Goal: Task Accomplishment & Management: Manage account settings

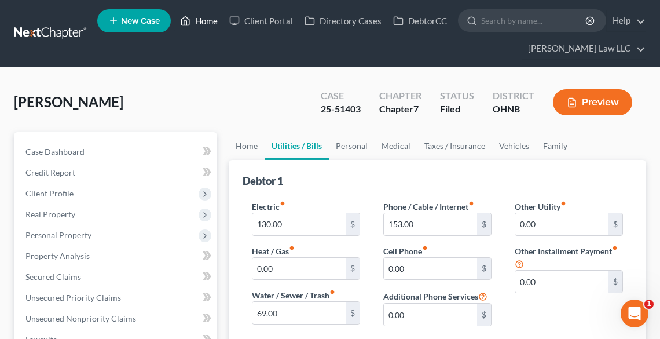
click at [201, 19] on link "Home" at bounding box center [198, 20] width 49 height 21
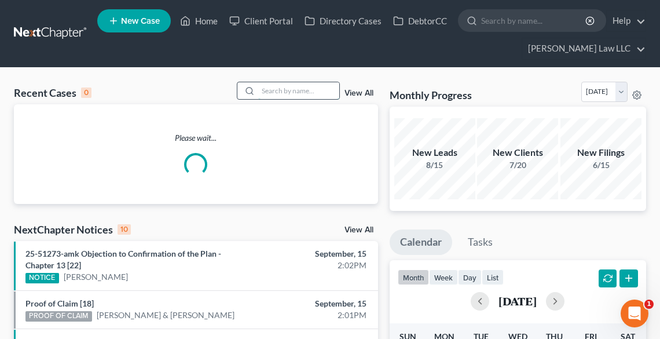
click at [282, 93] on input "search" at bounding box center [298, 90] width 81 height 17
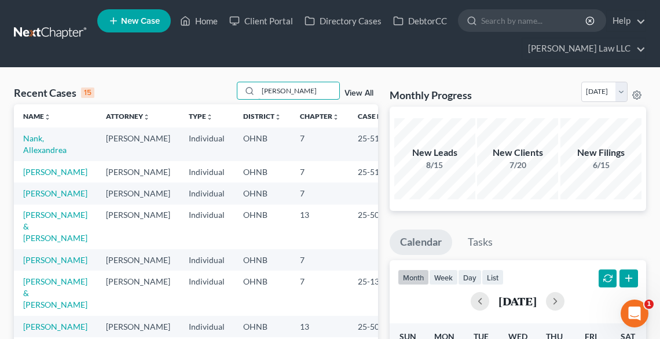
type input "[PERSON_NAME]"
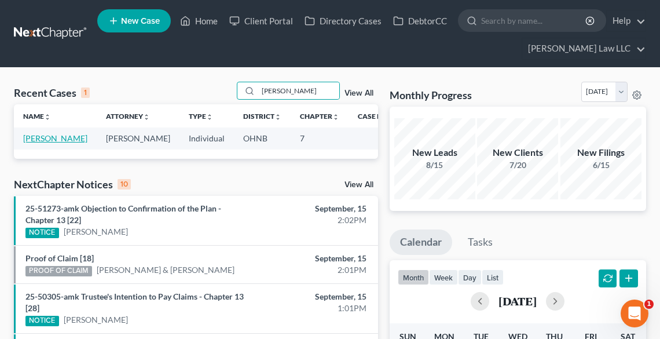
click at [32, 143] on link "[PERSON_NAME]" at bounding box center [55, 138] width 64 height 10
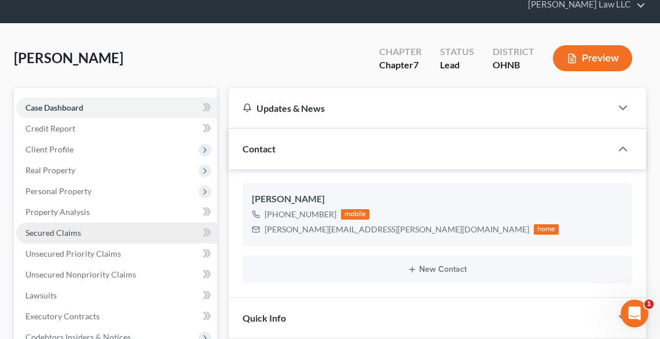
scroll to position [93, 0]
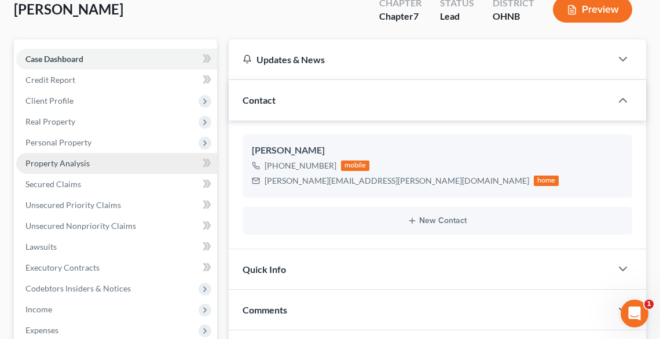
click at [51, 164] on span "Property Analysis" at bounding box center [57, 163] width 64 height 10
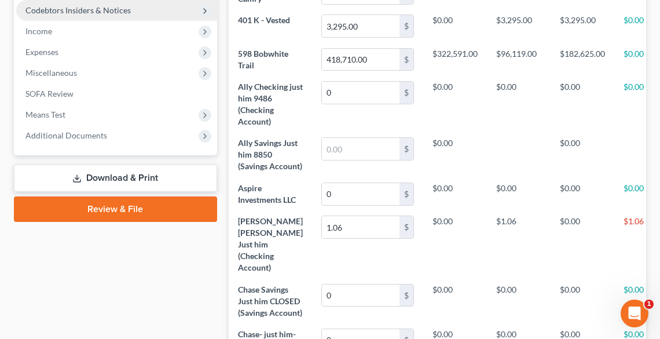
scroll to position [93, 0]
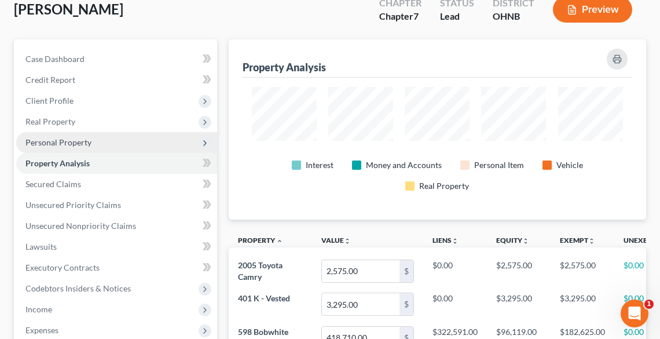
click at [47, 146] on span "Personal Property" at bounding box center [116, 142] width 201 height 21
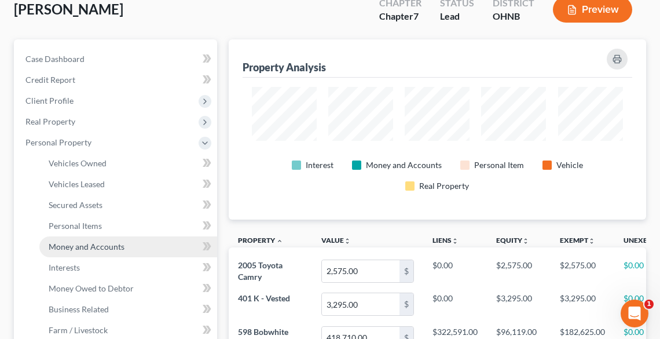
click at [97, 248] on span "Money and Accounts" at bounding box center [87, 246] width 76 height 10
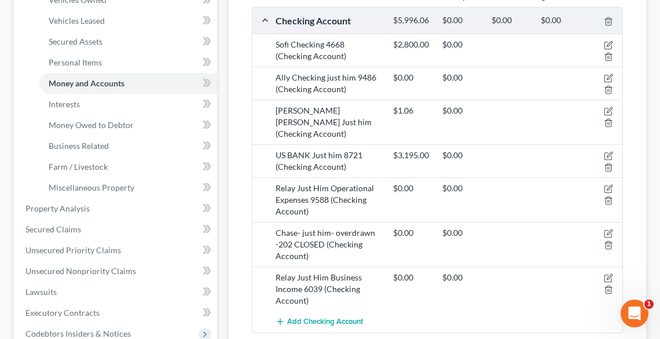
scroll to position [278, 0]
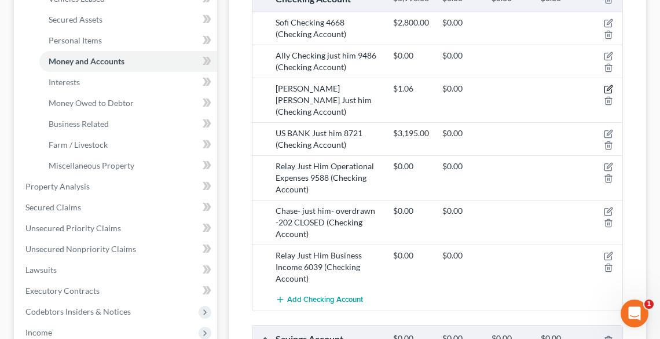
click at [608, 86] on icon "button" at bounding box center [608, 88] width 5 height 5
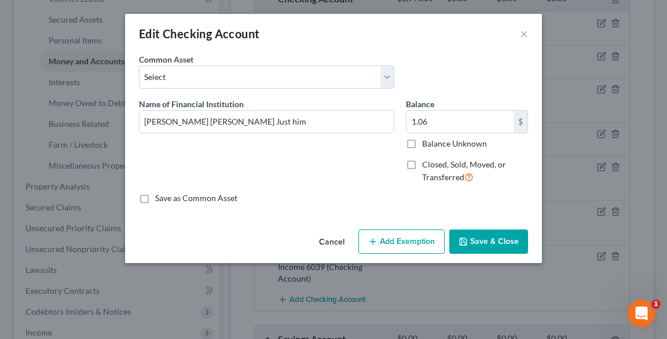
click at [505, 234] on button "Save & Close" at bounding box center [488, 241] width 79 height 24
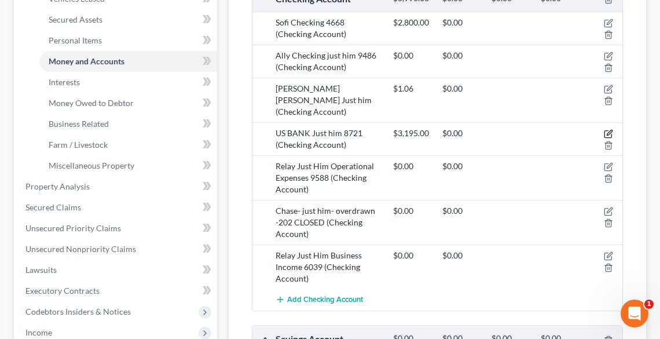
click at [612, 129] on icon "button" at bounding box center [608, 133] width 9 height 9
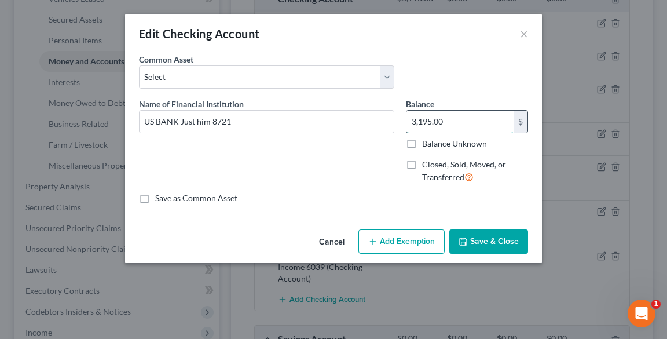
click at [488, 124] on input "3,195.00" at bounding box center [459, 122] width 107 height 22
type input "1,500.00"
click at [514, 238] on button "Save & Close" at bounding box center [488, 241] width 79 height 24
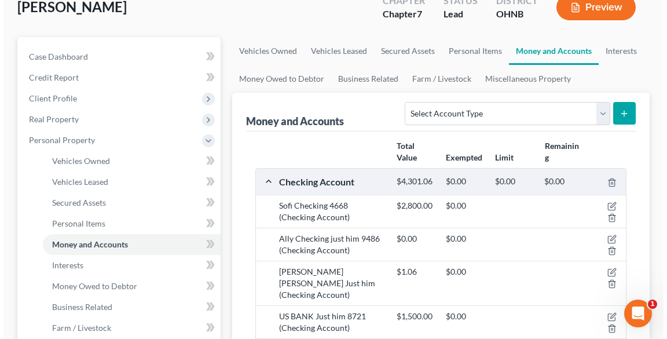
scroll to position [88, 0]
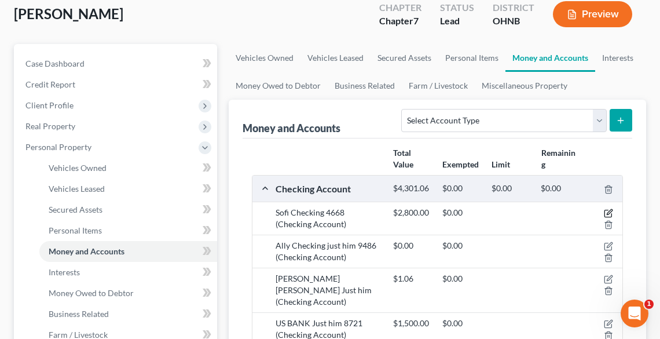
click at [609, 212] on icon "button" at bounding box center [608, 212] width 9 height 9
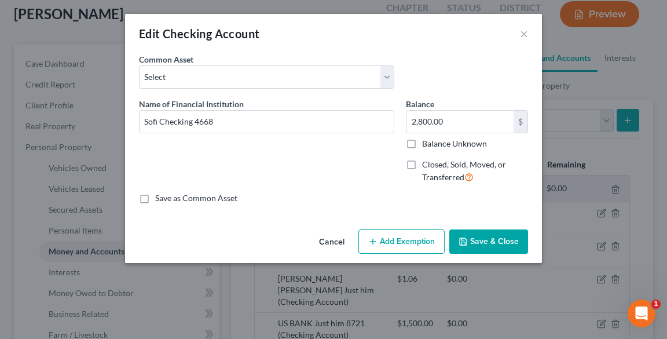
click at [407, 241] on button "Add Exemption" at bounding box center [401, 241] width 86 height 24
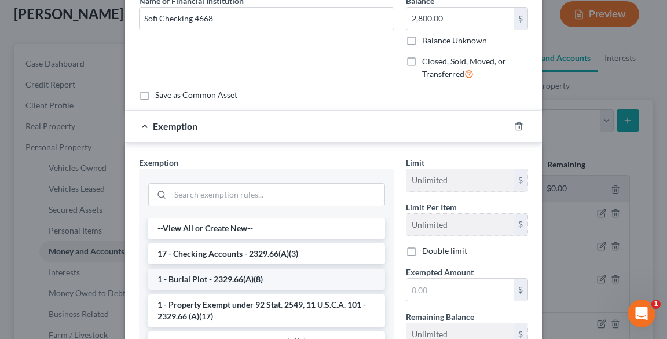
scroll to position [139, 0]
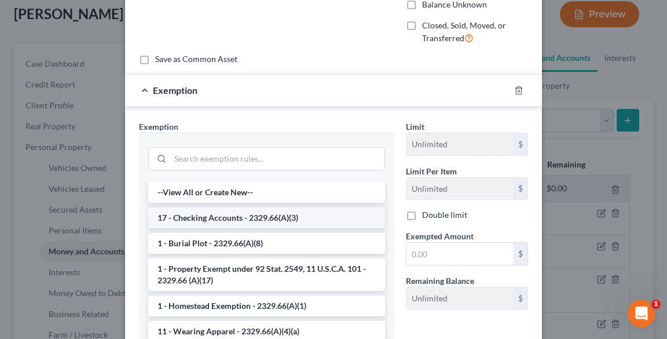
click at [274, 215] on li "17 - Checking Accounts - 2329.66(A)(3)" at bounding box center [266, 217] width 237 height 21
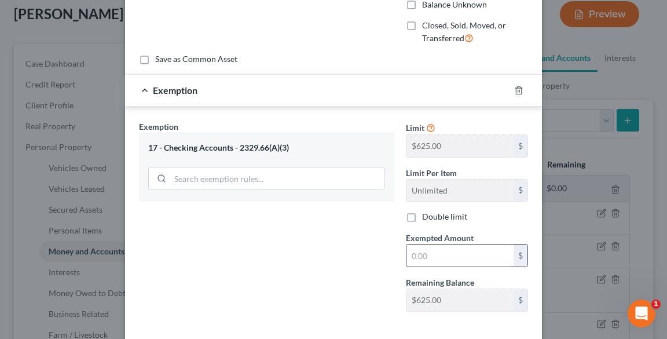
click at [459, 252] on input "text" at bounding box center [459, 255] width 107 height 22
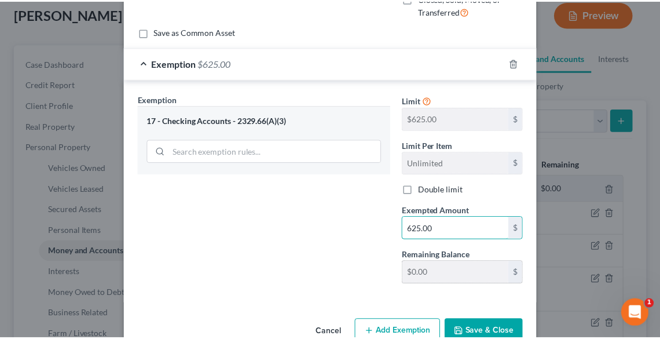
scroll to position [192, 0]
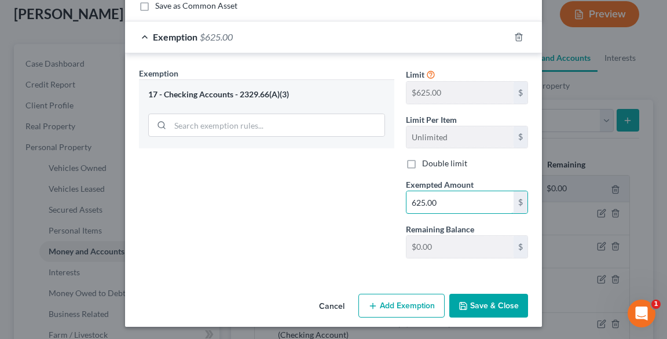
type input "625.00"
click at [473, 306] on button "Save & Close" at bounding box center [488, 305] width 79 height 24
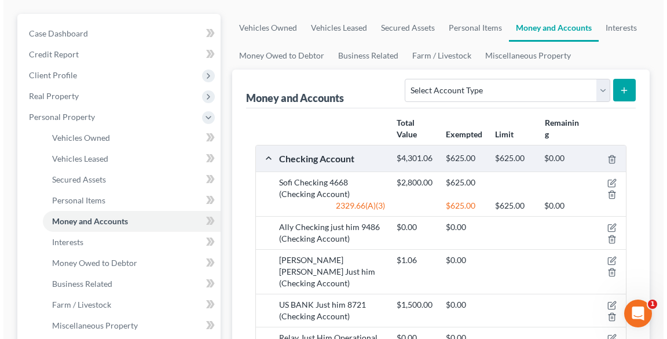
scroll to position [134, 0]
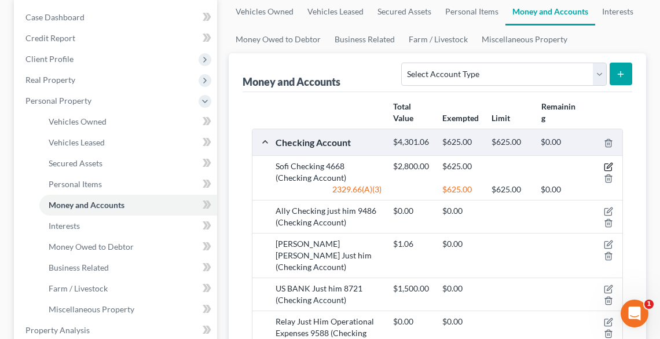
click at [609, 163] on icon "button" at bounding box center [608, 166] width 9 height 9
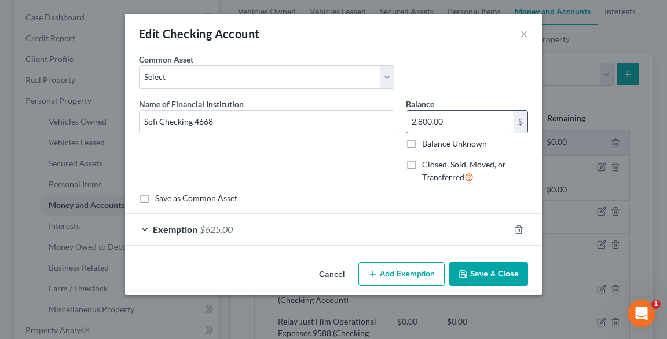
click at [447, 122] on input "2,800.00" at bounding box center [459, 122] width 107 height 22
type input "1,000.00"
click at [514, 227] on icon "button" at bounding box center [518, 229] width 9 height 9
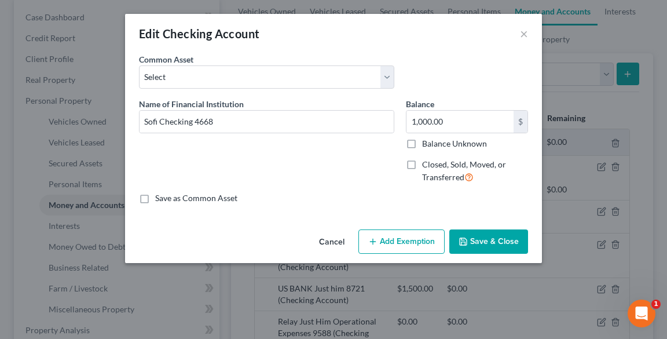
click at [400, 245] on button "Add Exemption" at bounding box center [401, 241] width 86 height 24
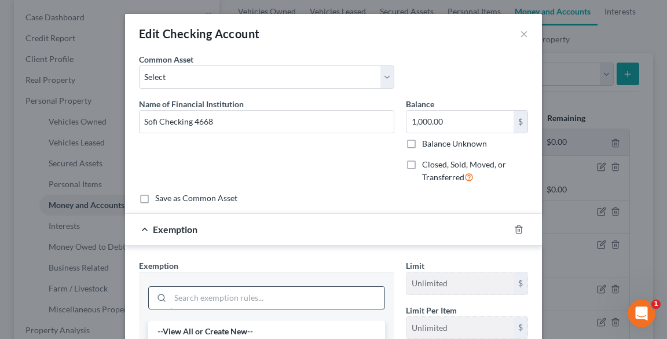
click at [275, 295] on input "search" at bounding box center [277, 297] width 214 height 22
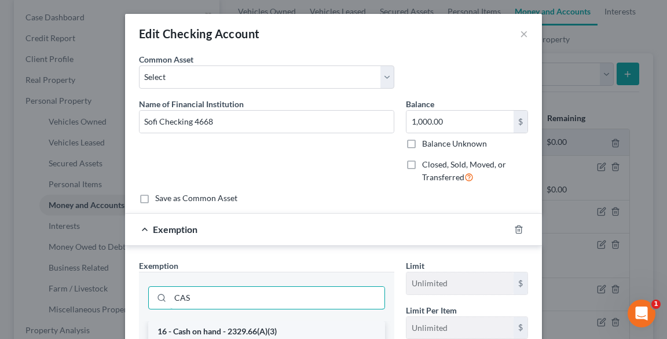
type input "CAS"
click at [264, 329] on li "16 - Cash on hand - 2329.66(A)(3)" at bounding box center [266, 331] width 237 height 21
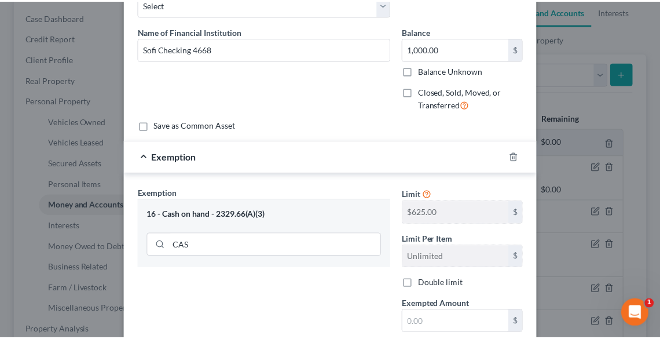
scroll to position [185, 0]
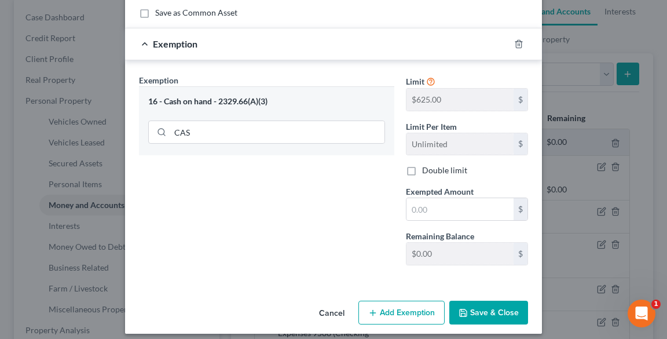
click at [481, 312] on button "Save & Close" at bounding box center [488, 312] width 79 height 24
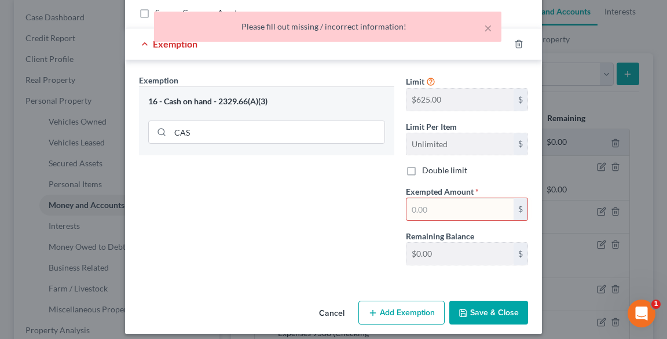
drag, startPoint x: 465, startPoint y: 211, endPoint x: 455, endPoint y: 211, distance: 9.8
click at [465, 211] on input "text" at bounding box center [459, 209] width 107 height 22
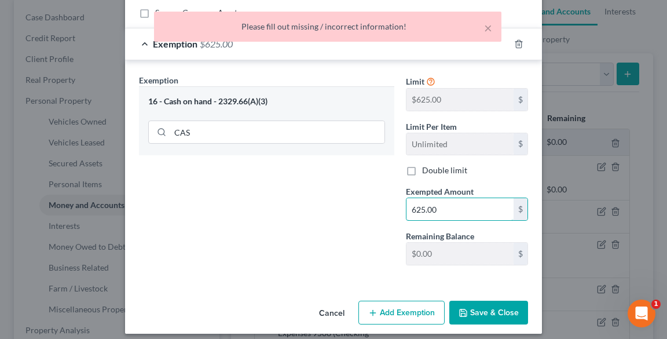
type input "625.00"
click at [491, 311] on button "Save & Close" at bounding box center [488, 312] width 79 height 24
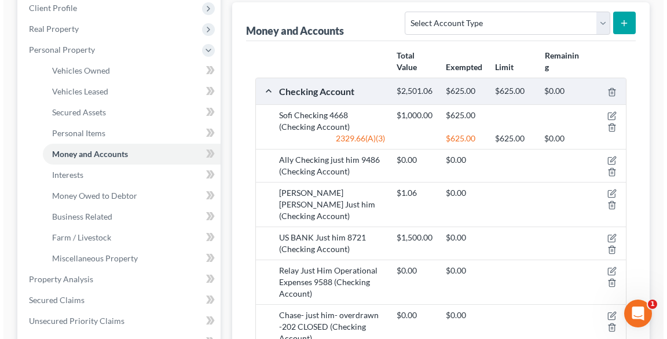
scroll to position [181, 0]
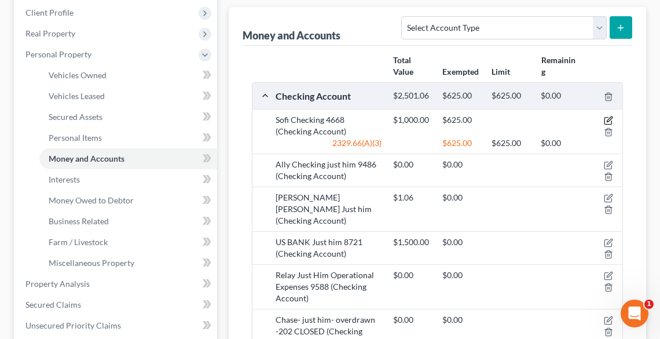
click at [606, 119] on icon "button" at bounding box center [608, 119] width 5 height 5
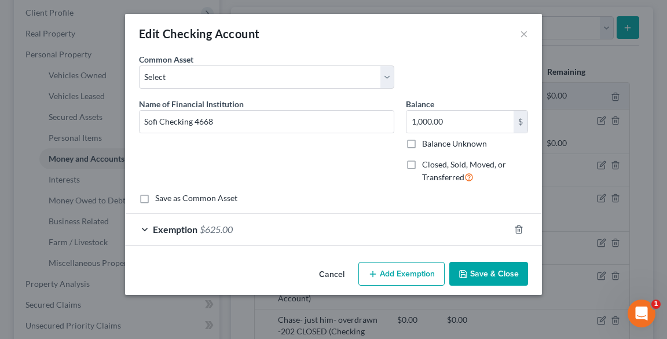
click at [389, 268] on button "Add Exemption" at bounding box center [401, 274] width 86 height 24
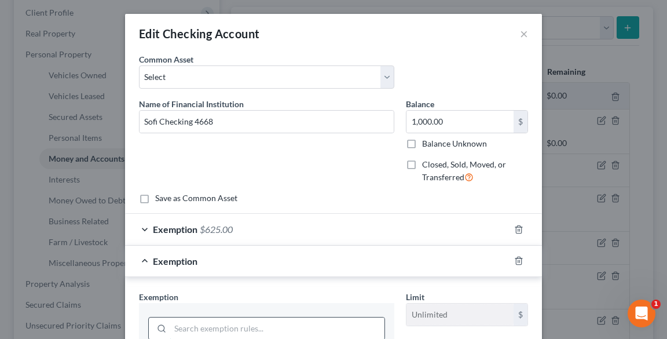
click at [307, 325] on input "search" at bounding box center [277, 328] width 214 height 22
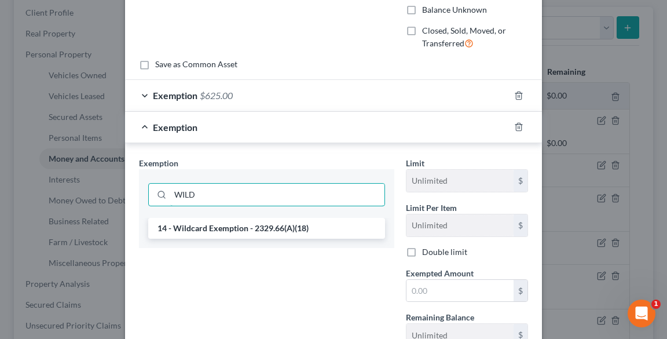
scroll to position [139, 0]
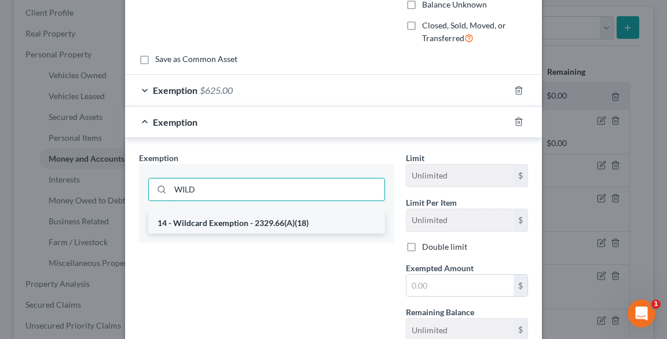
type input "WILD"
click at [247, 222] on li "14 - Wildcard Exemption - 2329.66(A)(18)" at bounding box center [266, 222] width 237 height 21
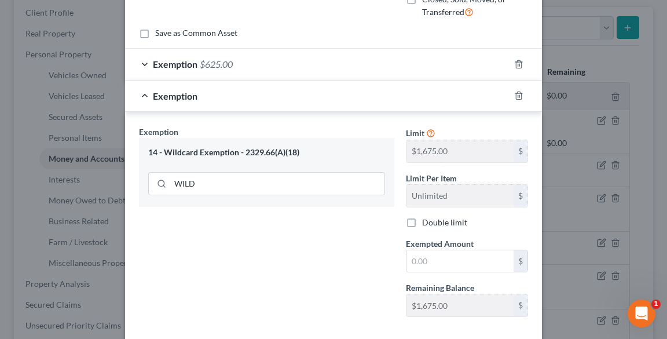
scroll to position [224, 0]
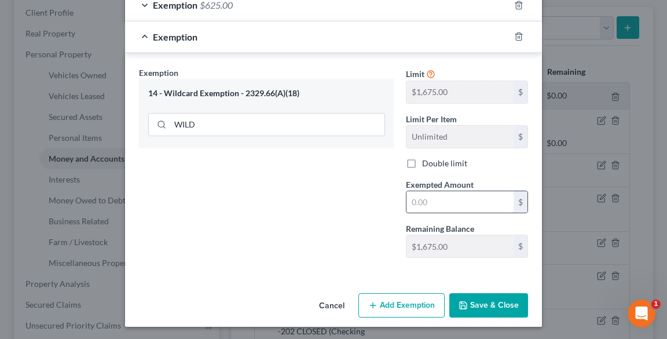
click at [438, 203] on input "text" at bounding box center [459, 202] width 107 height 22
type input "375.00"
click at [496, 303] on button "Save & Close" at bounding box center [488, 305] width 79 height 24
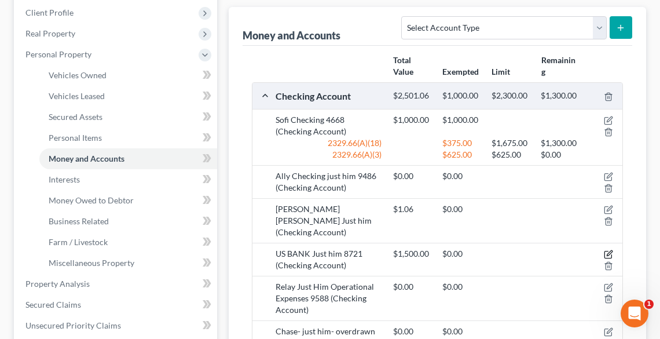
click at [609, 249] on icon "button" at bounding box center [608, 253] width 9 height 9
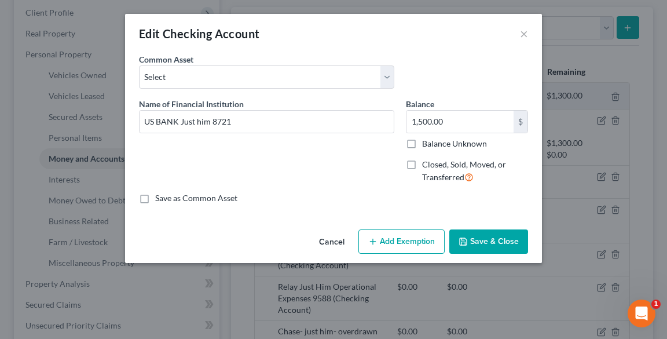
click at [418, 245] on button "Add Exemption" at bounding box center [401, 241] width 86 height 24
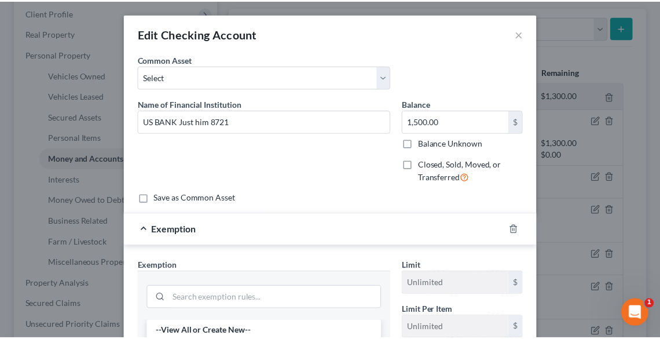
scroll to position [185, 0]
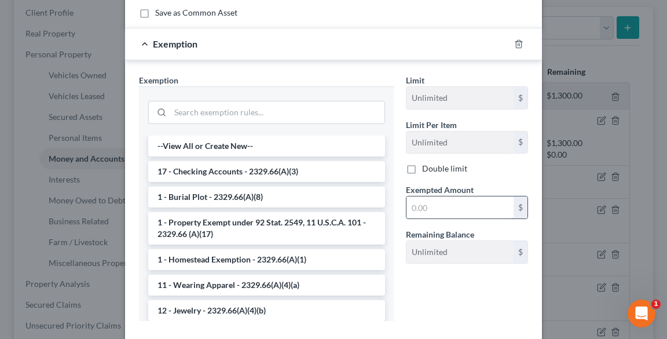
click at [428, 208] on input "text" at bounding box center [459, 207] width 107 height 22
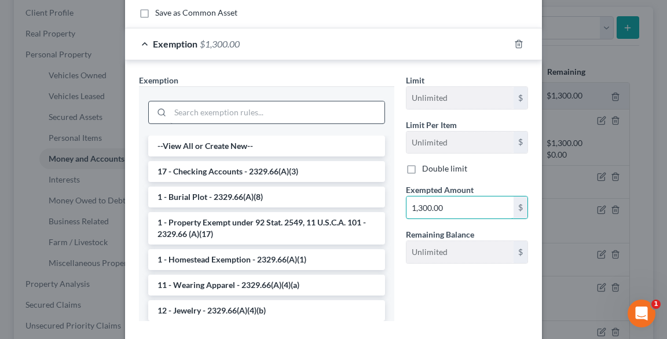
type input "1,300.00"
click at [197, 112] on input "search" at bounding box center [277, 112] width 214 height 22
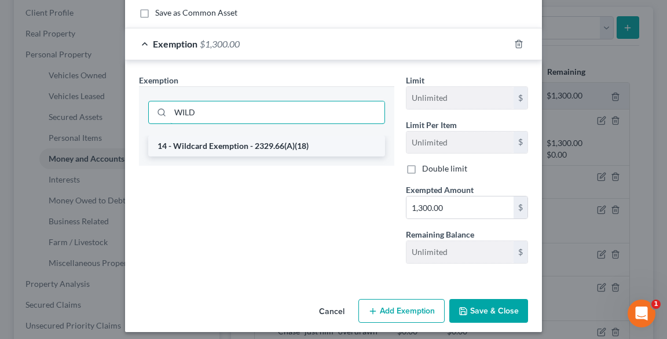
type input "WILD"
click at [223, 143] on li "14 - Wildcard Exemption - 2329.66(A)(18)" at bounding box center [266, 145] width 237 height 21
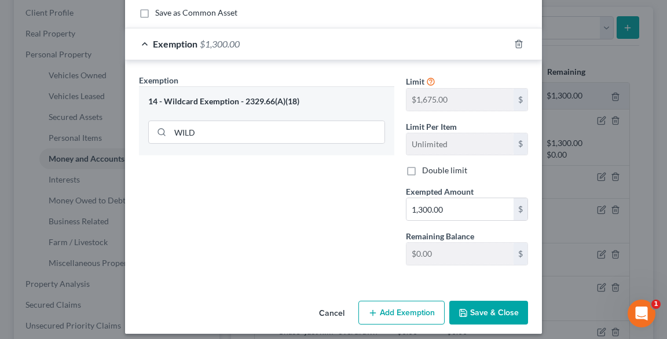
click at [480, 312] on button "Save & Close" at bounding box center [488, 312] width 79 height 24
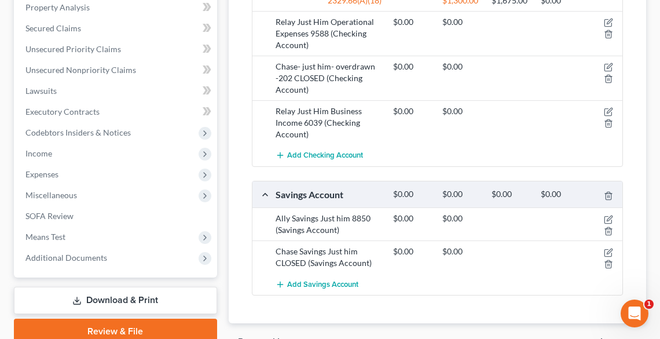
scroll to position [508, 0]
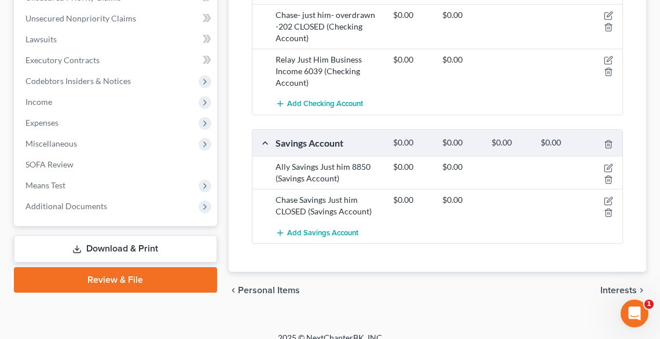
click at [615, 285] on span "Interests" at bounding box center [618, 289] width 36 height 9
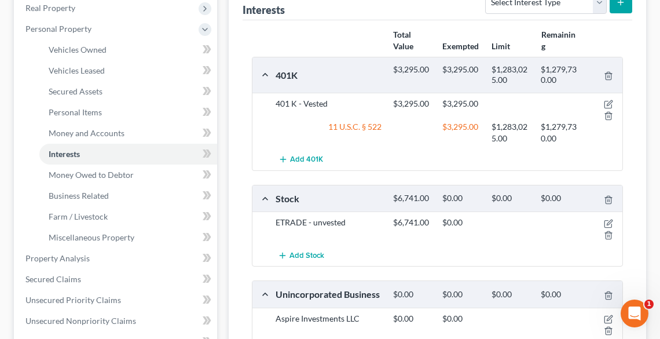
scroll to position [231, 0]
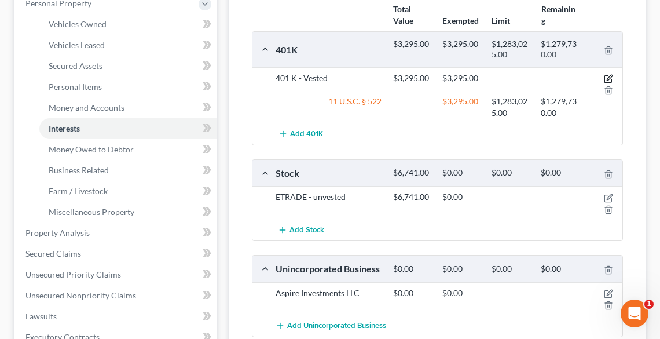
click at [608, 76] on icon "button" at bounding box center [608, 77] width 5 height 5
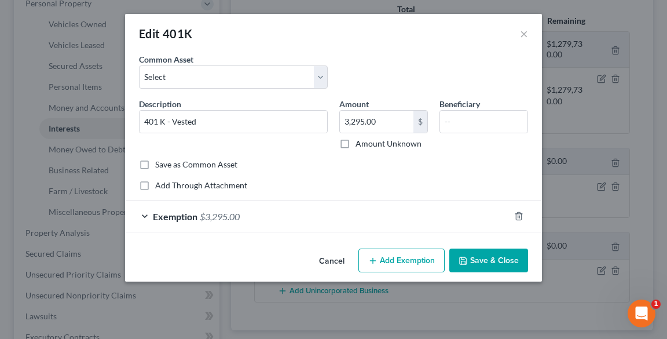
click at [477, 256] on button "Save & Close" at bounding box center [488, 260] width 79 height 24
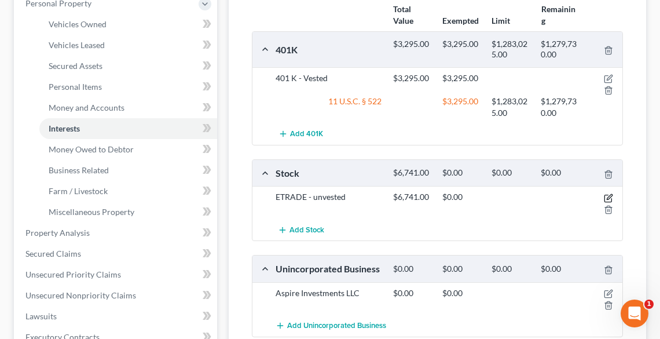
click at [608, 194] on icon "button" at bounding box center [608, 197] width 9 height 9
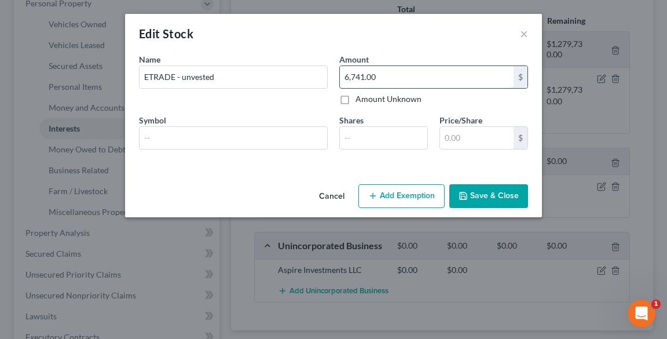
click at [414, 74] on input "6,741.00" at bounding box center [427, 77] width 174 height 22
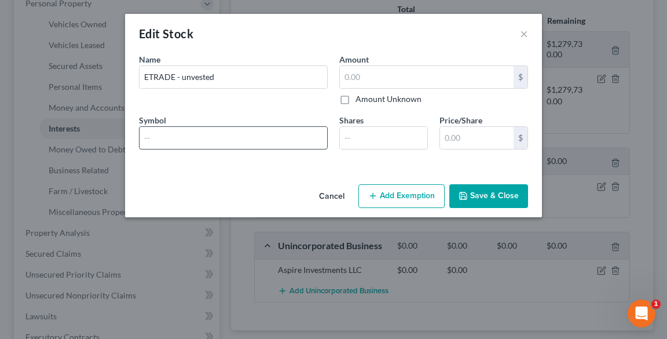
click at [226, 136] on input "text" at bounding box center [233, 138] width 188 height 22
click at [417, 72] on input "text" at bounding box center [427, 77] width 174 height 22
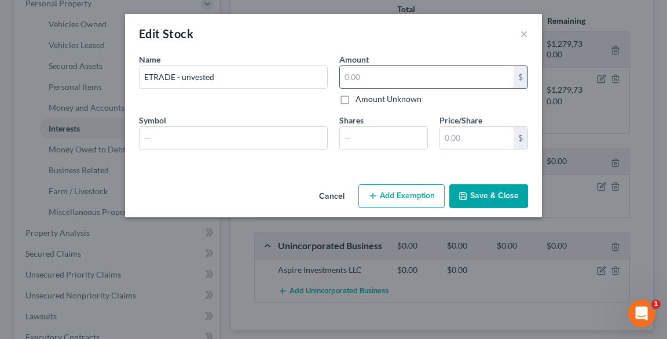
paste input "6,741.00"
type input "6,741.00"
click at [494, 189] on button "Save & Close" at bounding box center [488, 196] width 79 height 24
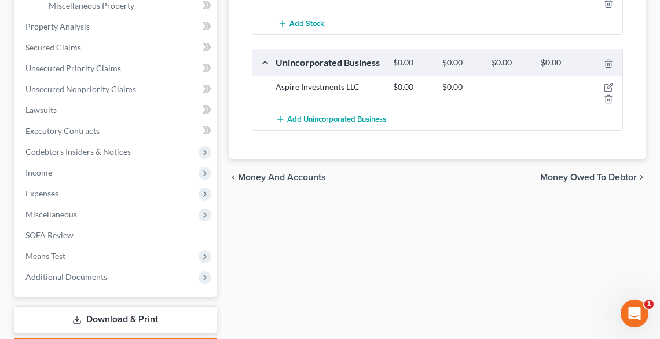
scroll to position [505, 0]
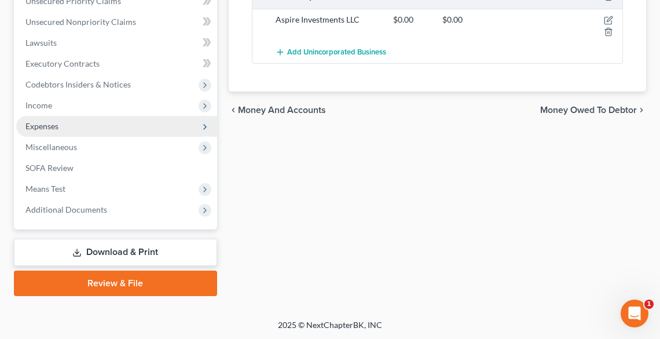
click at [30, 129] on span "Expenses" at bounding box center [41, 126] width 33 height 10
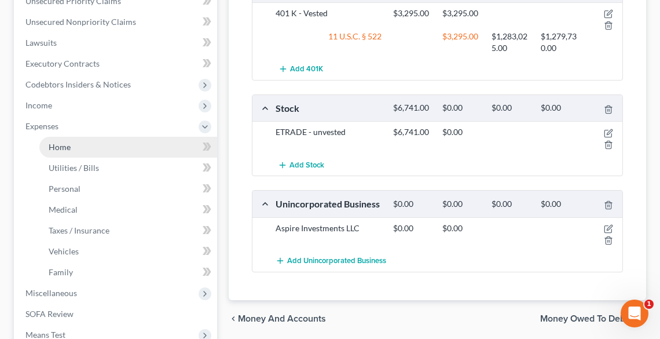
click at [53, 146] on span "Home" at bounding box center [60, 147] width 22 height 10
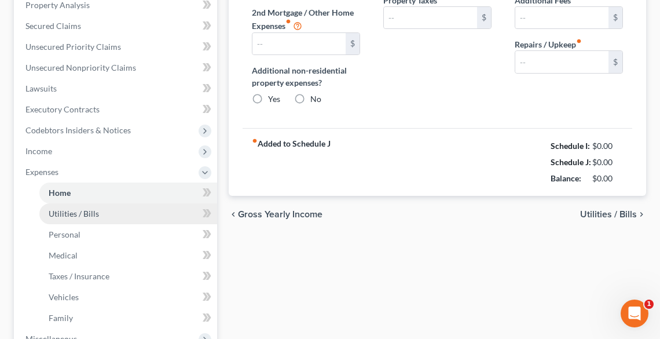
type input "2,213.47"
type input "583.00"
radio input "true"
type input "0.00"
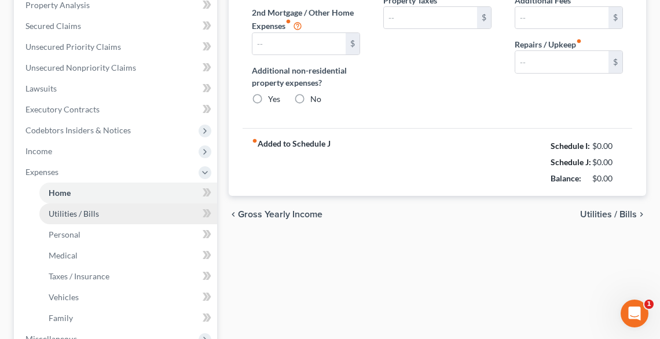
type input "0.00"
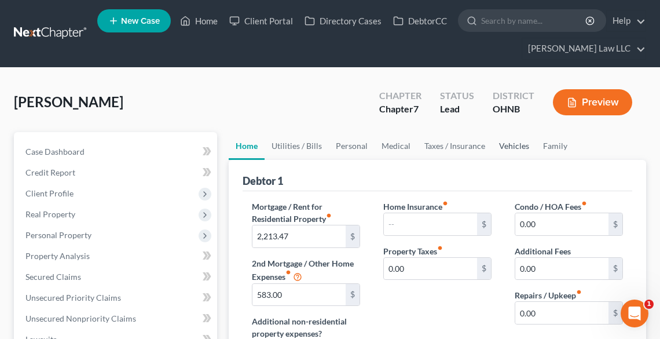
click at [501, 150] on link "Vehicles" at bounding box center [514, 146] width 44 height 28
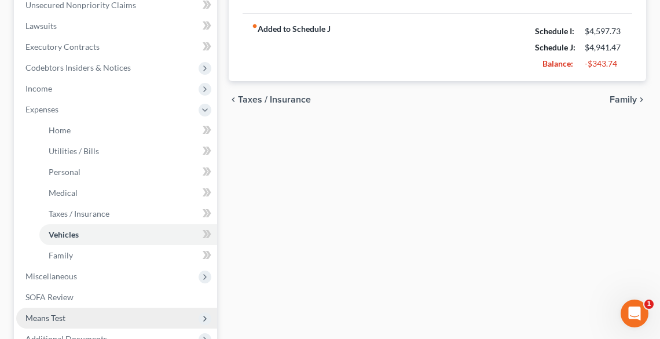
scroll to position [442, 0]
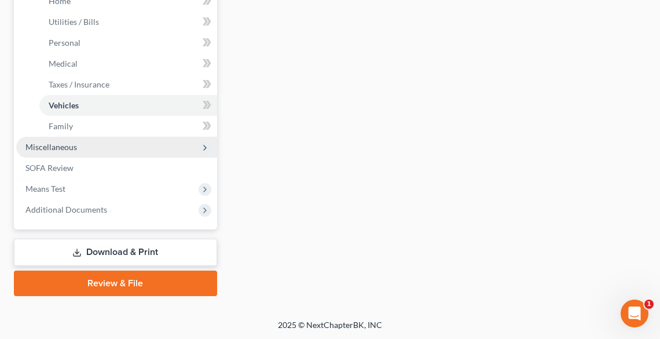
click at [84, 146] on span "Miscellaneous" at bounding box center [116, 147] width 201 height 21
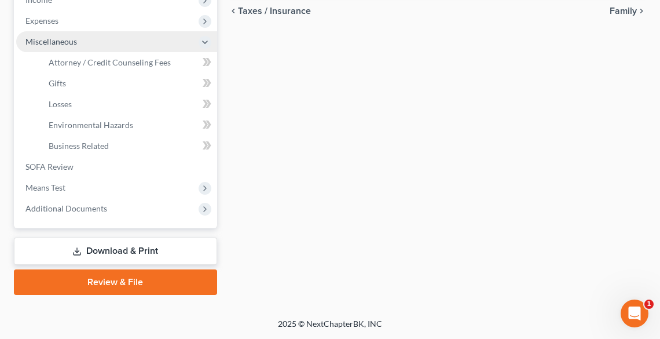
scroll to position [400, 0]
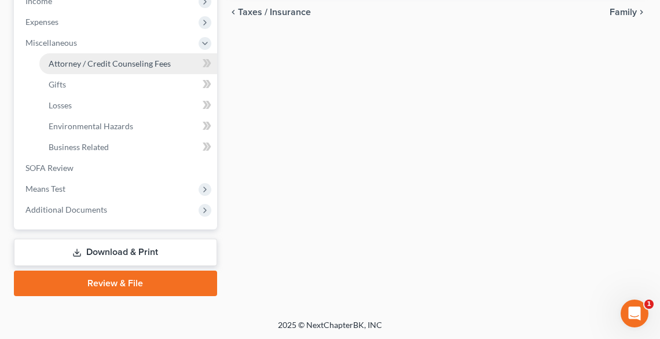
click at [93, 61] on span "Attorney / Credit Counseling Fees" at bounding box center [110, 63] width 122 height 10
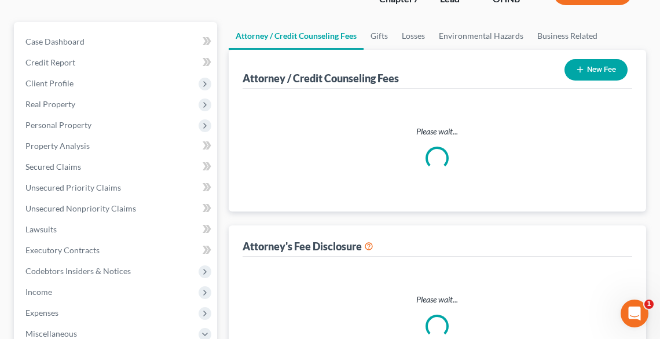
select select "0"
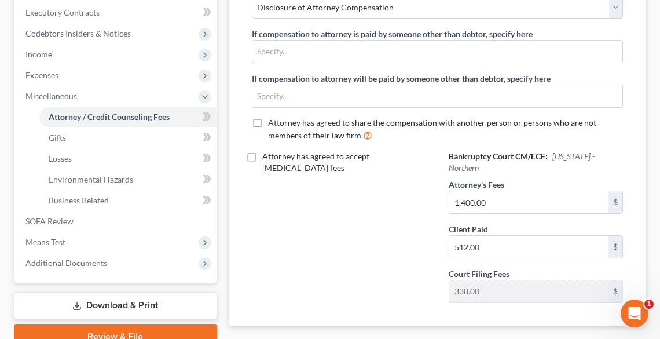
scroll to position [401, 0]
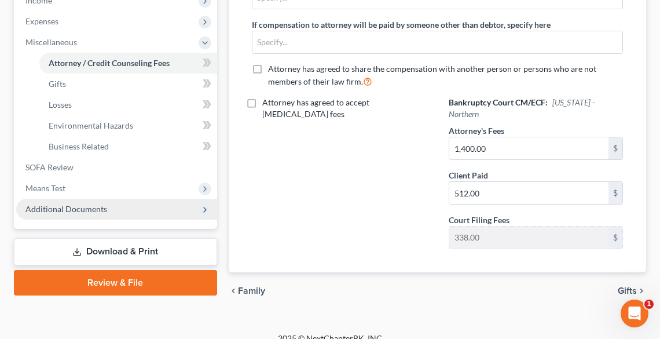
click at [109, 201] on span "Additional Documents" at bounding box center [116, 208] width 201 height 21
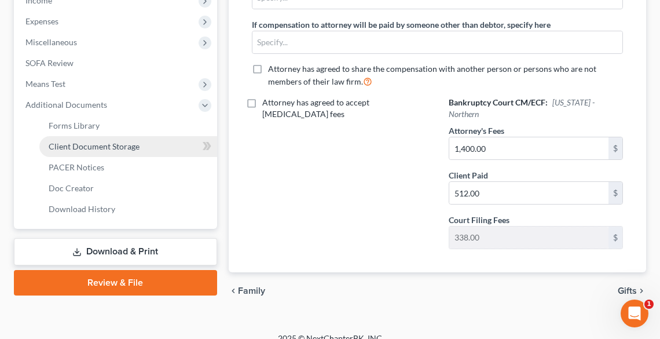
click at [156, 146] on link "Client Document Storage" at bounding box center [128, 146] width 178 height 21
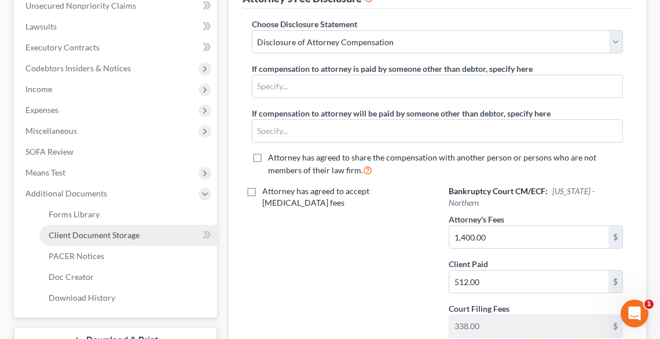
select select "20"
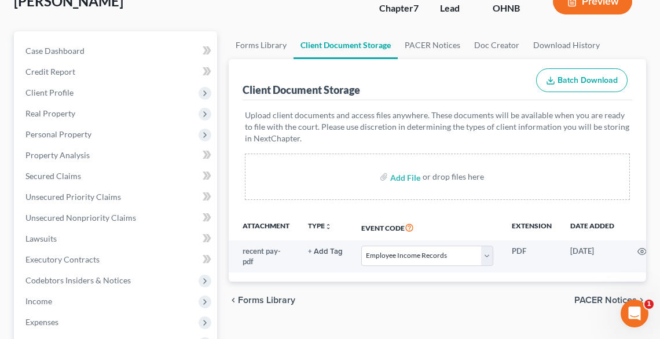
scroll to position [185, 0]
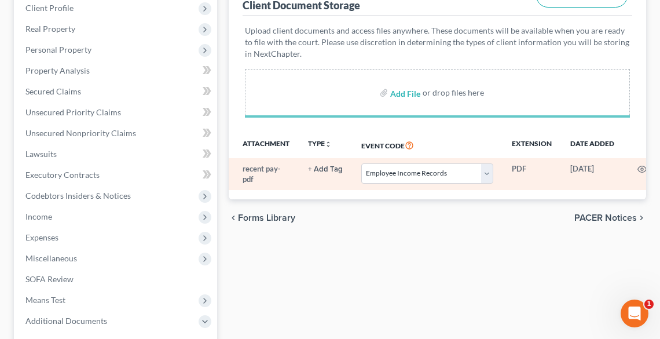
select select "20"
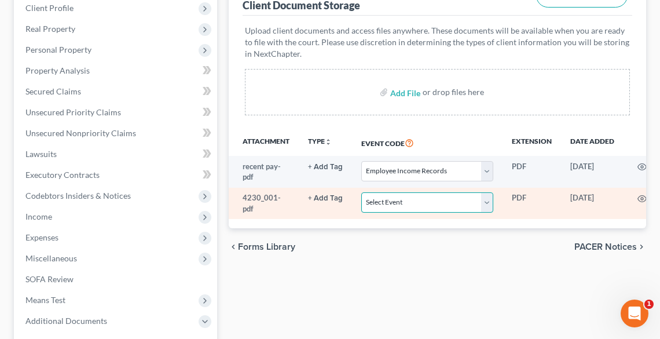
click at [455, 198] on select "Select Event 20 Largest Unsecured Creditors Amended List of Creditors (Fee) Ame…" at bounding box center [427, 202] width 132 height 20
select select "16"
click at [361, 192] on select "Select Event 20 Largest Unsecured Creditors Amended List of Creditors (Fee) Ame…" at bounding box center [427, 202] width 132 height 20
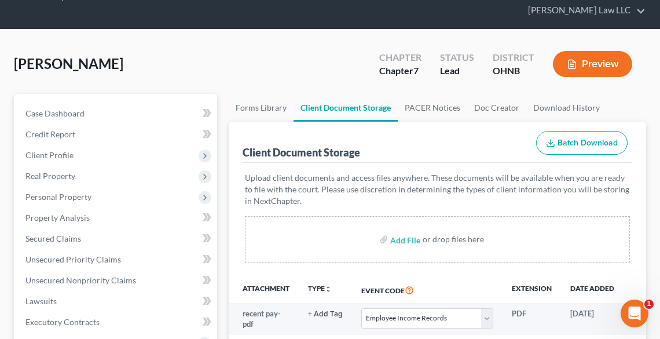
scroll to position [0, 0]
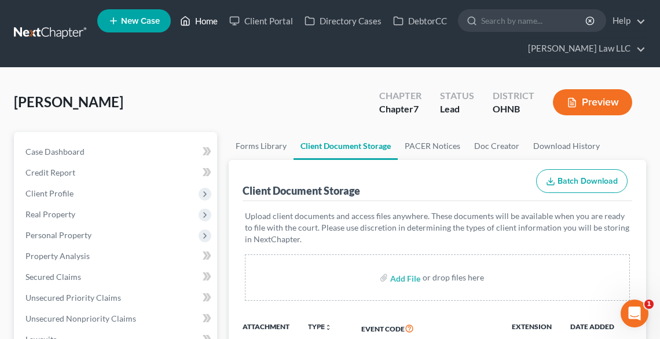
click at [201, 20] on link "Home" at bounding box center [198, 20] width 49 height 21
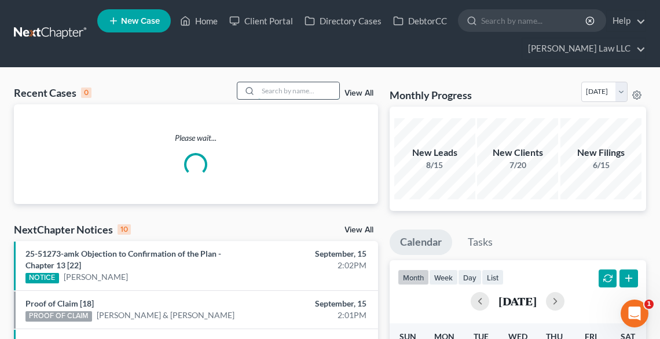
click at [322, 92] on input "search" at bounding box center [298, 90] width 81 height 17
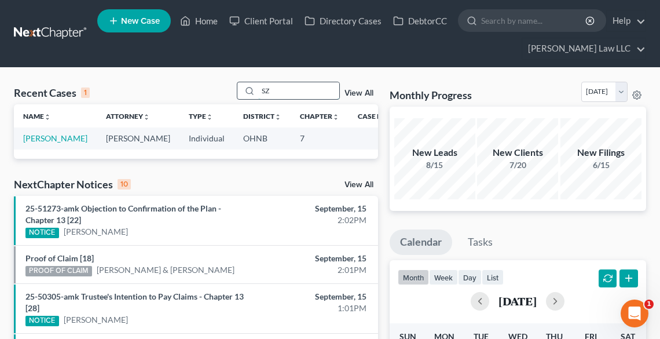
type input "SZ"
click at [34, 134] on link "[PERSON_NAME]" at bounding box center [55, 138] width 64 height 10
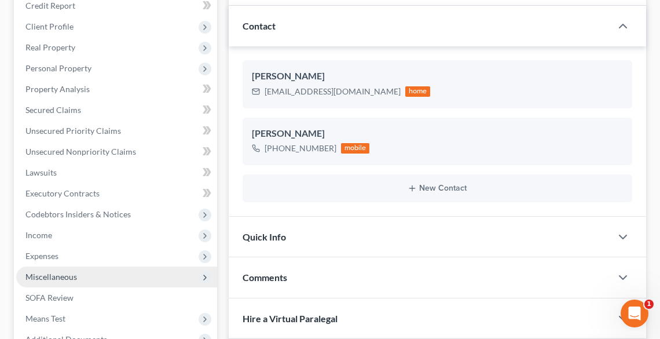
scroll to position [231, 0]
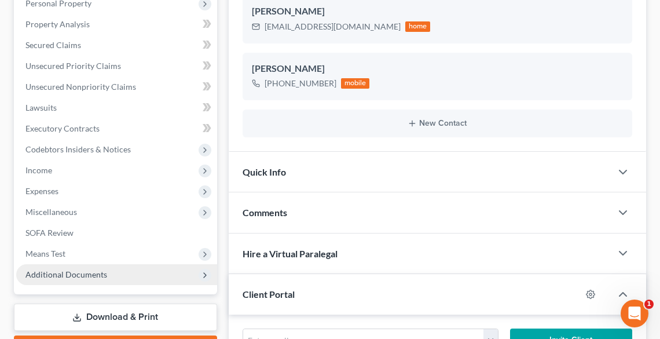
click at [88, 274] on span "Additional Documents" at bounding box center [66, 274] width 82 height 10
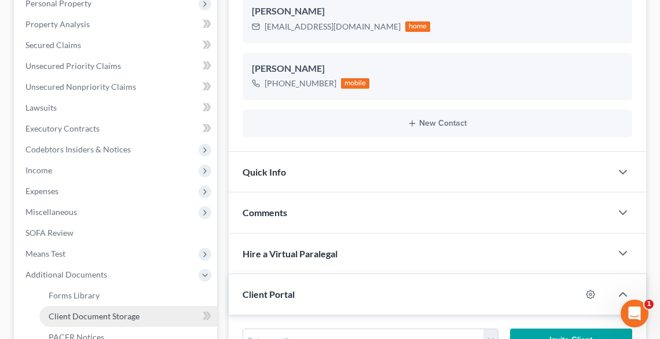
click at [97, 315] on span "Client Document Storage" at bounding box center [94, 316] width 91 height 10
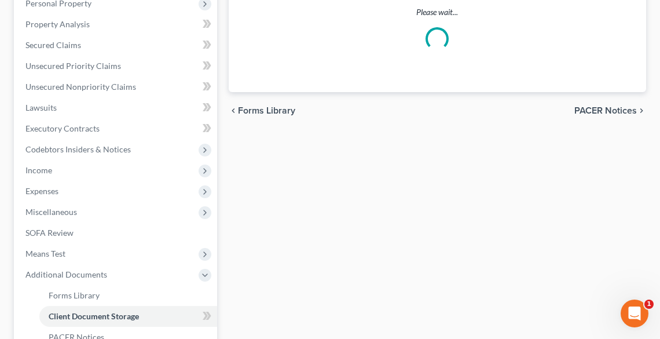
scroll to position [90, 0]
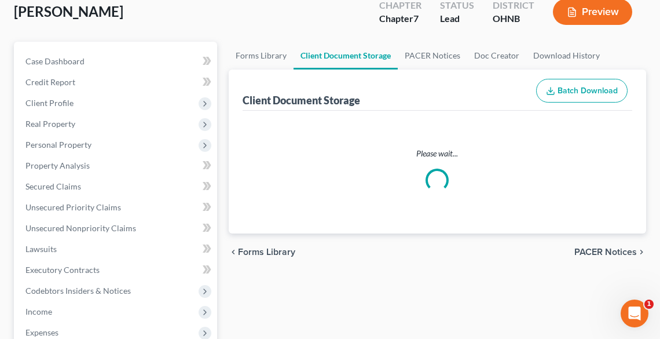
select select "5"
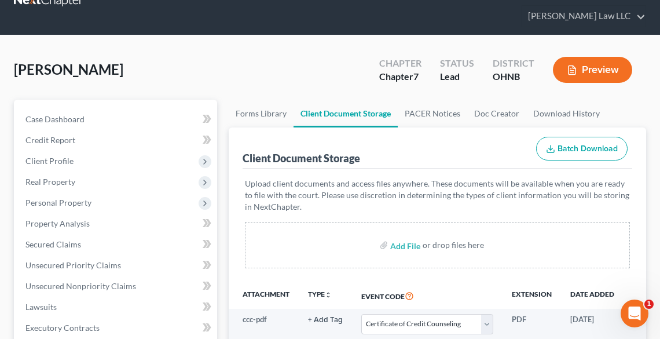
scroll to position [185, 0]
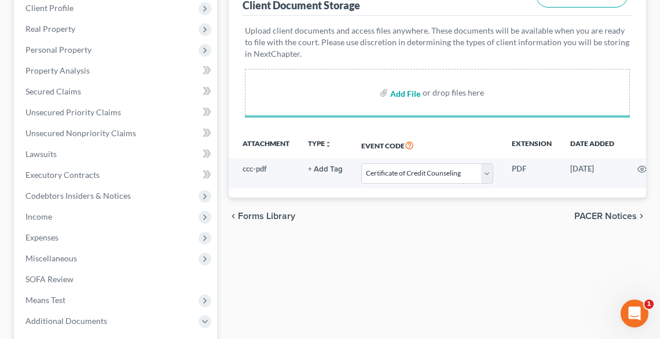
select select "5"
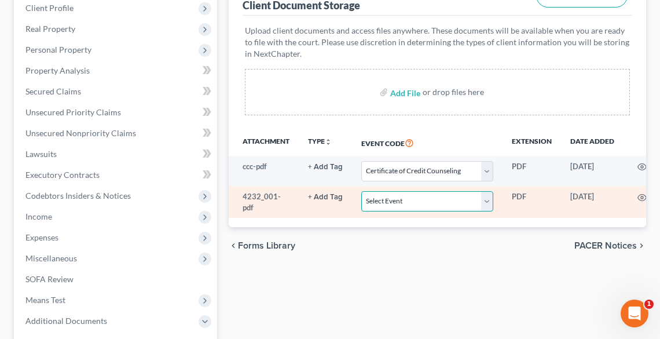
click at [425, 201] on select "Select Event 20 Largest Unsecured Creditors Amended List of Creditors (Fee) Ame…" at bounding box center [427, 201] width 132 height 20
select select "16"
click at [361, 191] on select "Select Event 20 Largest Unsecured Creditors Amended List of Creditors (Fee) Ame…" at bounding box center [427, 201] width 132 height 20
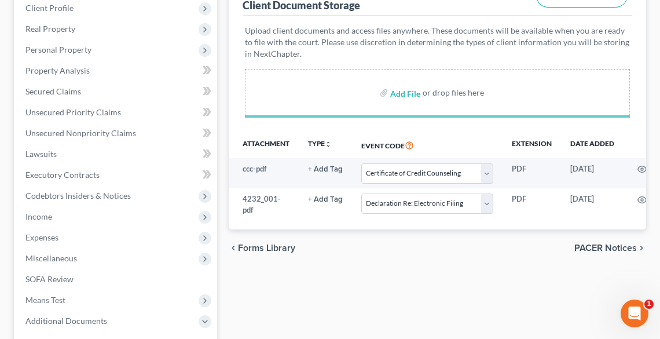
select select "5"
select select "16"
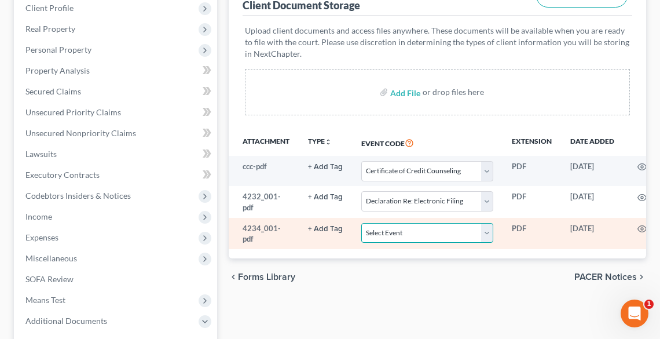
click at [425, 233] on select "Select Event 20 Largest Unsecured Creditors Amended List of Creditors (Fee) Ame…" at bounding box center [427, 233] width 132 height 20
select select "20"
click at [361, 223] on select "Select Event 20 Largest Unsecured Creditors Amended List of Creditors (Fee) Ame…" at bounding box center [427, 233] width 132 height 20
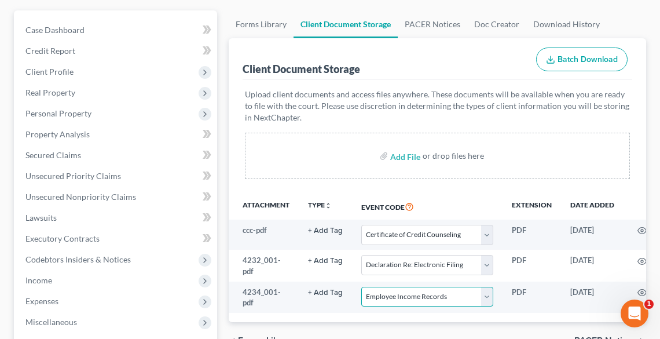
scroll to position [0, 0]
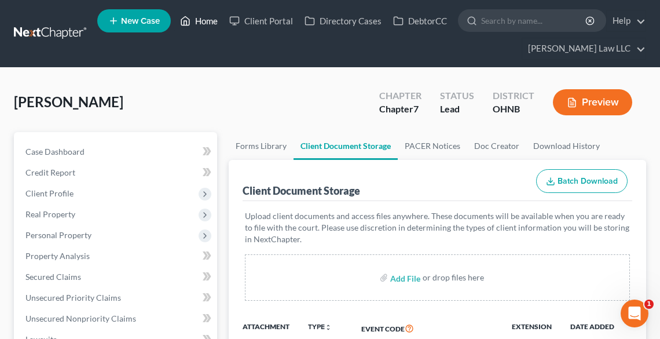
click at [204, 23] on link "Home" at bounding box center [198, 20] width 49 height 21
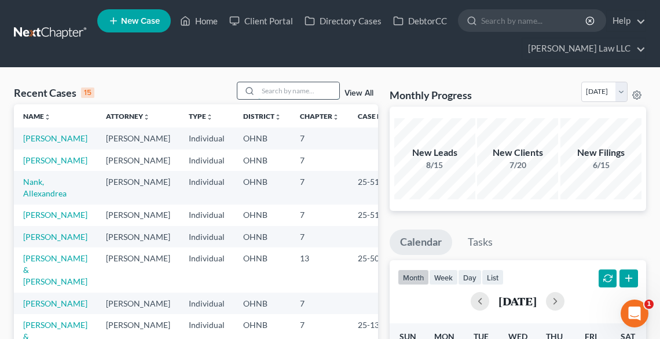
click at [291, 90] on input "search" at bounding box center [298, 90] width 81 height 17
type input "SWIM"
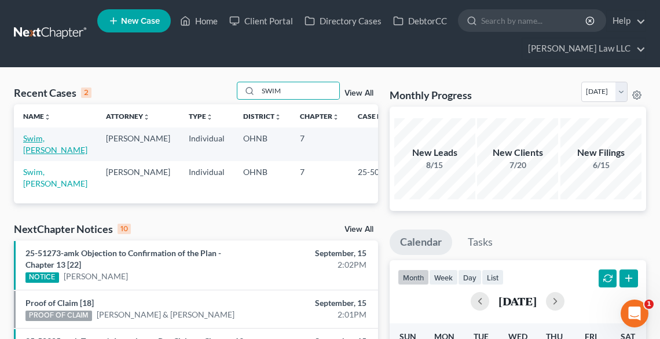
click at [34, 139] on link "Swim, [PERSON_NAME]" at bounding box center [55, 143] width 64 height 21
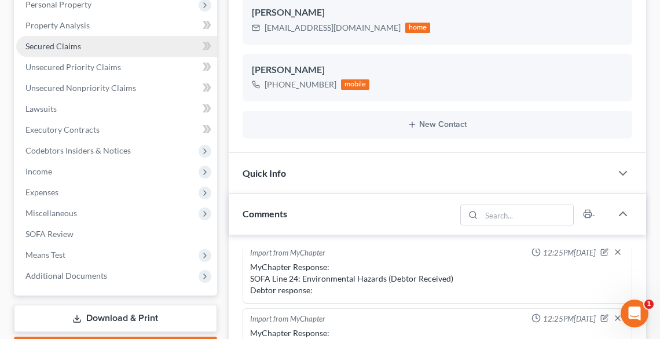
scroll to position [231, 0]
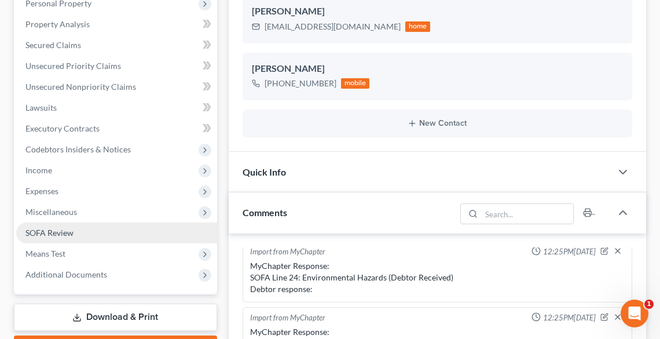
click at [53, 230] on span "SOFA Review" at bounding box center [49, 232] width 48 height 10
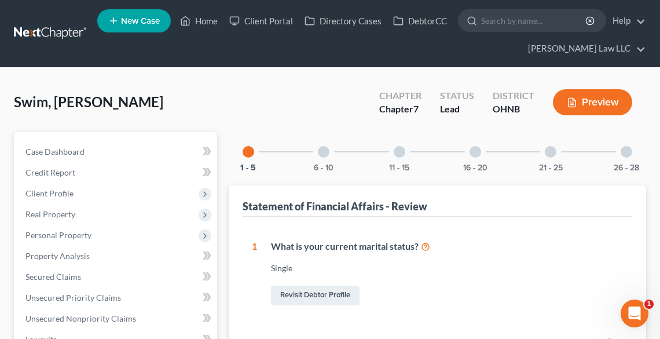
click at [632, 160] on div "26 - 28" at bounding box center [625, 151] width 39 height 39
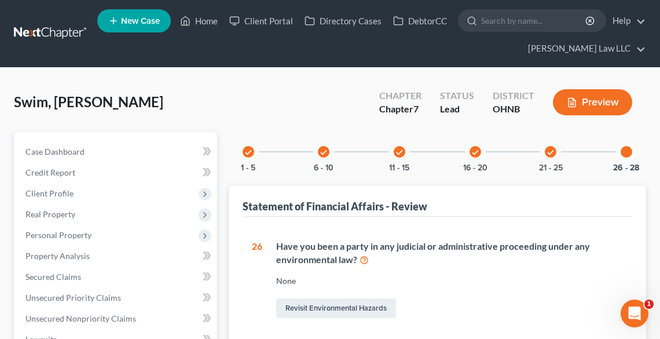
click at [623, 150] on div at bounding box center [626, 152] width 12 height 12
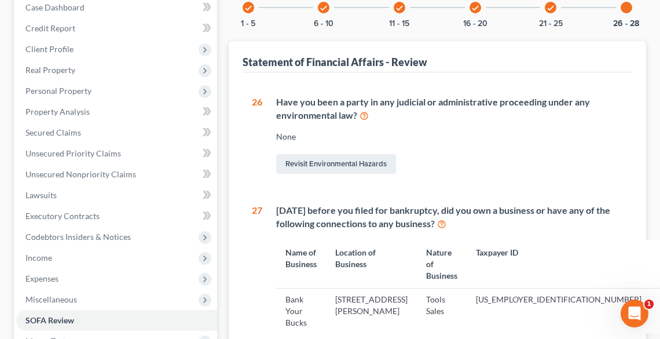
scroll to position [278, 0]
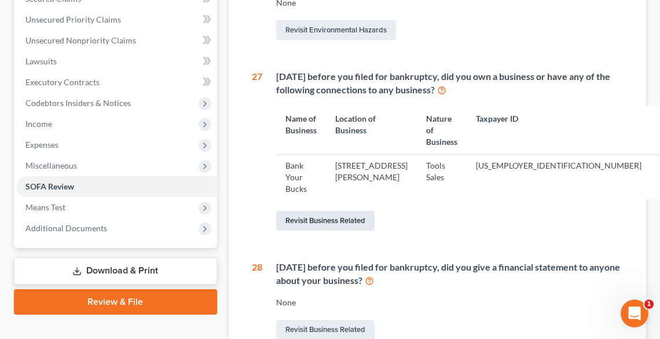
click at [306, 230] on link "Revisit Business Related" at bounding box center [325, 221] width 98 height 20
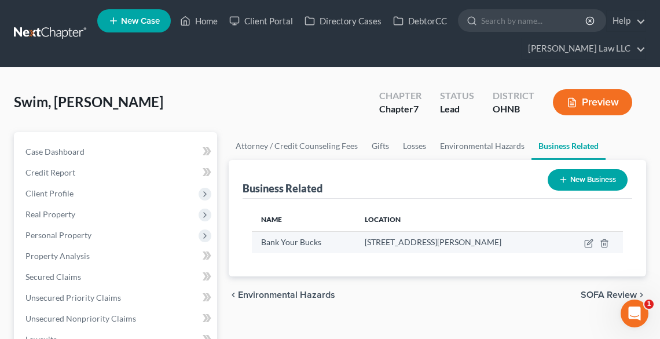
click at [595, 242] on td at bounding box center [591, 242] width 63 height 22
click at [589, 242] on icon "button" at bounding box center [589, 241] width 5 height 5
select select "sole_proprietor"
select select "36"
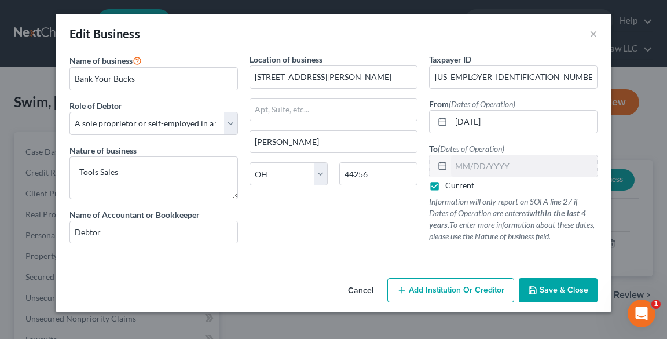
click at [445, 184] on label "Current" at bounding box center [459, 185] width 29 height 12
click at [450, 184] on input "Current" at bounding box center [454, 183] width 8 height 8
checkbox input "false"
click at [486, 165] on input "text" at bounding box center [524, 166] width 146 height 22
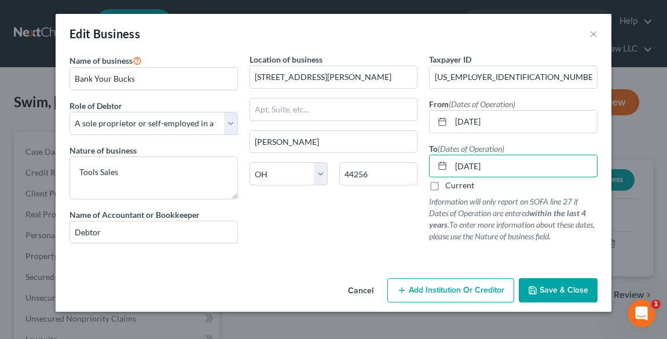
type input "[DATE]"
click at [558, 295] on button "Save & Close" at bounding box center [558, 290] width 79 height 24
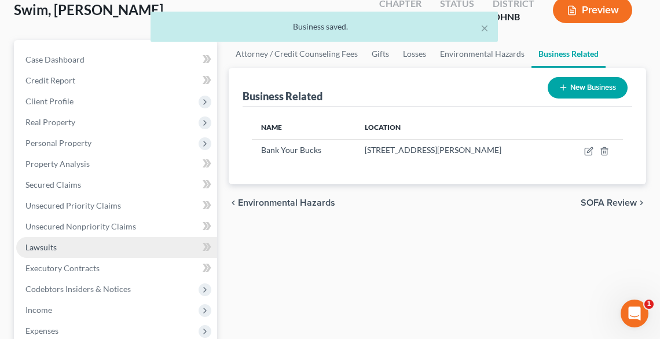
scroll to position [93, 0]
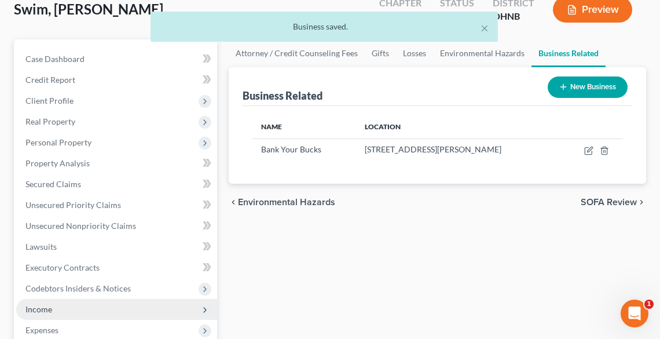
click at [83, 308] on span "Income" at bounding box center [116, 309] width 201 height 21
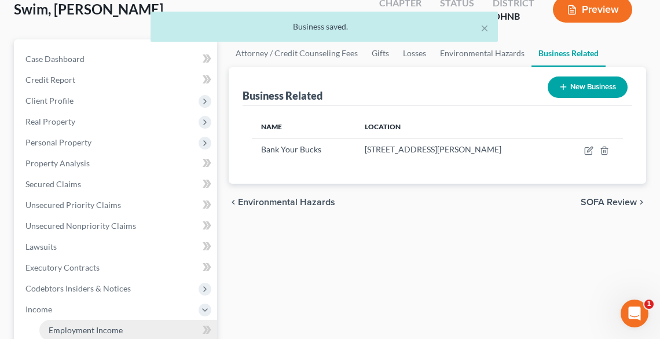
click at [104, 325] on span "Employment Income" at bounding box center [86, 330] width 74 height 10
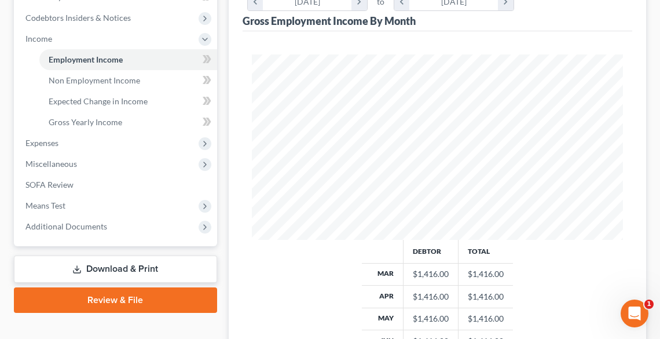
scroll to position [359, 0]
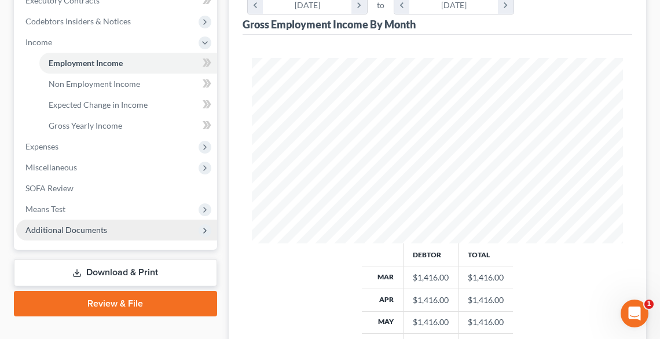
click at [70, 231] on span "Additional Documents" at bounding box center [66, 230] width 82 height 10
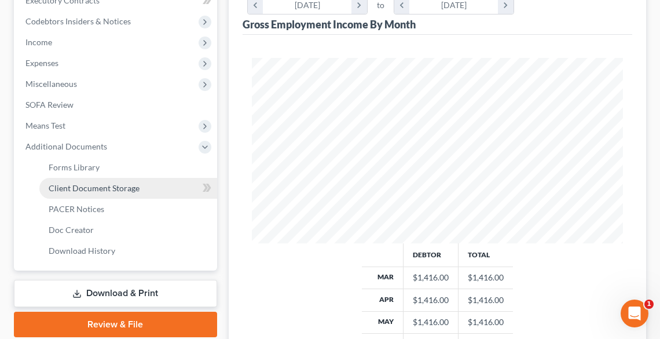
click at [65, 186] on span "Client Document Storage" at bounding box center [94, 188] width 91 height 10
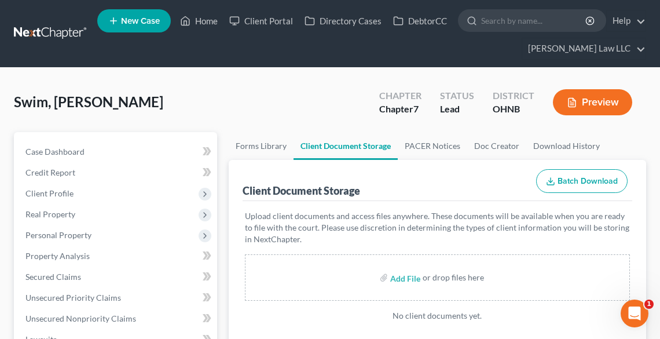
scroll to position [185, 0]
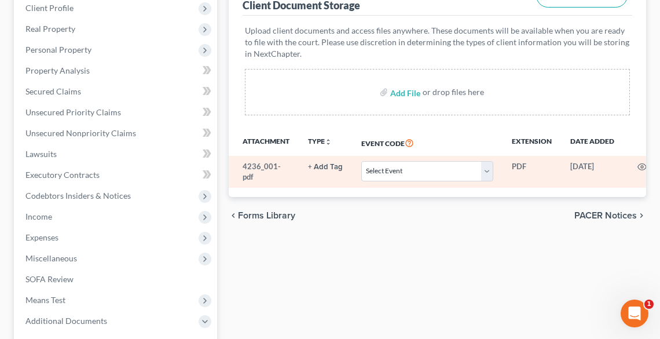
click at [376, 181] on td "Select Event 20 Largest Unsecured Creditors Amended List of Creditors (Fee) Ame…" at bounding box center [427, 172] width 150 height 32
click at [373, 171] on select "Select Event 20 Largest Unsecured Creditors Amended List of Creditors (Fee) Ame…" at bounding box center [427, 171] width 132 height 20
select select "20"
click at [361, 161] on select "Select Event 20 Largest Unsecured Creditors Amended List of Creditors (Fee) Ame…" at bounding box center [427, 171] width 132 height 20
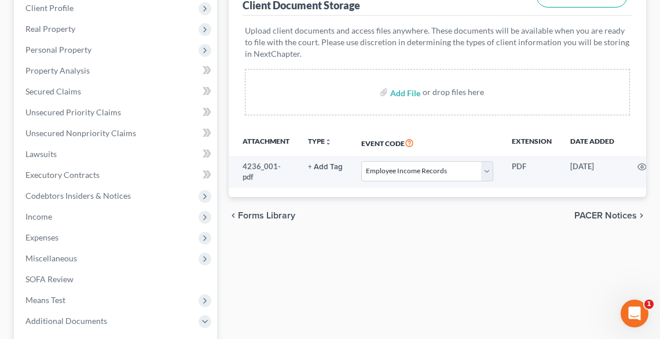
select select "20"
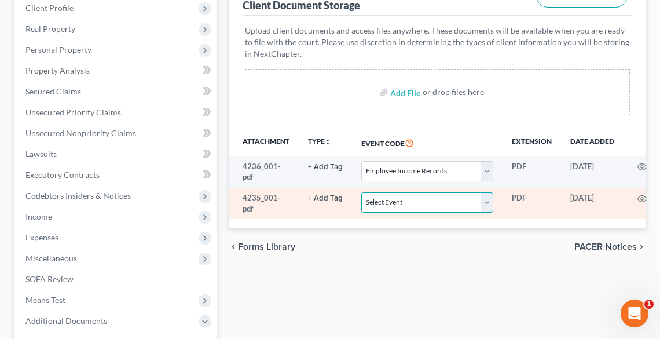
click at [405, 201] on select "Select Event 20 Largest Unsecured Creditors Amended List of Creditors (Fee) Ame…" at bounding box center [427, 202] width 132 height 20
select select "16"
click at [361, 192] on select "Select Event 20 Largest Unsecured Creditors Amended List of Creditors (Fee) Ame…" at bounding box center [427, 202] width 132 height 20
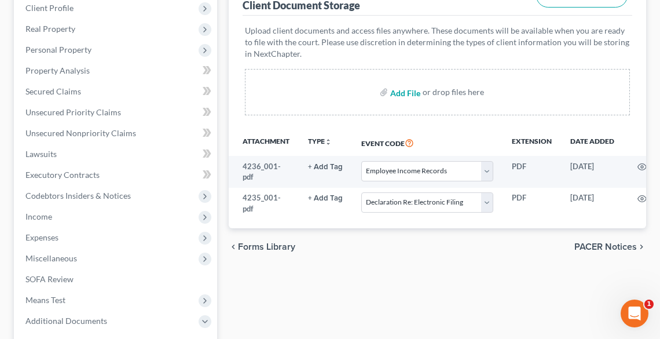
click at [394, 95] on input "file" at bounding box center [404, 92] width 28 height 21
type input "C:\fakepath\CCC.pdf"
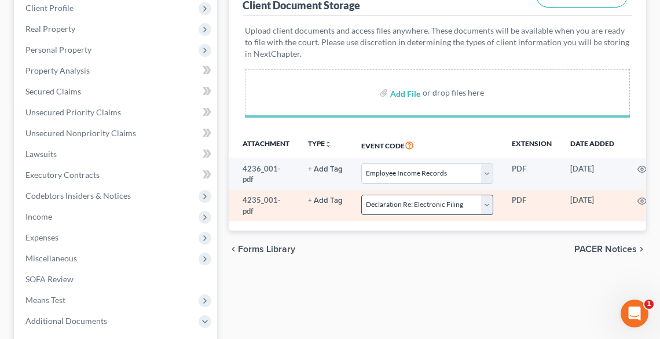
select select "20"
select select "16"
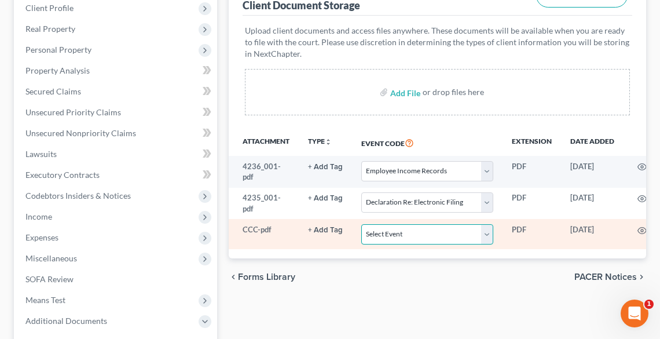
click at [389, 238] on select "Select Event 20 Largest Unsecured Creditors Amended List of Creditors (Fee) Ame…" at bounding box center [427, 234] width 132 height 20
select select "5"
click at [361, 224] on select "Select Event 20 Largest Unsecured Creditors Amended List of Creditors (Fee) Ame…" at bounding box center [427, 234] width 132 height 20
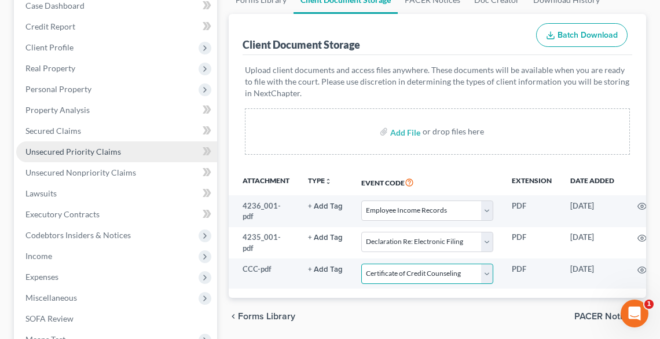
scroll to position [93, 0]
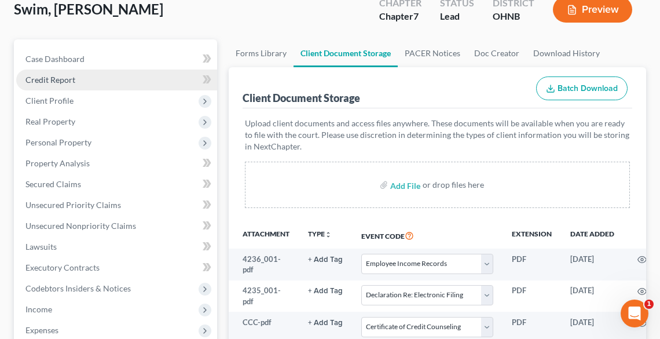
click at [67, 83] on span "Credit Report" at bounding box center [50, 80] width 50 height 10
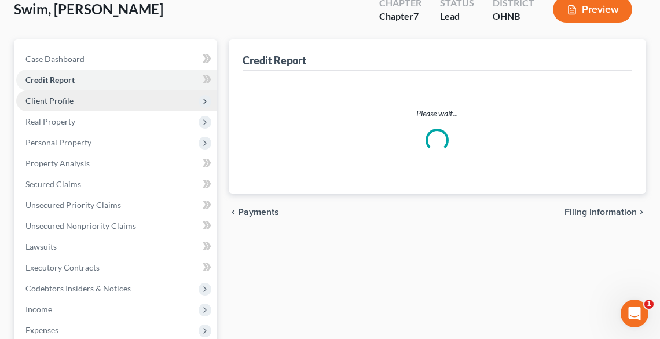
scroll to position [13, 0]
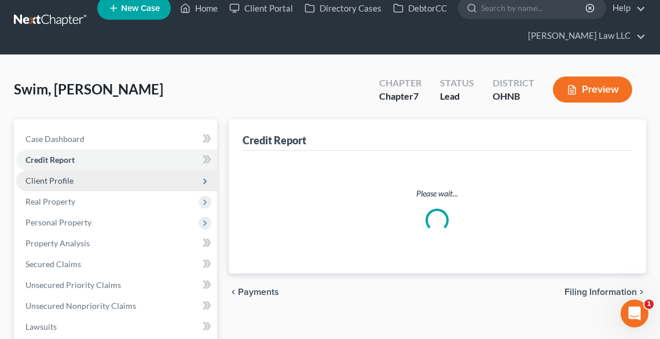
click at [66, 100] on div "Swim, [PERSON_NAME] Upgraded Chapter Chapter 7 Status [GEOGRAPHIC_DATA] [GEOGRA…" at bounding box center [330, 94] width 632 height 50
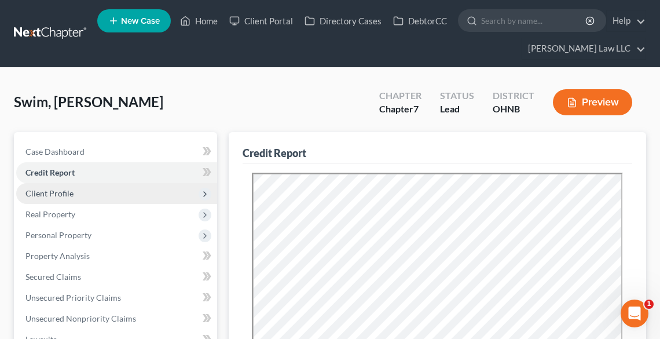
scroll to position [0, 0]
click at [71, 184] on span "Client Profile" at bounding box center [116, 193] width 201 height 21
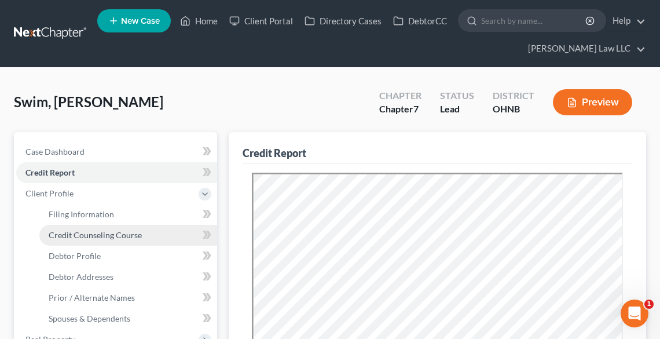
click at [98, 238] on span "Credit Counseling Course" at bounding box center [95, 235] width 93 height 10
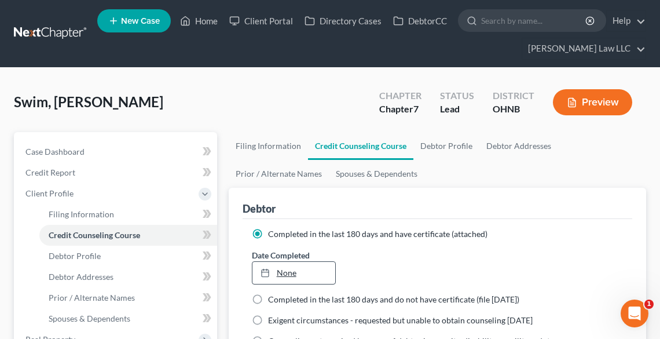
click at [294, 271] on link "None" at bounding box center [293, 273] width 83 height 22
click at [197, 24] on link "Home" at bounding box center [198, 20] width 49 height 21
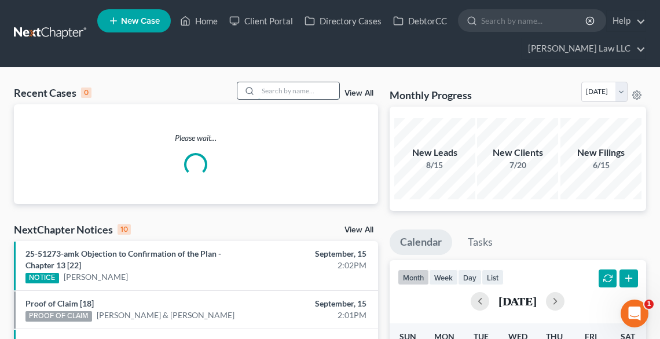
click at [288, 90] on input "search" at bounding box center [298, 90] width 81 height 17
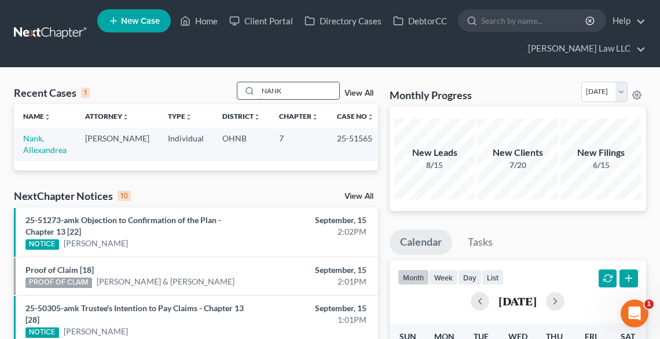
drag, startPoint x: 292, startPoint y: 87, endPoint x: 250, endPoint y: 86, distance: 41.7
click at [258, 88] on input "NANK" at bounding box center [298, 90] width 81 height 17
type input "[PERSON_NAME]"
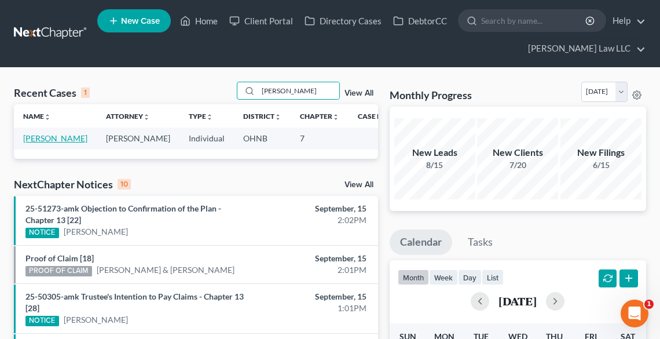
click at [45, 138] on link "[PERSON_NAME]" at bounding box center [55, 138] width 64 height 10
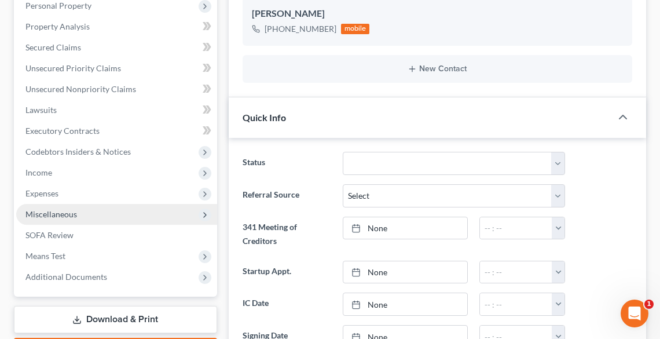
scroll to position [231, 0]
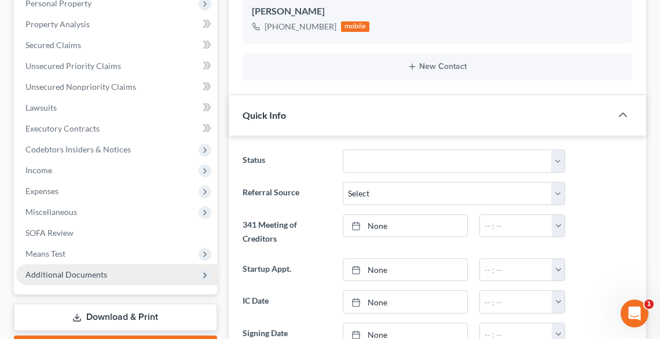
click at [104, 276] on span "Additional Documents" at bounding box center [66, 274] width 82 height 10
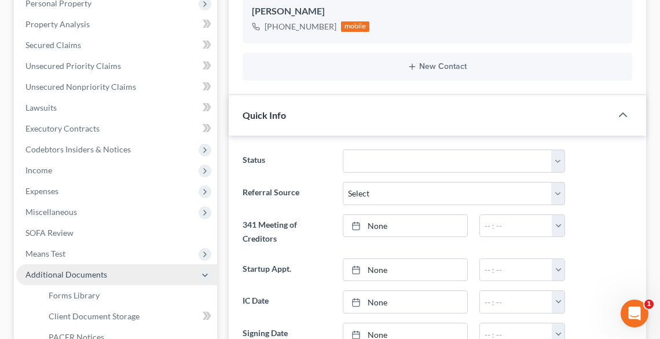
scroll to position [463, 0]
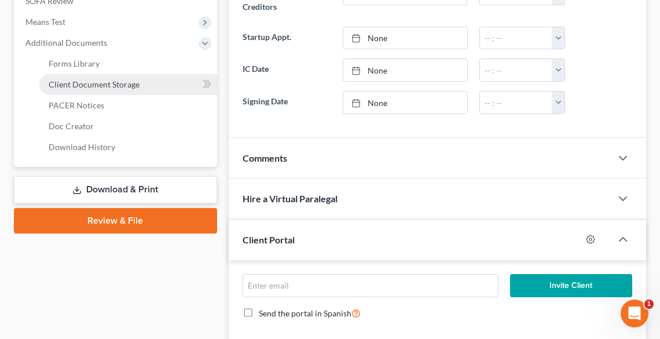
click at [72, 86] on span "Client Document Storage" at bounding box center [94, 84] width 91 height 10
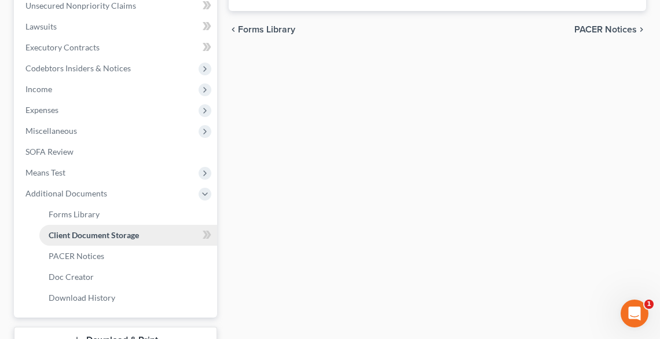
select select "5"
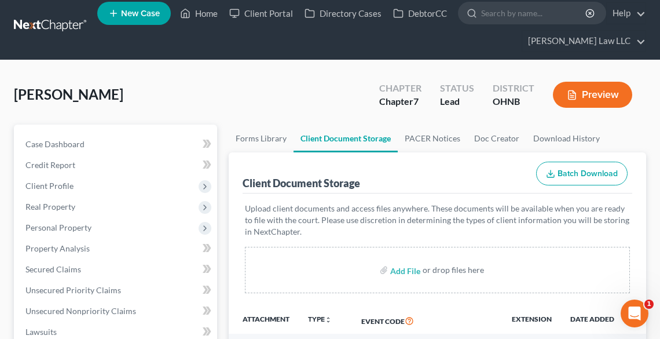
scroll to position [231, 0]
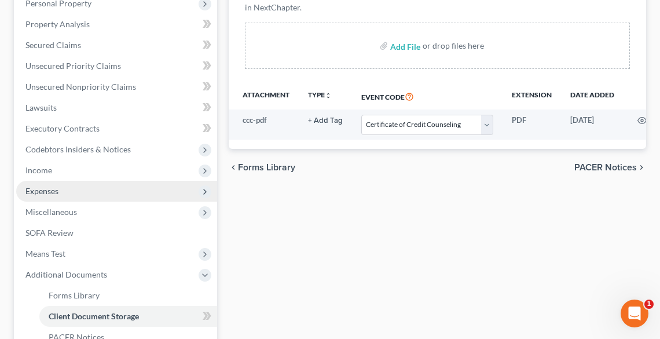
click at [67, 188] on span "Expenses" at bounding box center [116, 191] width 201 height 21
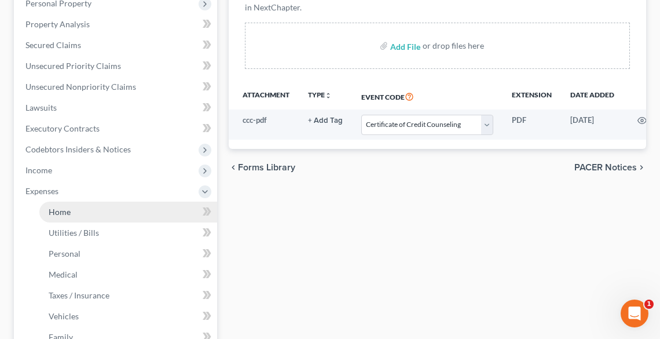
click at [68, 207] on span "Home" at bounding box center [60, 212] width 22 height 10
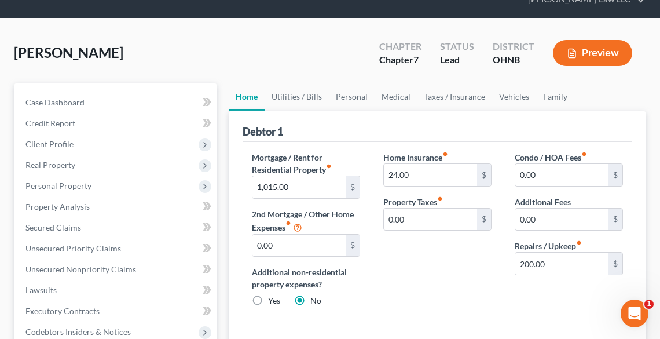
scroll to position [46, 0]
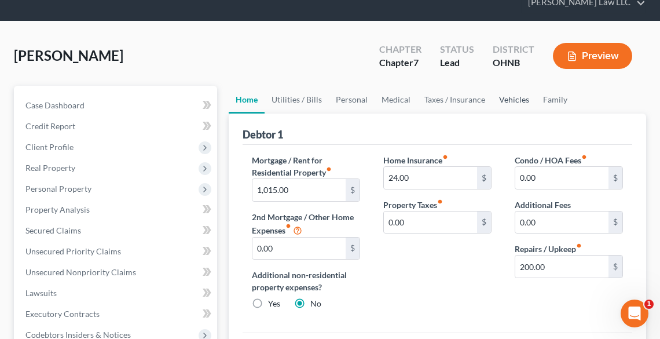
click at [505, 100] on link "Vehicles" at bounding box center [514, 100] width 44 height 28
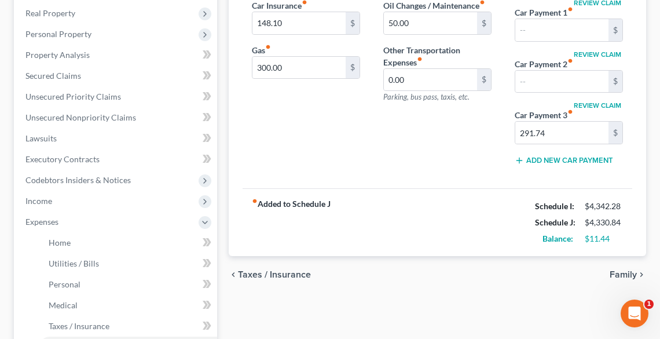
scroll to position [370, 0]
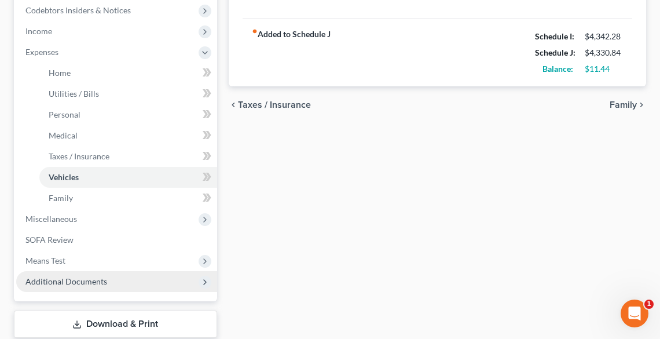
click at [54, 281] on span "Additional Documents" at bounding box center [66, 281] width 82 height 10
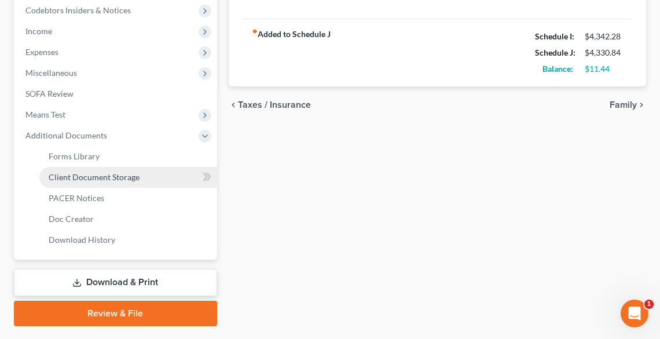
click at [74, 176] on span "Client Document Storage" at bounding box center [94, 177] width 91 height 10
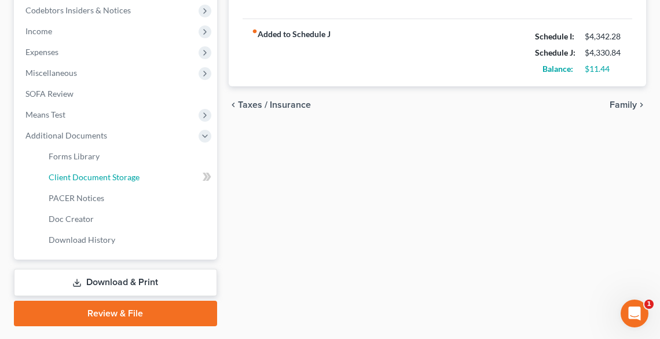
select select "5"
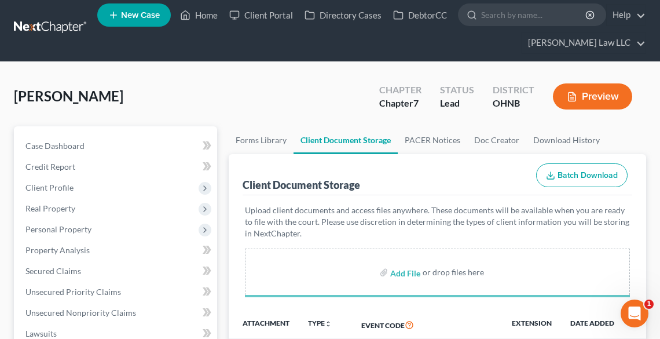
scroll to position [185, 0]
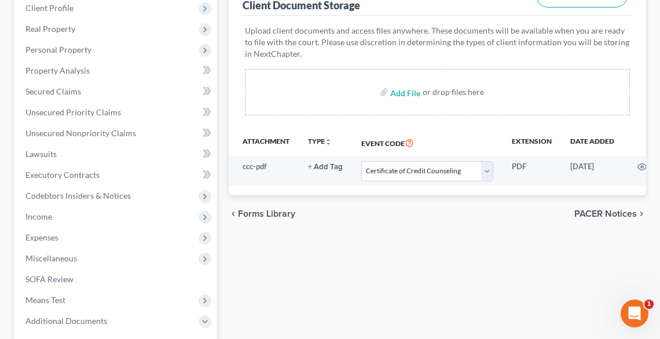
select select "5"
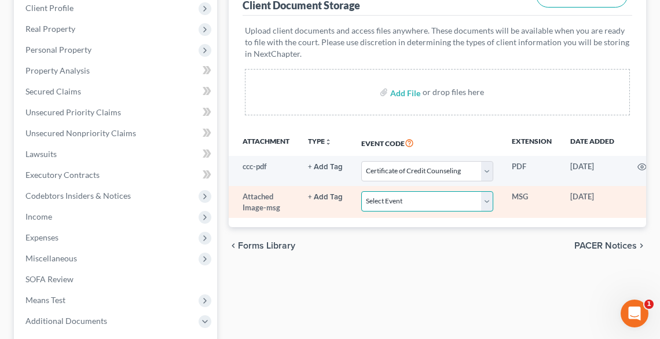
click at [386, 196] on select "Select Event 20 Largest Unsecured Creditors Amended List of Creditors (Fee) Ame…" at bounding box center [427, 201] width 132 height 20
select select "16"
click at [361, 191] on select "Select Event 20 Largest Unsecured Creditors Amended List of Creditors (Fee) Ame…" at bounding box center [427, 201] width 132 height 20
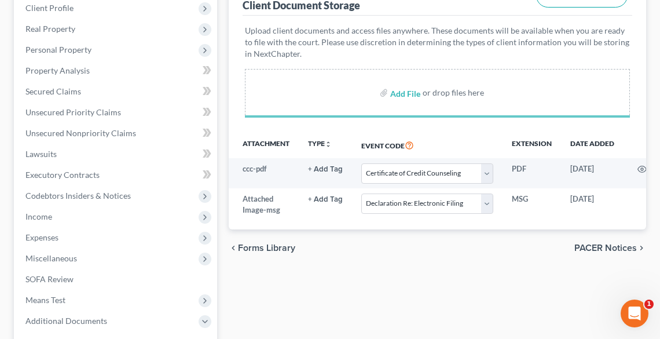
select select "5"
select select "16"
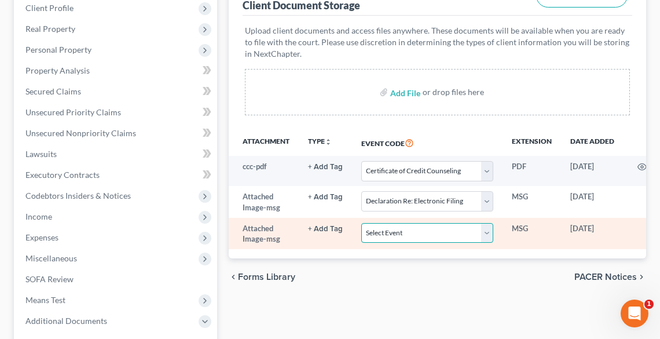
click at [414, 236] on select "Select Event 20 Largest Unsecured Creditors Amended List of Creditors (Fee) Ame…" at bounding box center [427, 233] width 132 height 20
select select "20"
click at [361, 223] on select "Select Event 20 Largest Unsecured Creditors Amended List of Creditors (Fee) Ame…" at bounding box center [427, 233] width 132 height 20
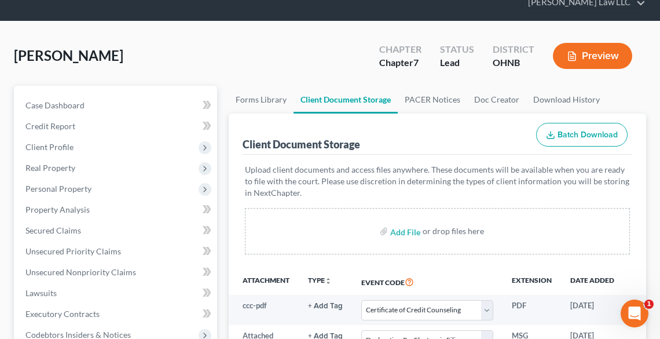
scroll to position [0, 0]
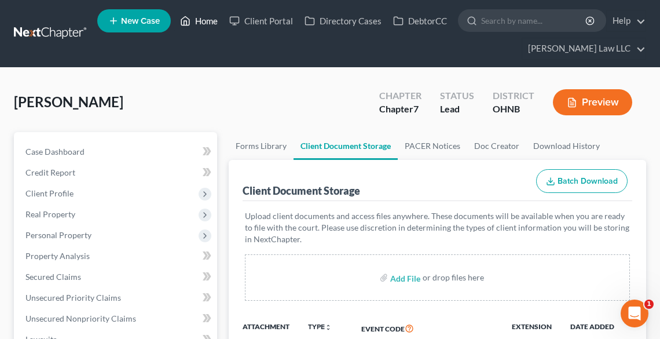
click at [204, 21] on link "Home" at bounding box center [198, 20] width 49 height 21
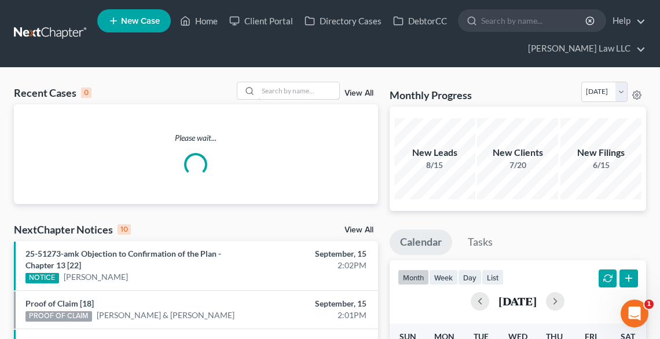
drag, startPoint x: 271, startPoint y: 88, endPoint x: 263, endPoint y: 79, distance: 12.3
click at [271, 88] on input "search" at bounding box center [298, 90] width 81 height 17
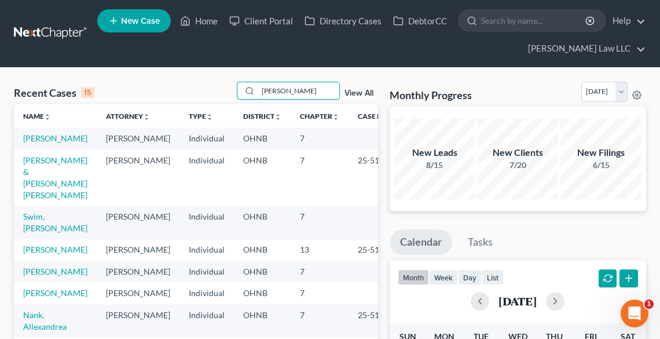
type input "[PERSON_NAME]"
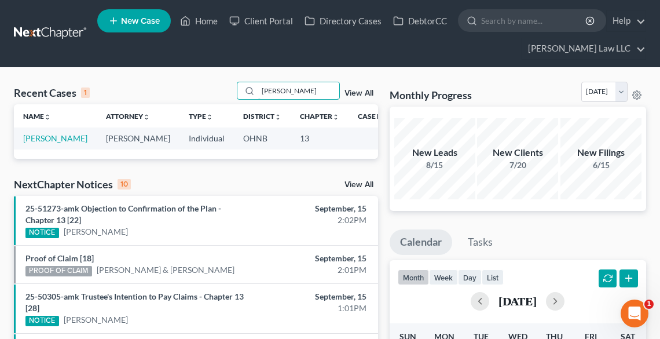
drag, startPoint x: 231, startPoint y: 94, endPoint x: 130, endPoint y: 63, distance: 106.5
click at [197, 92] on div "Recent Cases 1 [PERSON_NAME] View All" at bounding box center [196, 93] width 364 height 23
type input "[PERSON_NAME]"
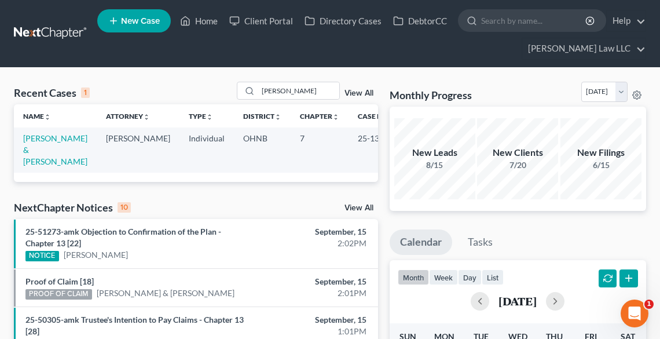
click at [196, 19] on link "Home" at bounding box center [198, 20] width 49 height 21
click at [209, 23] on link "Home" at bounding box center [198, 20] width 49 height 21
click at [203, 16] on link "Home" at bounding box center [198, 20] width 49 height 21
click at [206, 19] on link "Home" at bounding box center [198, 20] width 49 height 21
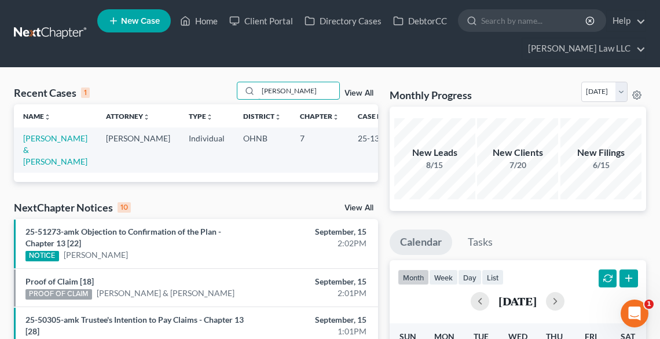
drag, startPoint x: 295, startPoint y: 92, endPoint x: 225, endPoint y: 87, distance: 70.2
click at [225, 87] on div "Recent Cases 1 [PERSON_NAME] View All" at bounding box center [196, 93] width 364 height 23
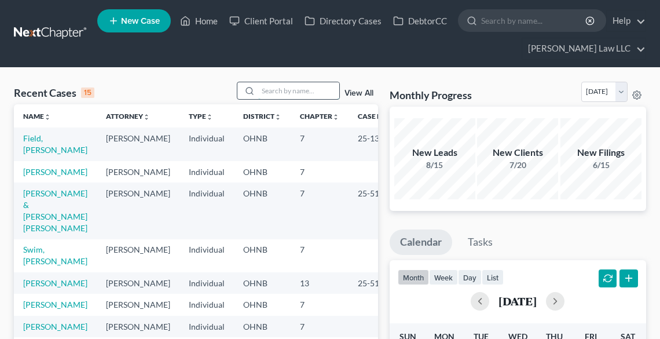
click at [282, 91] on input "search" at bounding box center [298, 90] width 81 height 17
type input "[PERSON_NAME]"
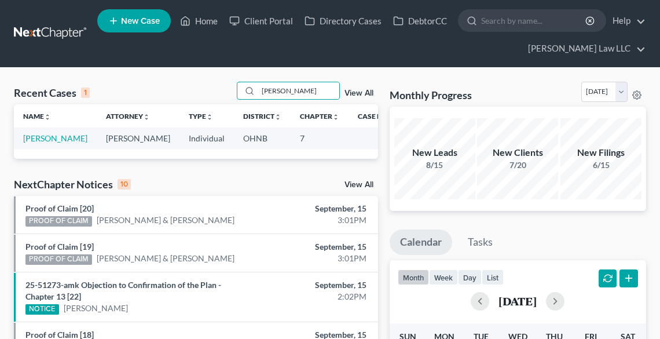
click at [43, 144] on td "[PERSON_NAME]" at bounding box center [55, 137] width 83 height 21
click at [38, 141] on link "[PERSON_NAME]" at bounding box center [55, 138] width 64 height 10
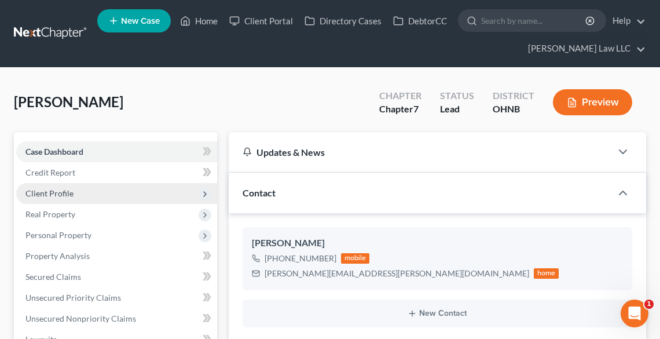
click at [57, 186] on span "Client Profile" at bounding box center [116, 193] width 201 height 21
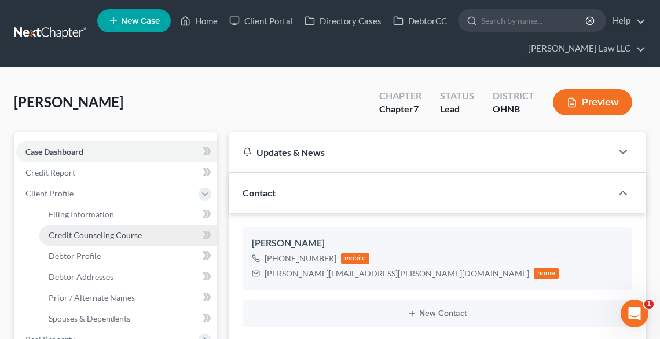
click at [79, 230] on span "Credit Counseling Course" at bounding box center [95, 235] width 93 height 10
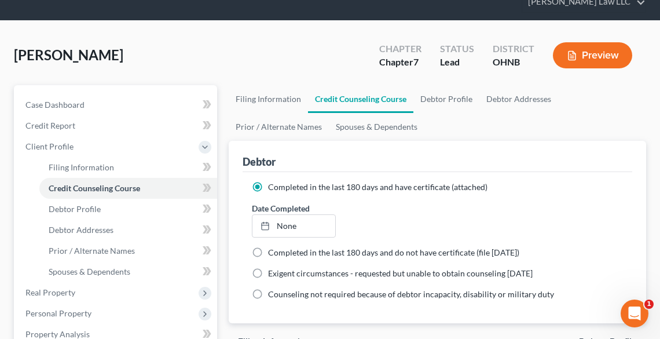
scroll to position [93, 0]
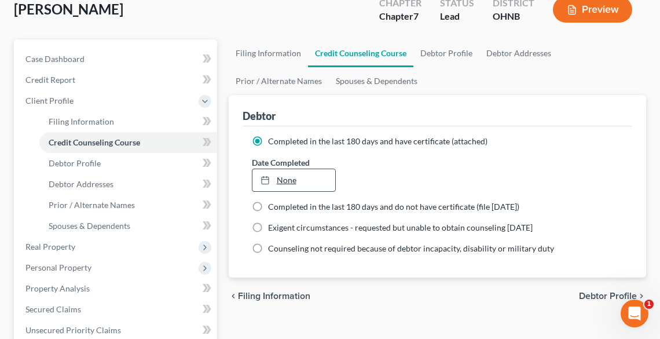
type input "[DATE]"
click at [281, 179] on link "None" at bounding box center [293, 180] width 83 height 22
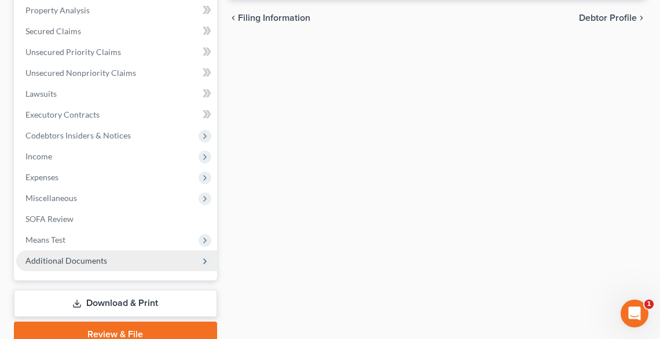
click at [42, 259] on span "Additional Documents" at bounding box center [66, 260] width 82 height 10
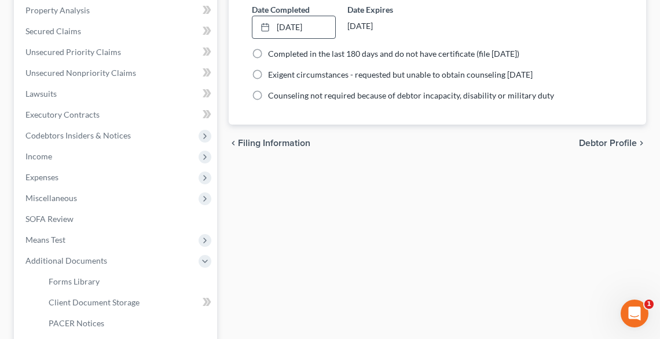
scroll to position [400, 0]
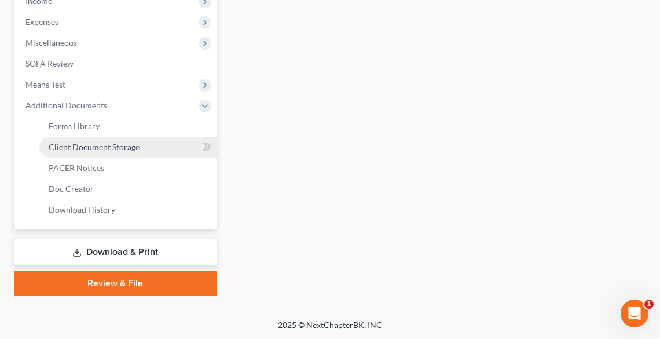
click at [83, 145] on span "Client Document Storage" at bounding box center [94, 147] width 91 height 10
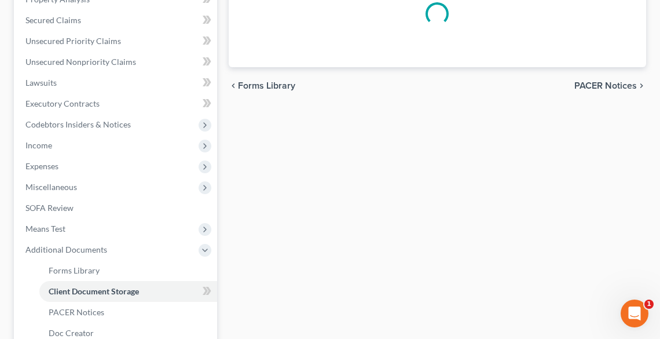
select select "20"
select select "16"
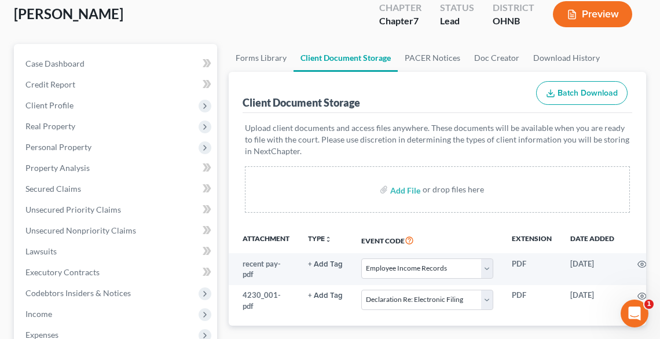
scroll to position [185, 0]
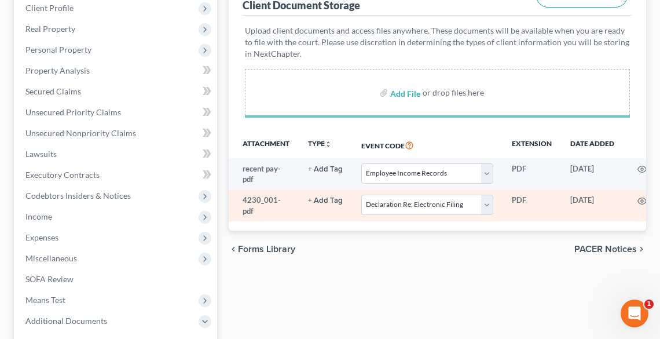
select select "20"
select select "16"
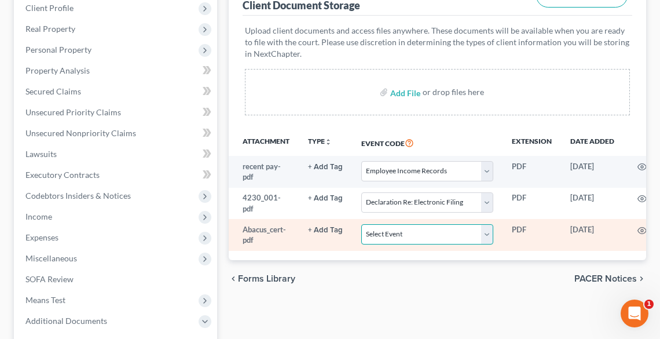
click at [399, 239] on select "Select Event 20 Largest Unsecured Creditors Amended List of Creditors (Fee) Ame…" at bounding box center [427, 234] width 132 height 20
select select "5"
click at [361, 224] on select "Select Event 20 Largest Unsecured Creditors Amended List of Creditors (Fee) Ame…" at bounding box center [427, 234] width 132 height 20
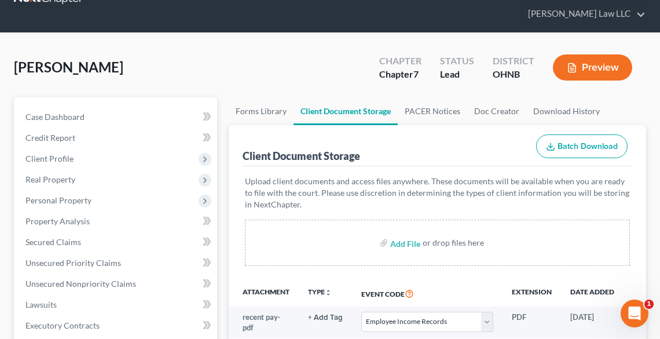
scroll to position [0, 0]
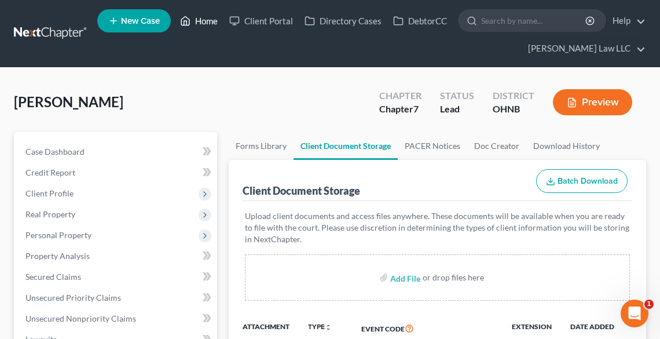
click at [208, 27] on link "Home" at bounding box center [198, 20] width 49 height 21
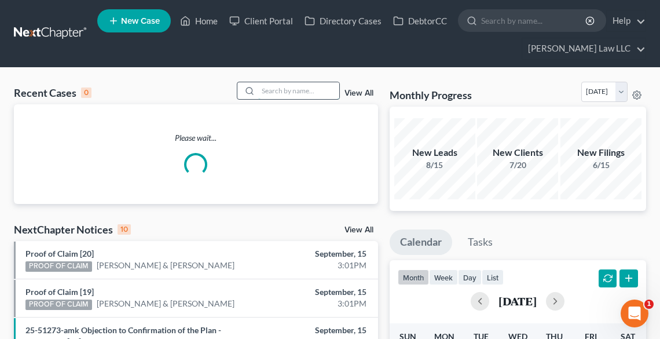
click at [285, 91] on input "search" at bounding box center [298, 90] width 81 height 17
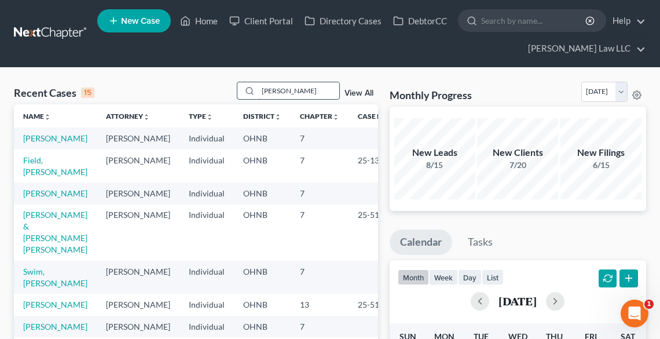
type input "FITZWATER"
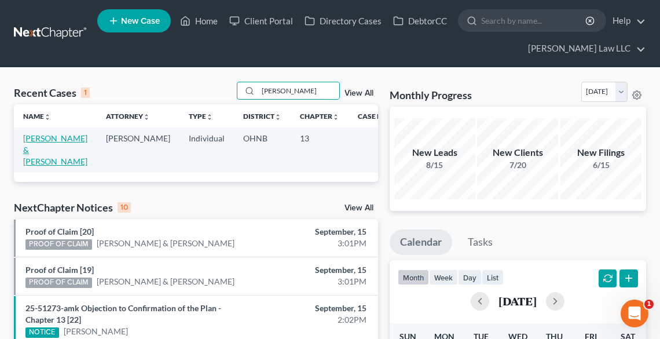
click at [36, 146] on link "Fitzwater, William & Izabell" at bounding box center [55, 149] width 64 height 33
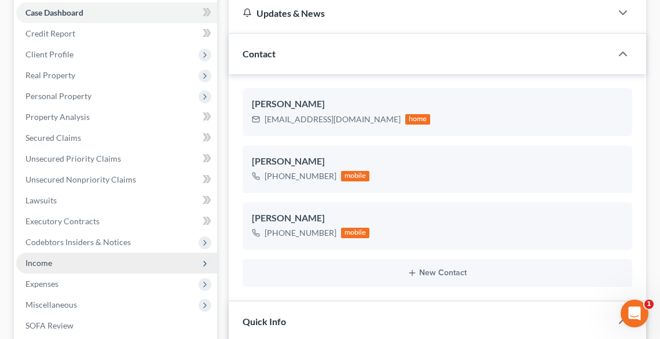
scroll to position [185, 0]
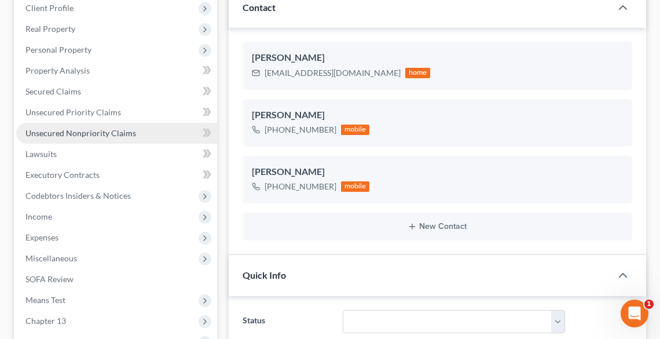
click at [61, 123] on link "Unsecured Nonpriority Claims" at bounding box center [116, 133] width 201 height 21
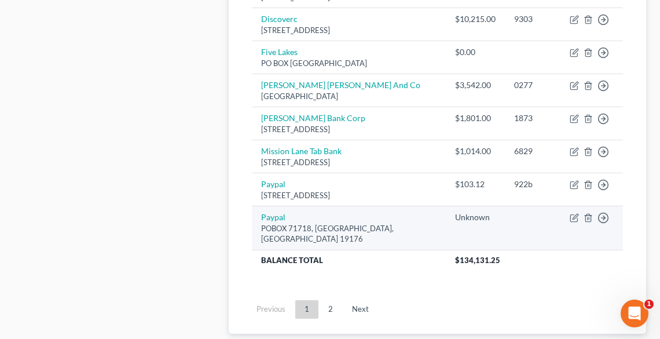
scroll to position [1082, 0]
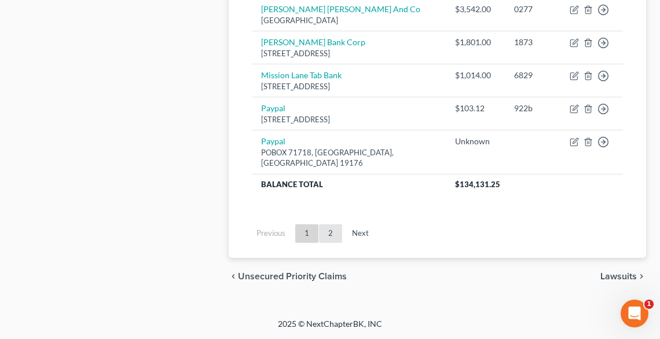
click at [324, 238] on link "2" at bounding box center [330, 233] width 23 height 19
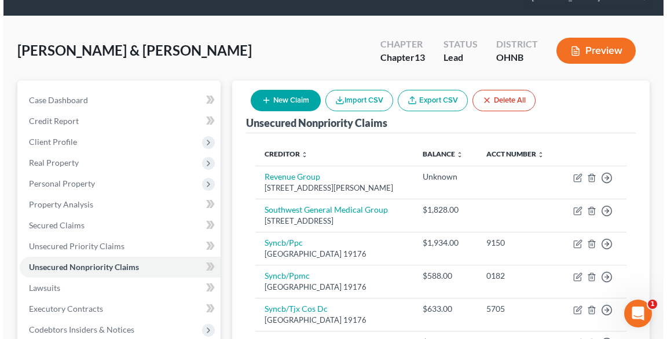
scroll to position [39, 0]
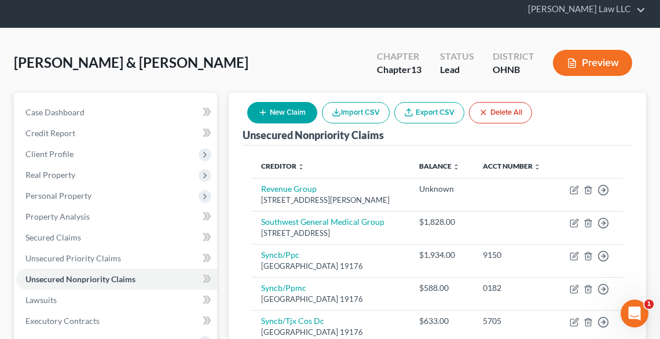
click at [287, 111] on button "New Claim" at bounding box center [282, 112] width 70 height 21
select select "2"
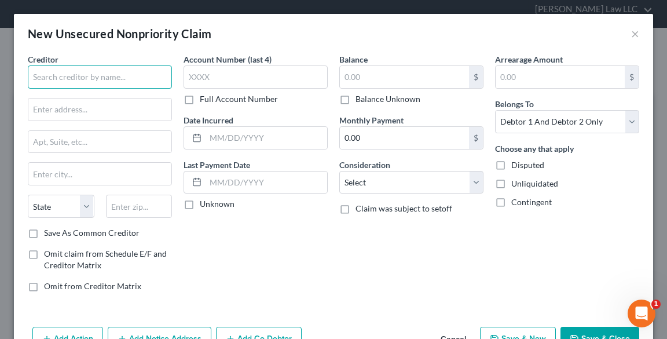
click at [68, 78] on input "text" at bounding box center [100, 76] width 144 height 23
type input "s"
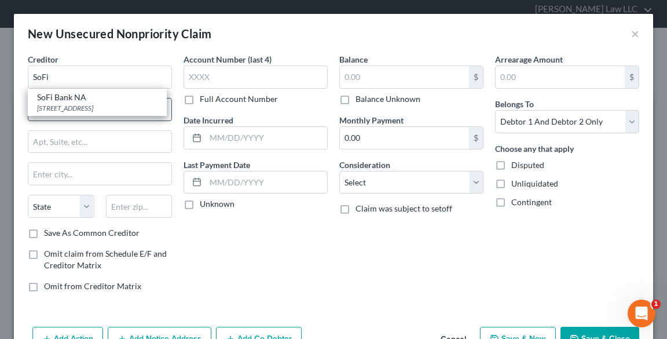
click at [63, 102] on div "SoFi Bank NA" at bounding box center [97, 97] width 120 height 12
type input "SoFi Bank NA"
type input "2750 East Cottonwood Pkwy"
type input "Suite 300"
type input "Salt Lake City"
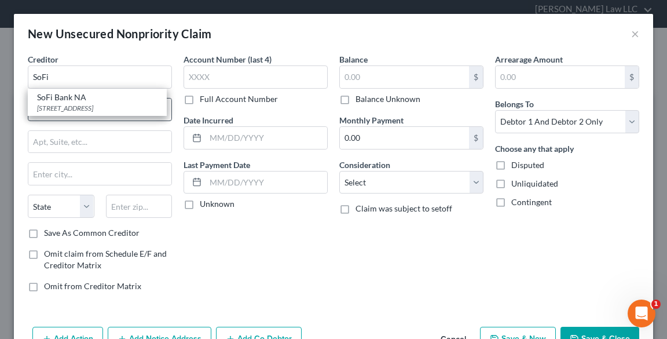
select select "46"
type input "84121"
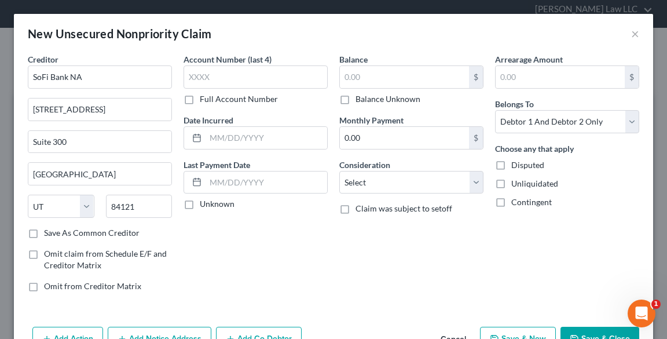
click at [355, 100] on label "Balance Unknown" at bounding box center [387, 99] width 65 height 12
click at [360, 100] on input "Balance Unknown" at bounding box center [364, 97] width 8 height 8
checkbox input "true"
type input "0.00"
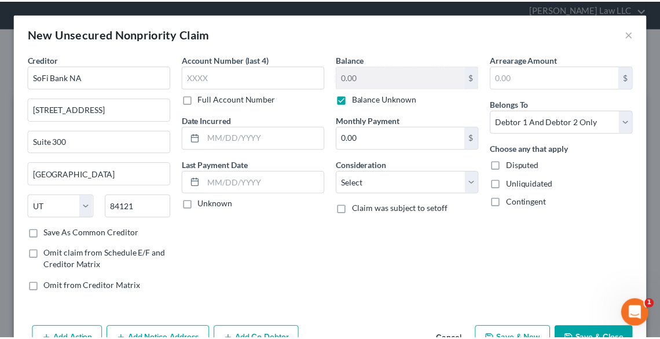
scroll to position [34, 0]
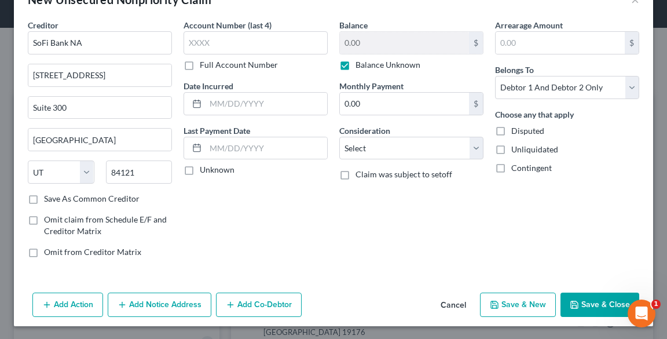
click at [580, 303] on button "Save & Close" at bounding box center [599, 304] width 79 height 24
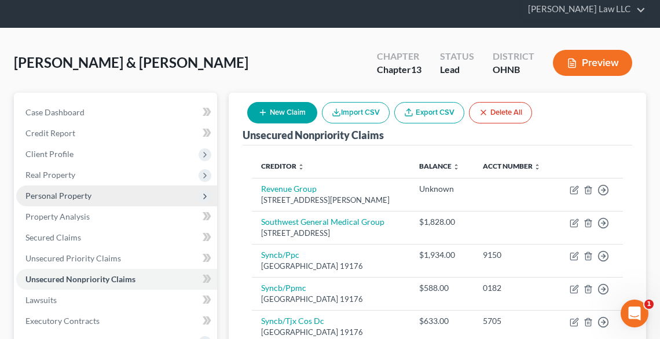
click at [42, 196] on span "Personal Property" at bounding box center [58, 195] width 66 height 10
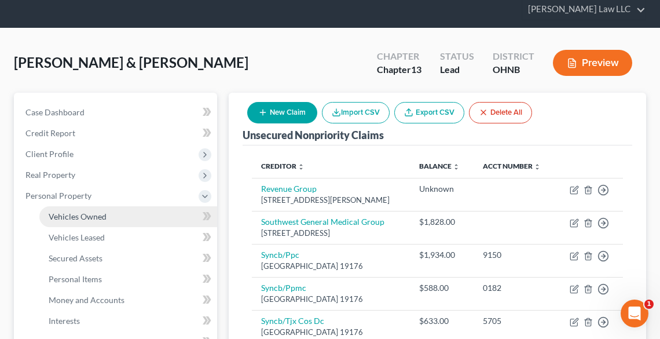
click at [60, 218] on span "Vehicles Owned" at bounding box center [78, 216] width 58 height 10
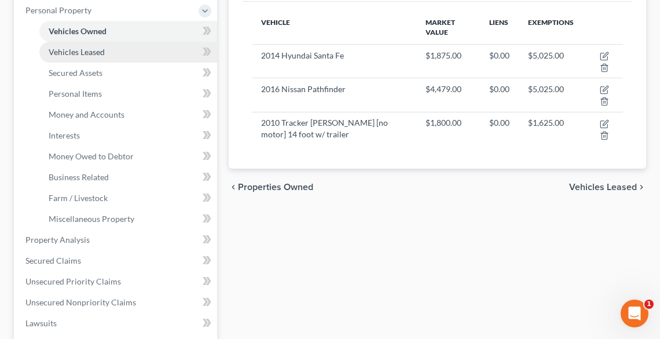
scroll to position [278, 0]
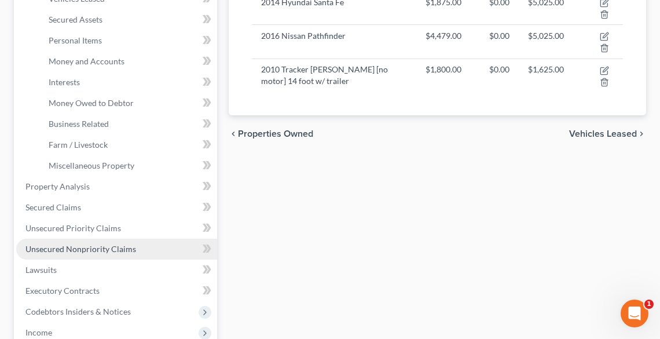
click at [69, 247] on span "Unsecured Nonpriority Claims" at bounding box center [80, 249] width 111 height 10
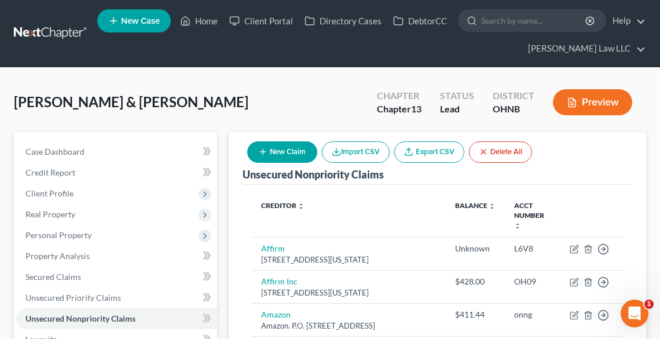
click at [277, 147] on button "New Claim" at bounding box center [282, 151] width 70 height 21
select select "2"
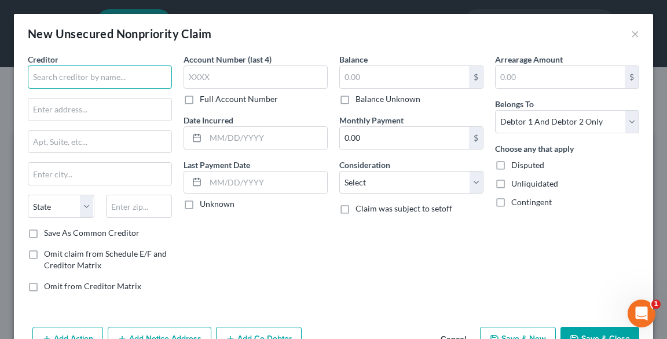
click at [76, 73] on input "text" at bounding box center [100, 76] width 144 height 23
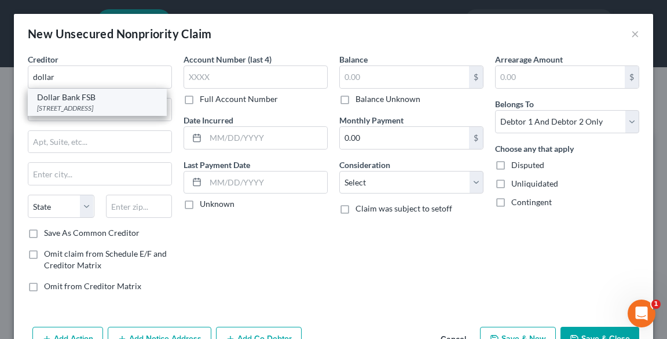
click at [63, 106] on div "20 Stanwix Street, Pittsburgh, PA 15222" at bounding box center [97, 108] width 120 height 10
type input "Dollar Bank FSB"
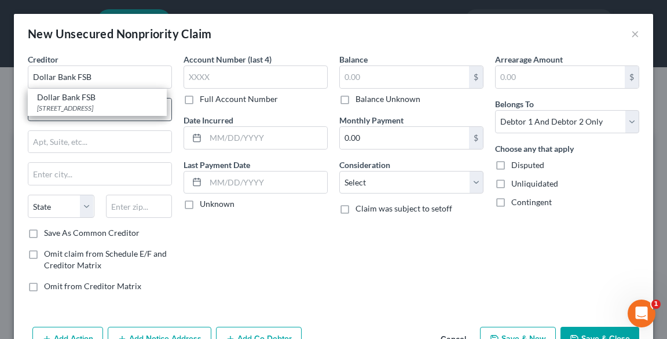
type input "20 Stanwix Street"
type input "Pittsburgh"
select select "39"
type input "15222"
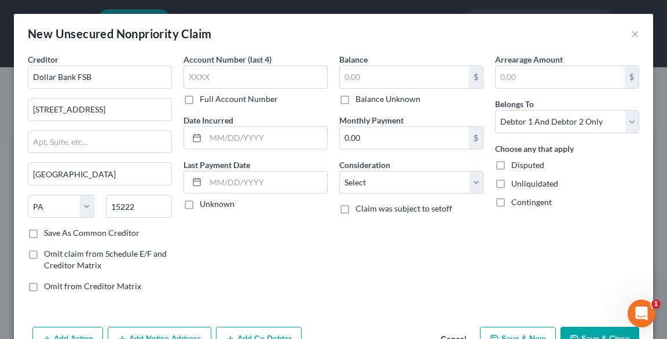
click at [350, 102] on div "Balance Unknown" at bounding box center [411, 99] width 144 height 12
click at [355, 99] on label "Balance Unknown" at bounding box center [387, 99] width 65 height 12
click at [360, 99] on input "Balance Unknown" at bounding box center [364, 97] width 8 height 8
checkbox input "true"
type input "0.00"
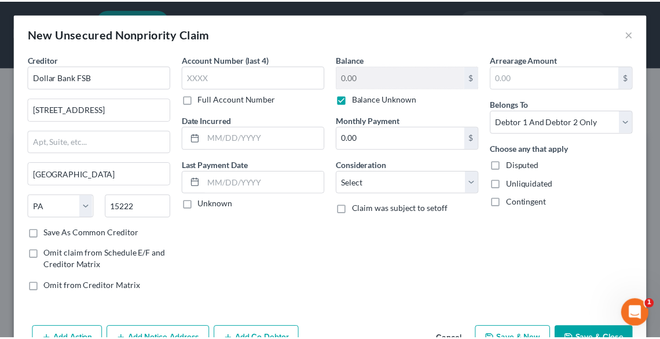
scroll to position [34, 0]
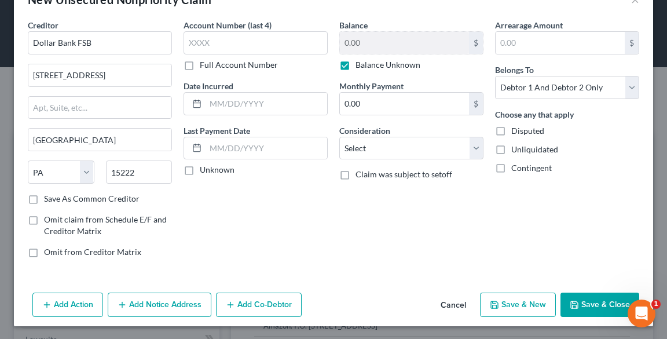
click at [591, 296] on button "Save & Close" at bounding box center [599, 304] width 79 height 24
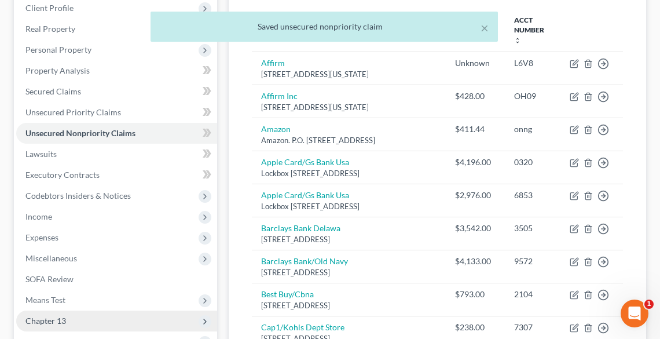
scroll to position [417, 0]
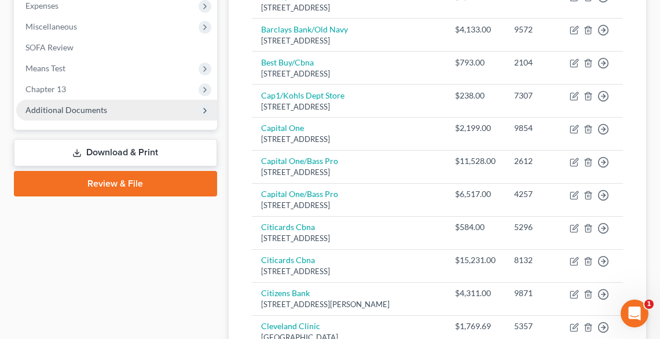
click at [74, 106] on span "Additional Documents" at bounding box center [66, 110] width 82 height 10
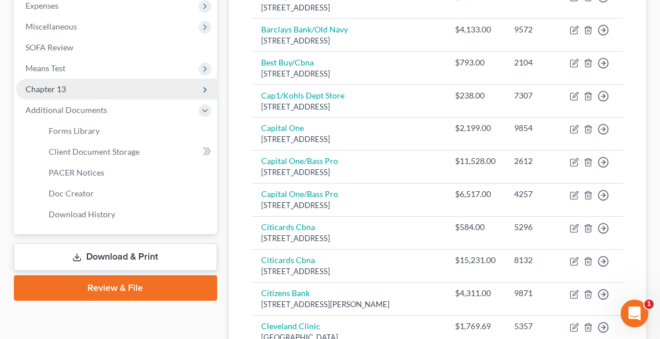
click at [56, 86] on span "Chapter 13" at bounding box center [45, 89] width 41 height 10
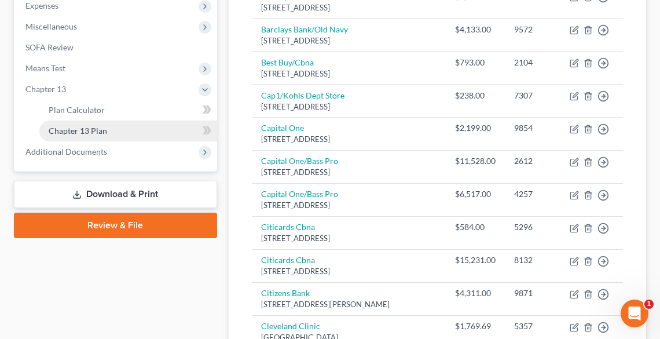
click at [89, 130] on span "Chapter 13 Plan" at bounding box center [78, 131] width 58 height 10
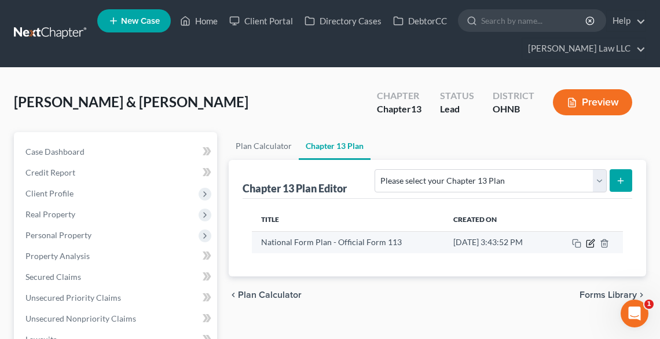
click at [591, 238] on icon "button" at bounding box center [590, 242] width 9 height 9
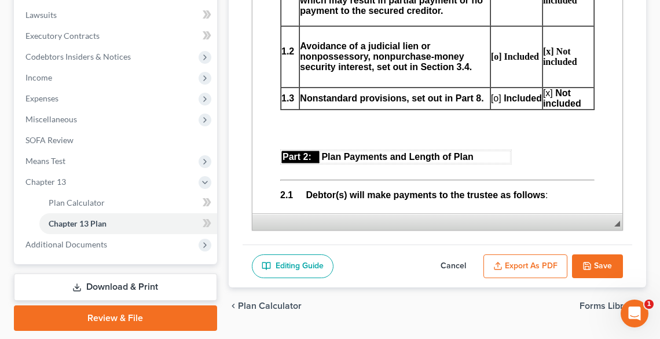
scroll to position [694, 0]
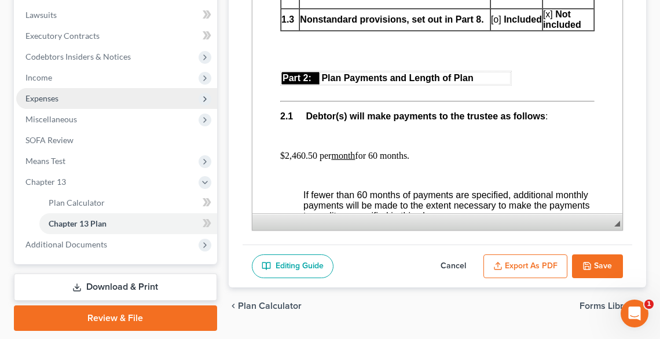
click at [58, 97] on span "Expenses" at bounding box center [41, 98] width 33 height 10
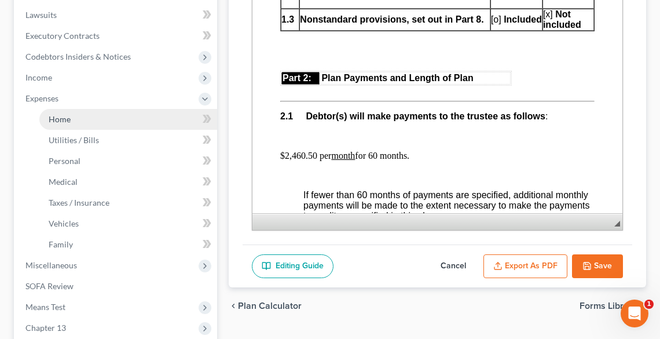
click at [65, 115] on span "Home" at bounding box center [60, 119] width 22 height 10
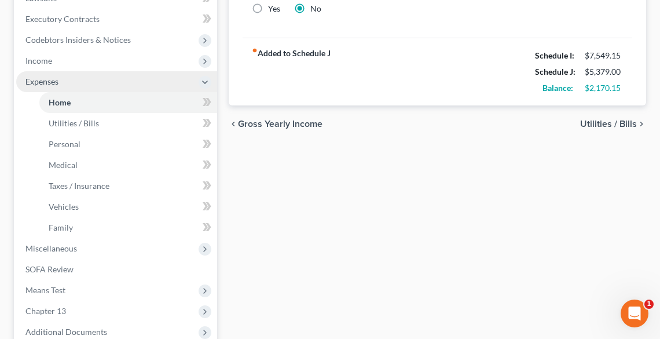
scroll to position [463, 0]
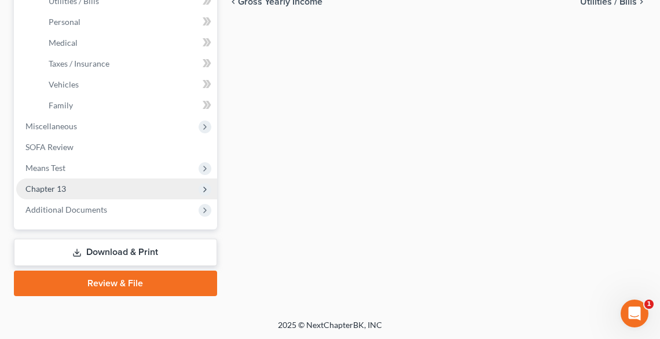
click at [60, 193] on span "Chapter 13" at bounding box center [116, 188] width 201 height 21
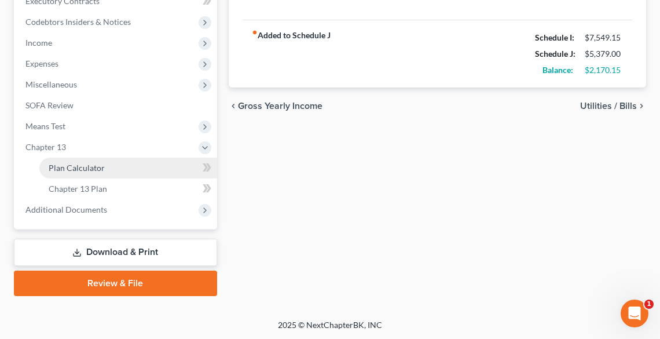
click at [63, 164] on span "Plan Calculator" at bounding box center [77, 168] width 56 height 10
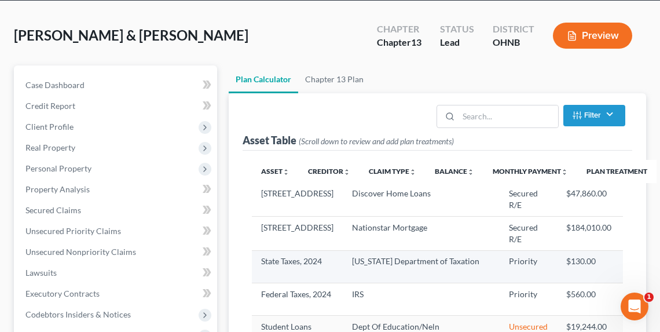
scroll to position [139, 0]
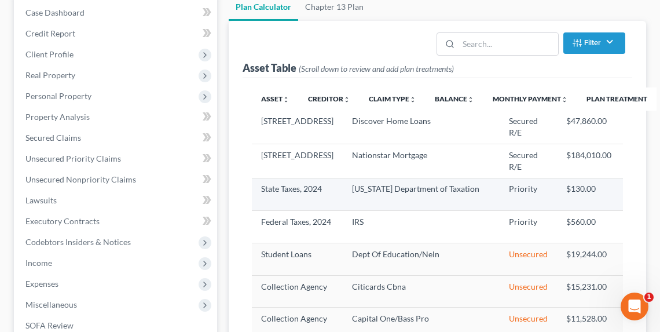
select select "59"
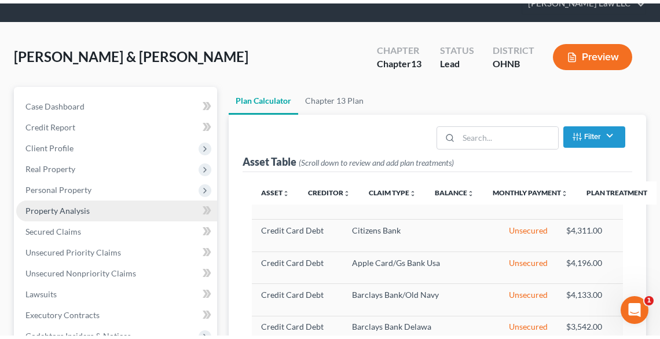
scroll to position [46, 0]
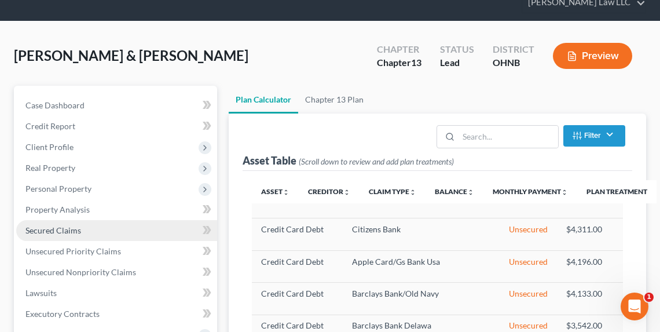
click at [54, 234] on link "Secured Claims" at bounding box center [116, 230] width 201 height 21
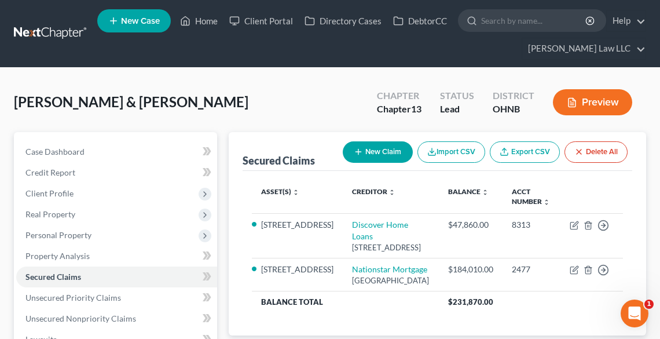
scroll to position [231, 0]
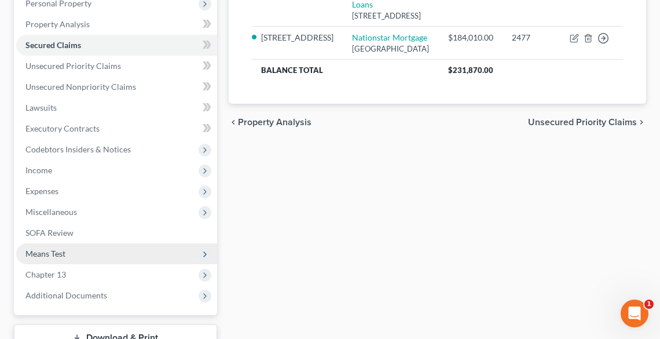
click at [71, 246] on span "Means Test" at bounding box center [116, 253] width 201 height 21
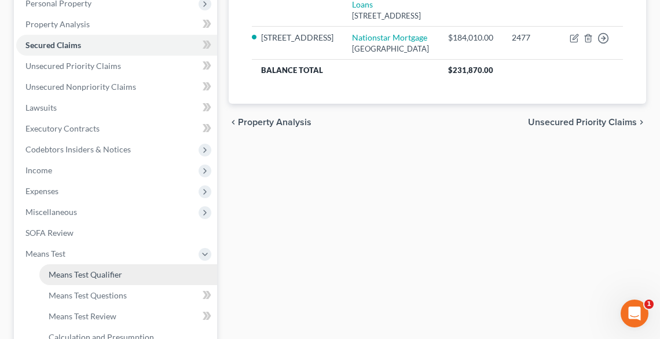
click at [93, 272] on span "Means Test Qualifier" at bounding box center [85, 274] width 73 height 10
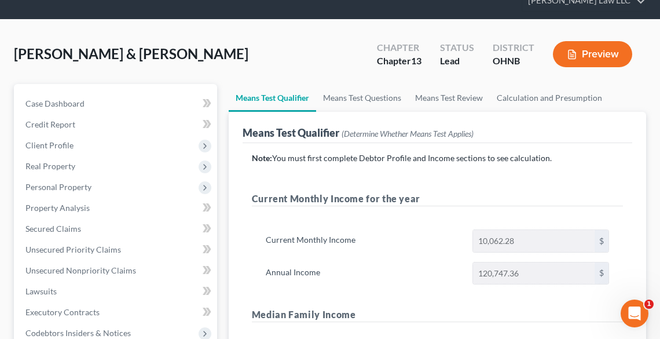
scroll to position [46, 0]
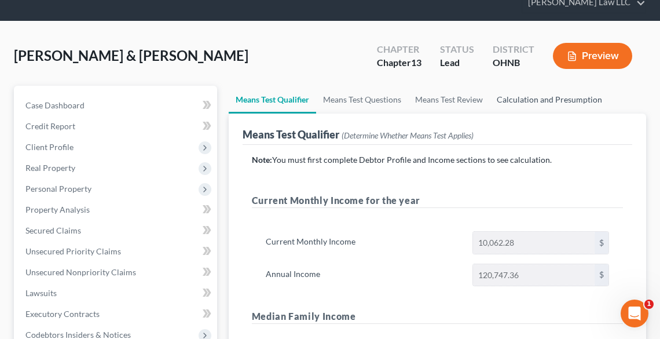
click at [550, 106] on link "Calculation and Presumption" at bounding box center [549, 100] width 119 height 28
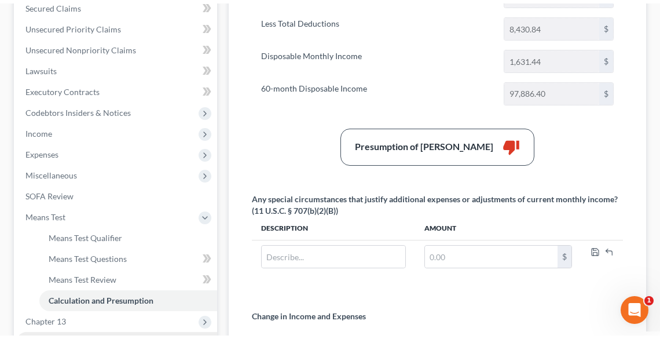
scroll to position [370, 0]
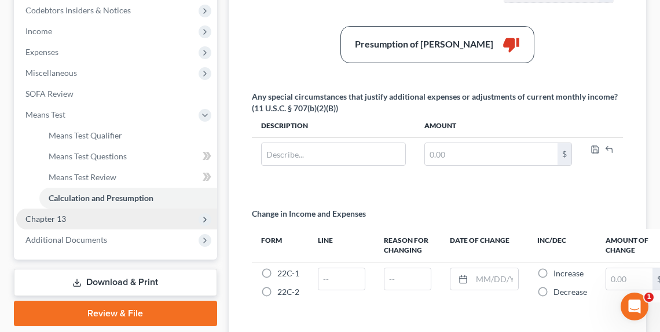
click at [116, 222] on span "Chapter 13" at bounding box center [116, 218] width 201 height 21
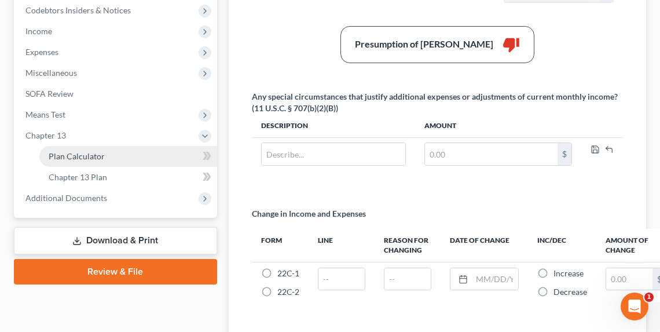
click at [83, 161] on link "Plan Calculator" at bounding box center [128, 156] width 178 height 21
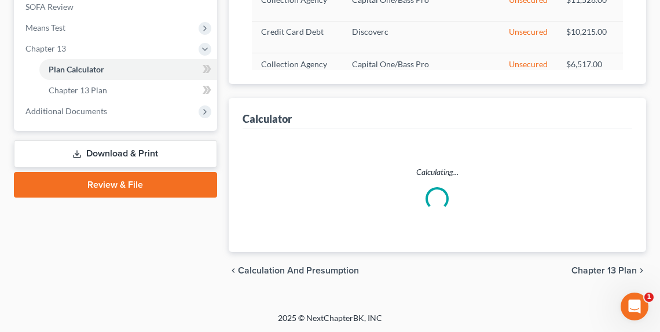
select select "59"
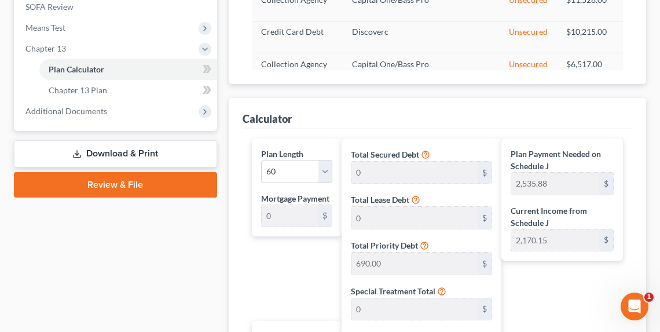
scroll to position [689, 0]
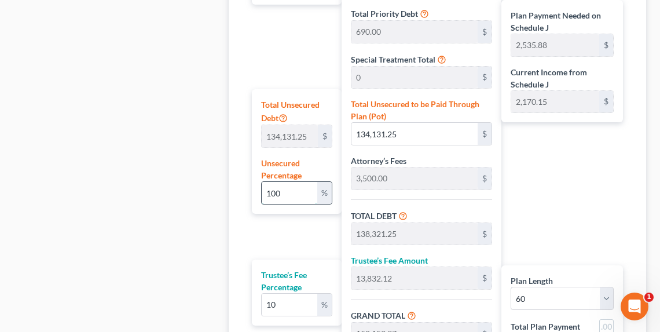
click at [284, 192] on input "100" at bounding box center [290, 193] width 56 height 22
type input "10"
type input "13,413.12"
type input "17,603.12"
type input "1,760.31"
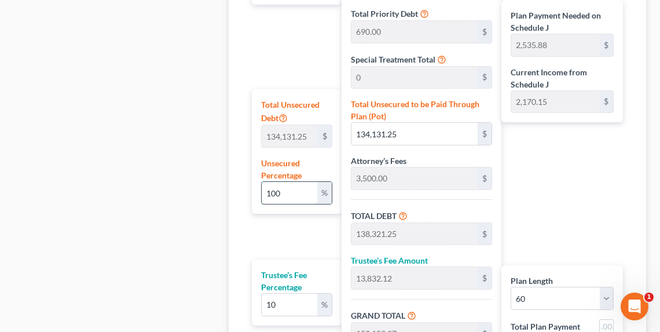
type input "19,363.43"
type input "322.72"
type input "1"
type input "1,341.31"
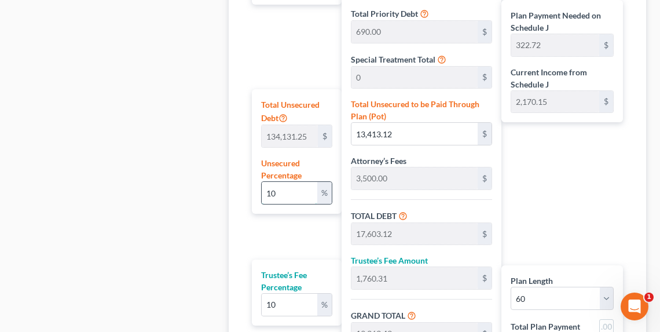
type input "5,531.31"
type input "553.13"
type input "6,084.44"
type input "101.40"
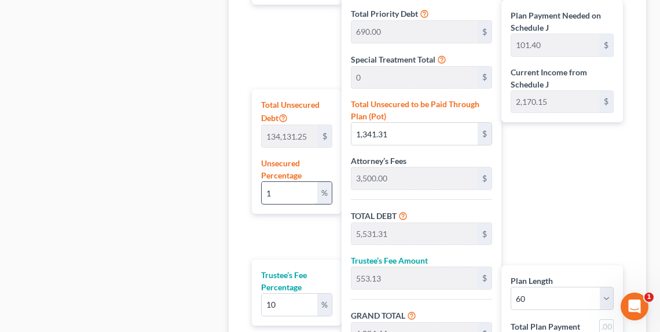
type input "4,190.00"
type input "419.00"
type input "4,609.00"
type input "76.81"
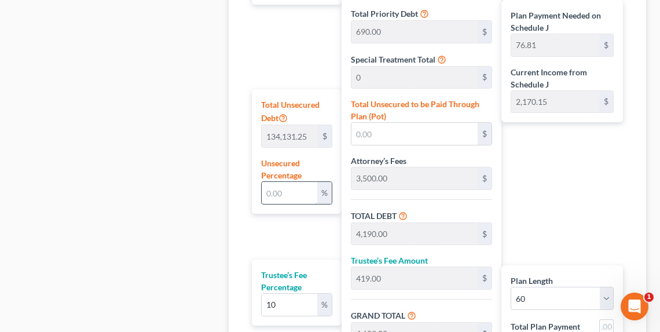
type input "8"
type input "10,730.50"
type input "14,920.50"
type input "1,492.05"
type input "16,412.55"
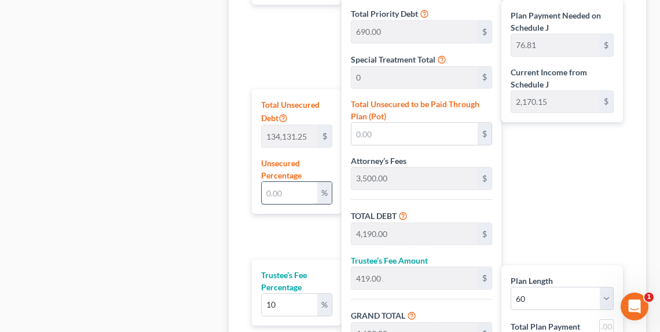
type input "273.54"
type input "80"
type input "107,305.00"
type input "111,495.00"
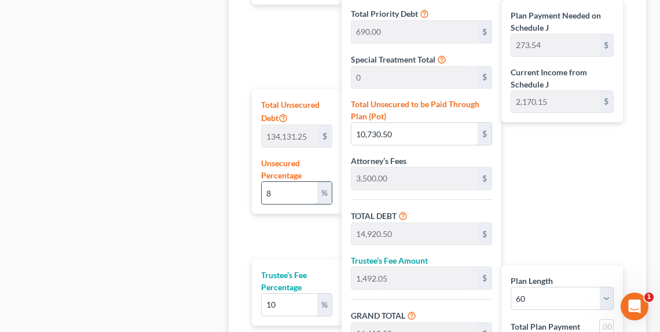
type input "11,149.50"
type input "122,644.50"
type input "2,044.07"
type input "8"
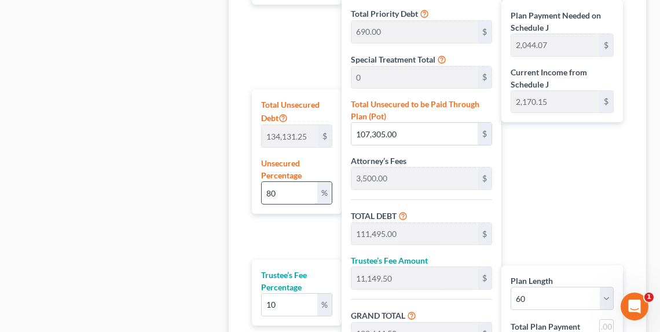
type input "10,730.50"
type input "14,920.50"
type input "1,492.05"
type input "16,412.55"
type input "273.54"
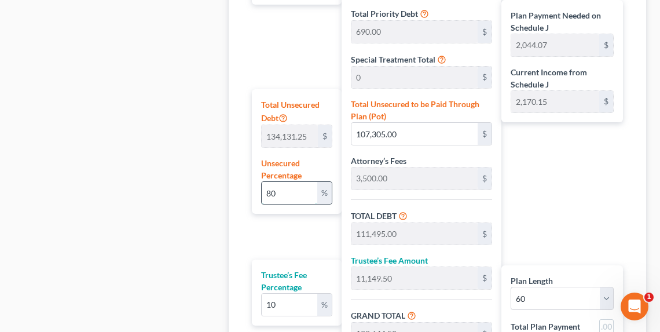
type input "273.54"
type input "4,190.00"
type input "419.00"
type input "4,609.00"
type input "76.81"
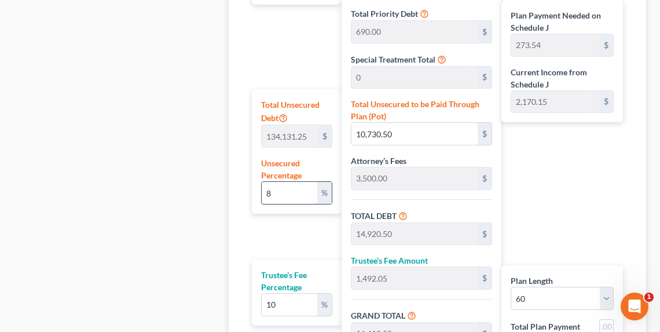
type input "76.81"
type input "9"
type input "12,071.81"
type input "16,261.81"
type input "1,626.18"
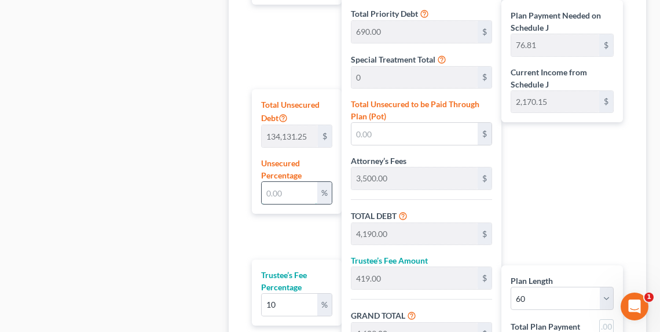
type input "17,887.99"
type input "298.13"
type input "90"
type input "120,718.12"
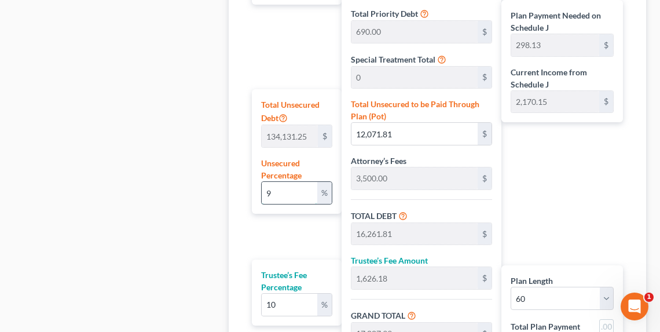
type input "124,908.12"
type input "12,490.81"
type input "137,398.93"
type input "2,289.98"
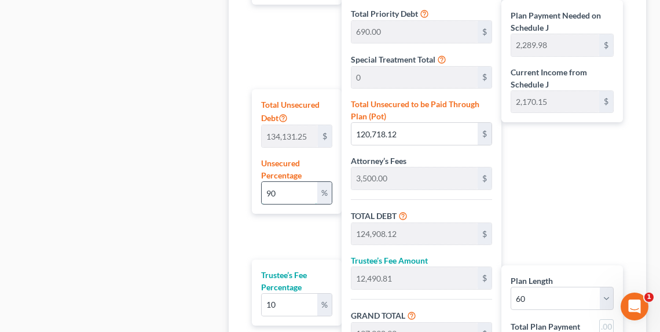
type input "9"
type input "12,071.81"
type input "16,261.81"
type input "1,626.18"
type input "17,887.99"
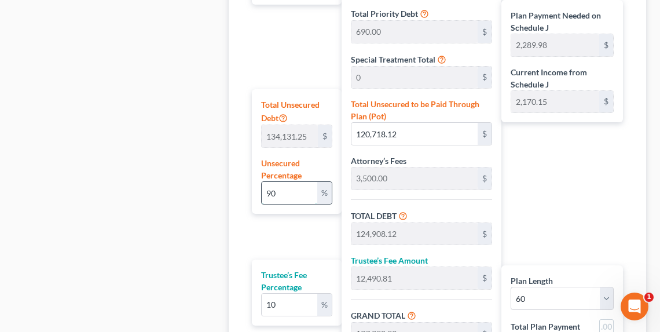
type input "298.13"
type input "4,190.00"
type input "419.00"
type input "4,609.00"
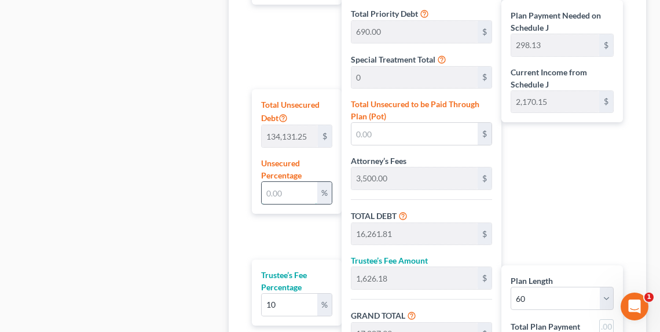
type input "76.81"
type input "8"
type input "10,730.50"
type input "14,920.50"
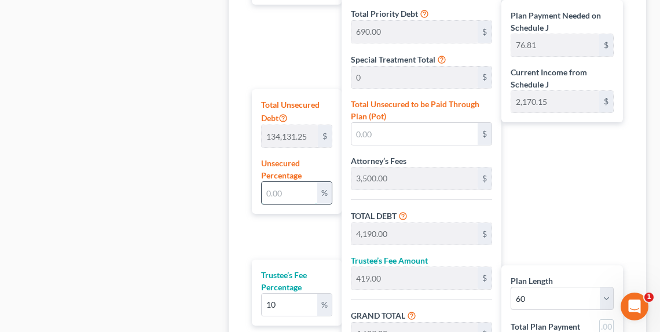
type input "1,492.05"
type input "16,412.55"
type input "273.54"
type input "85"
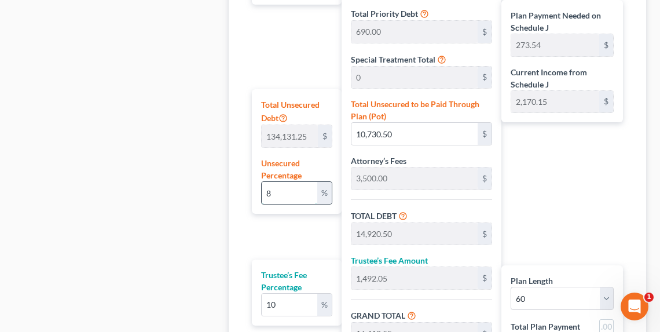
type input "114,011.56"
type input "118,201.56"
type input "11,820.15"
type input "130,021.71"
type input "2,167.02"
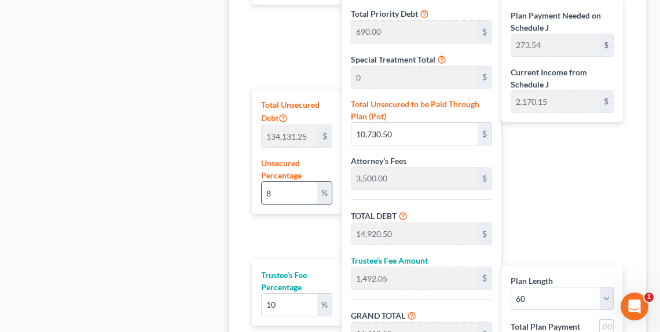
type input "2,167.02"
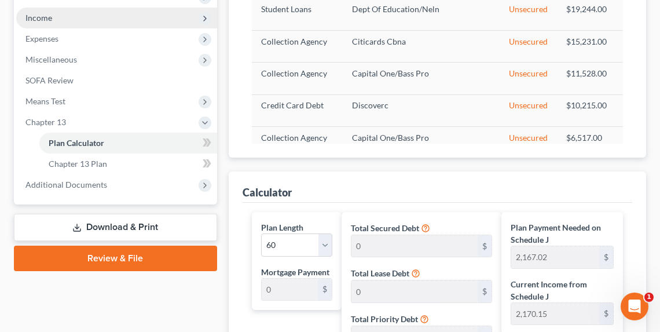
scroll to position [272, 0]
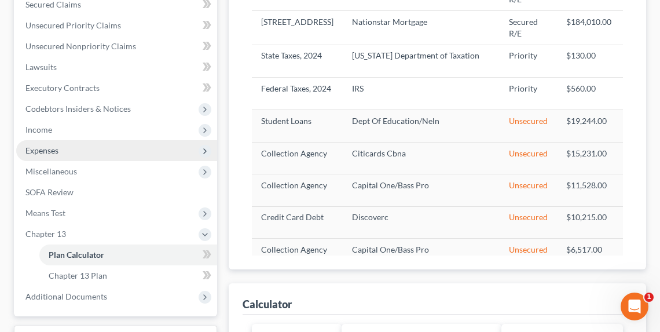
type input "85"
click at [49, 155] on span "Expenses" at bounding box center [116, 150] width 201 height 21
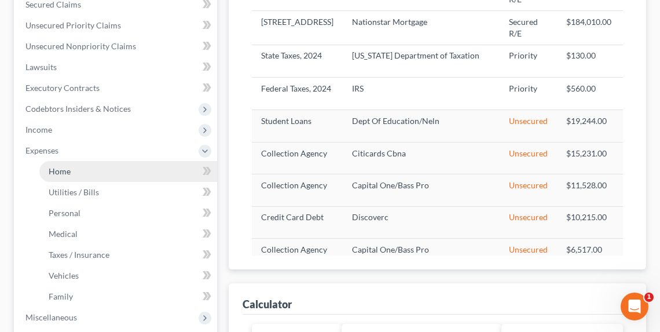
click at [64, 169] on span "Home" at bounding box center [60, 171] width 22 height 10
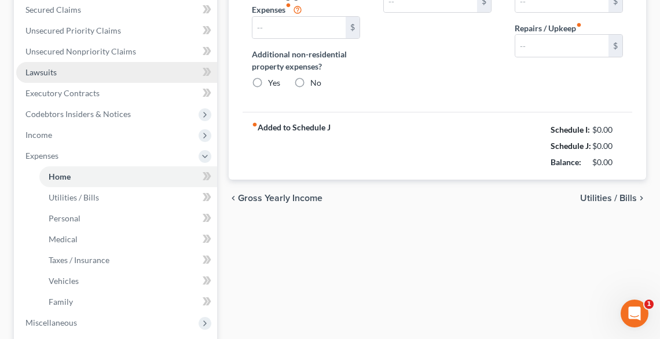
type input "1,402.00"
type input "515.00"
radio input "true"
type input "0.00"
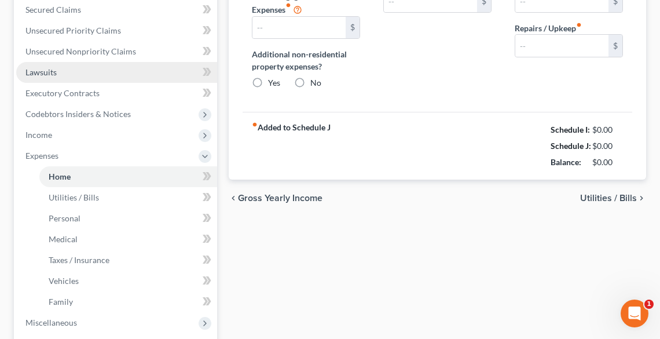
type input "0.00"
type input "195.00"
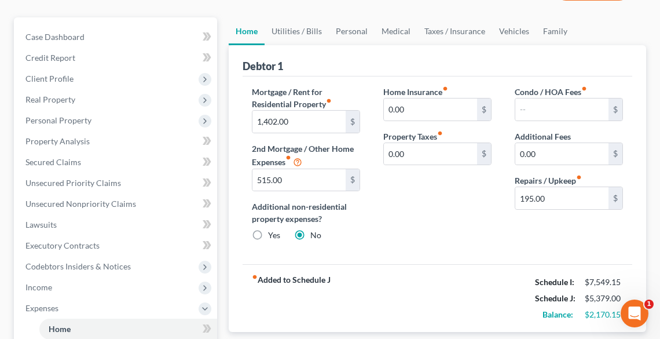
scroll to position [93, 0]
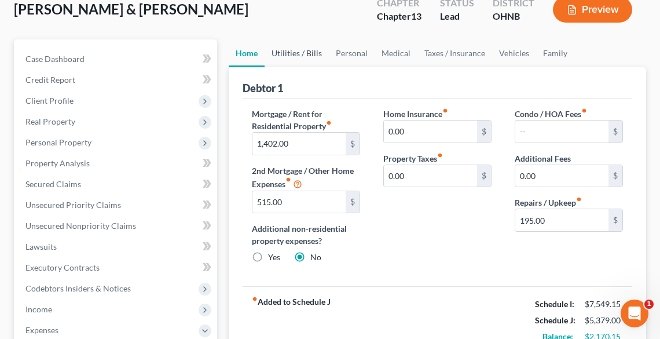
click at [291, 55] on link "Utilities / Bills" at bounding box center [296, 53] width 64 height 28
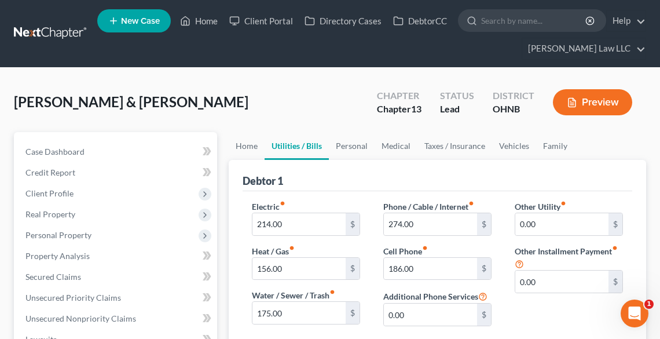
scroll to position [46, 0]
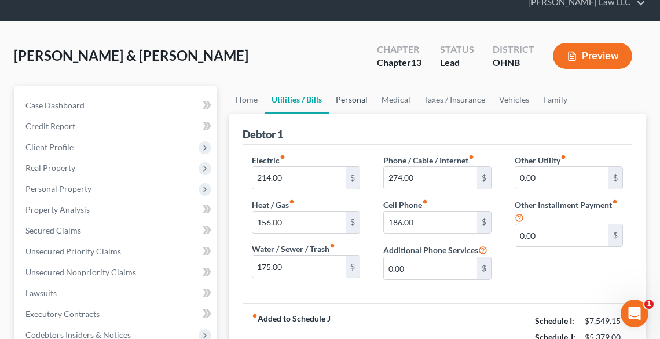
click at [352, 93] on link "Personal" at bounding box center [352, 100] width 46 height 28
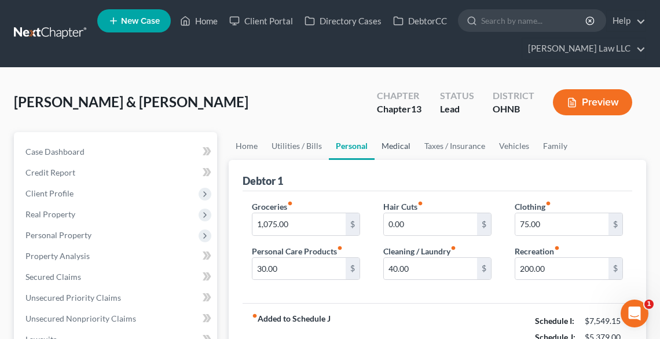
click at [398, 146] on link "Medical" at bounding box center [395, 146] width 43 height 28
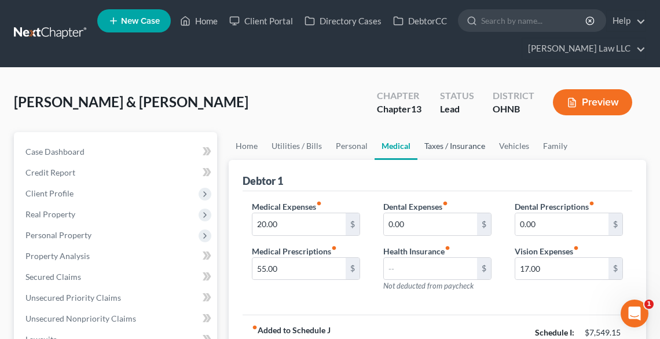
click at [432, 145] on link "Taxes / Insurance" at bounding box center [454, 146] width 75 height 28
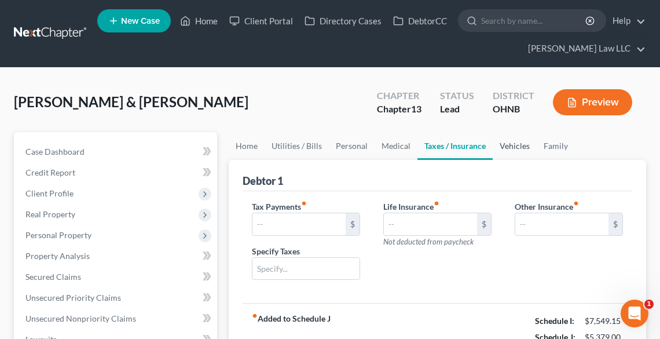
click at [512, 146] on link "Vehicles" at bounding box center [514, 146] width 44 height 28
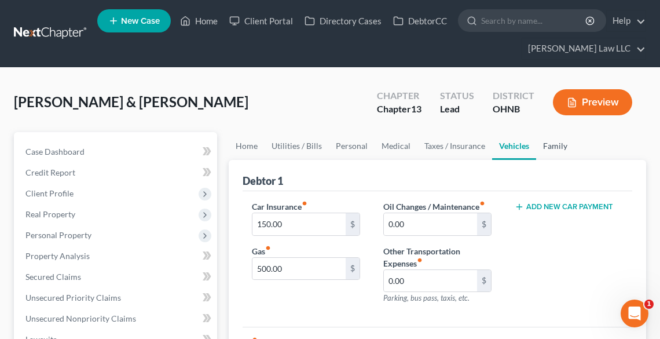
click at [546, 146] on link "Family" at bounding box center [555, 146] width 38 height 28
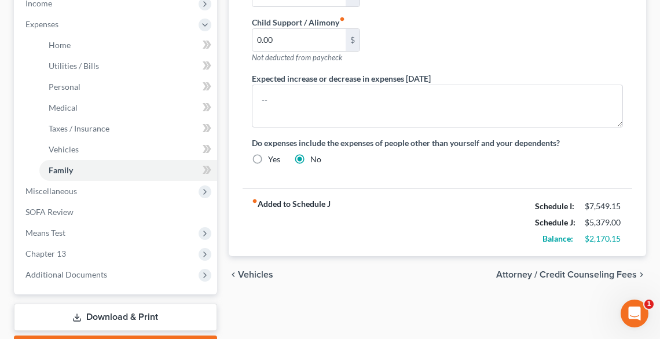
scroll to position [463, 0]
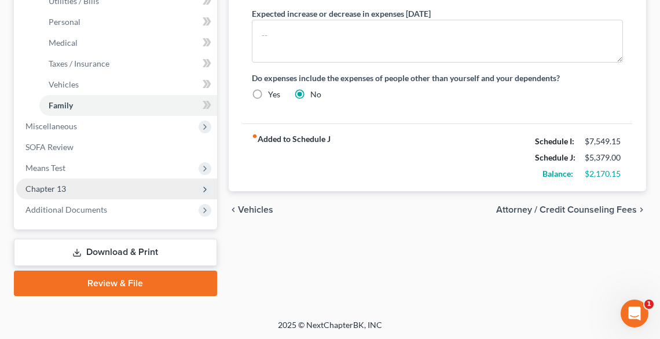
click at [83, 189] on span "Chapter 13" at bounding box center [116, 188] width 201 height 21
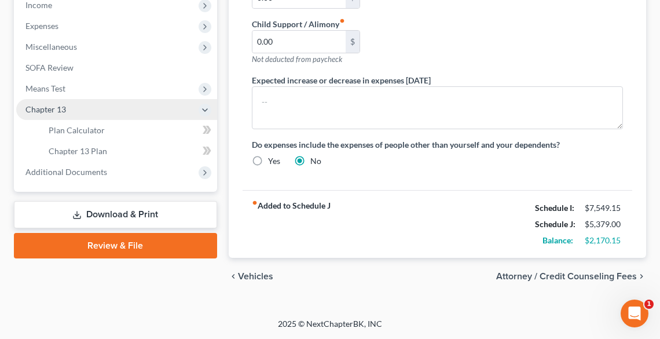
scroll to position [394, 0]
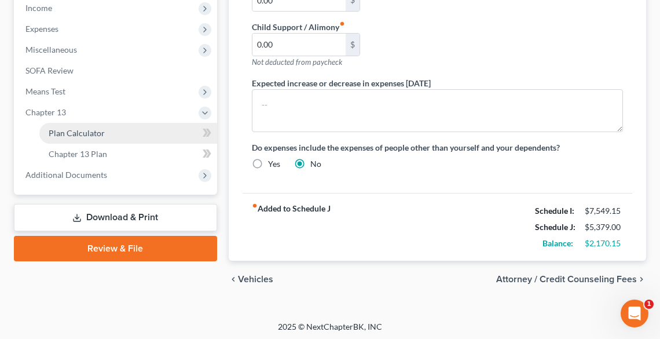
click at [89, 131] on span "Plan Calculator" at bounding box center [77, 133] width 56 height 10
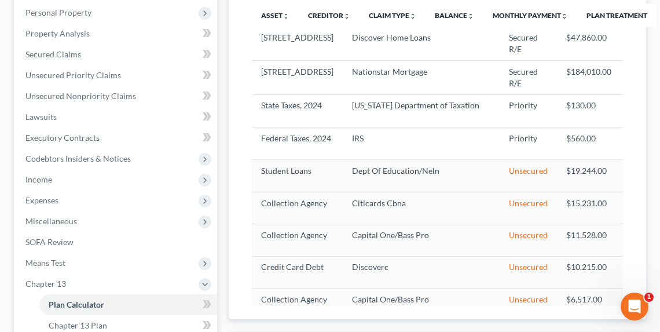
scroll to position [231, 0]
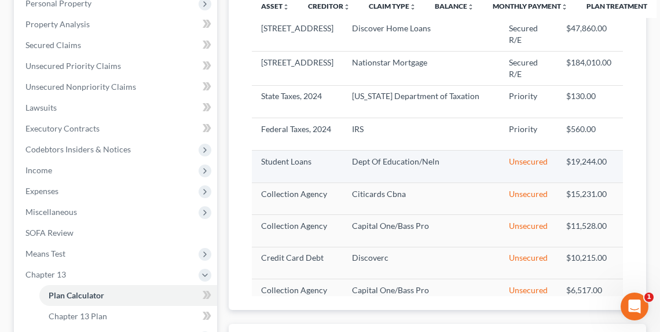
select select "59"
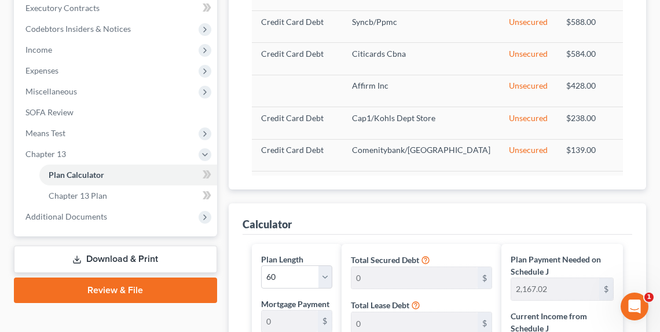
scroll to position [341, 0]
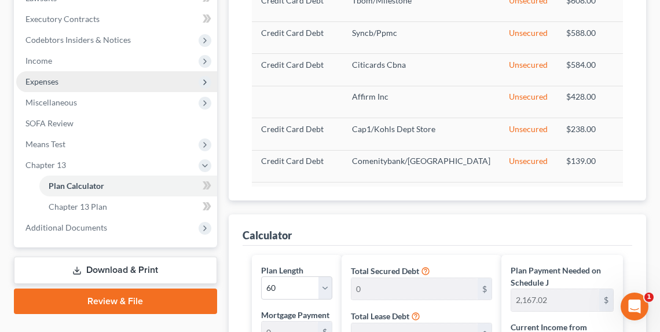
click at [40, 80] on span "Expenses" at bounding box center [41, 81] width 33 height 10
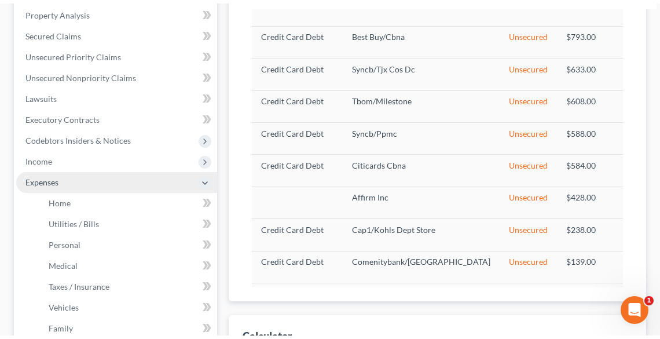
scroll to position [109, 0]
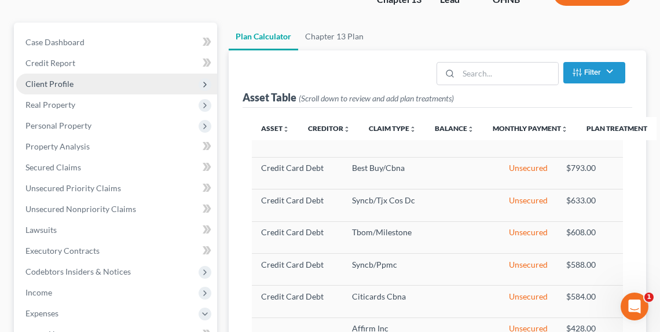
click at [41, 79] on span "Client Profile" at bounding box center [49, 84] width 48 height 10
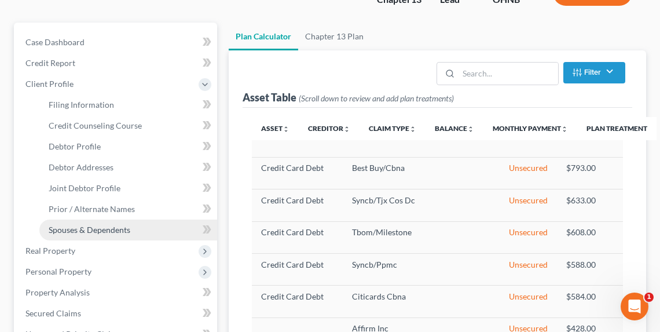
click at [96, 225] on span "Spouses & Dependents" at bounding box center [90, 230] width 82 height 10
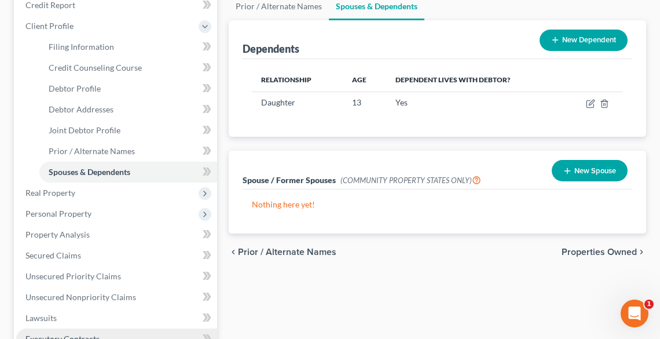
scroll to position [278, 0]
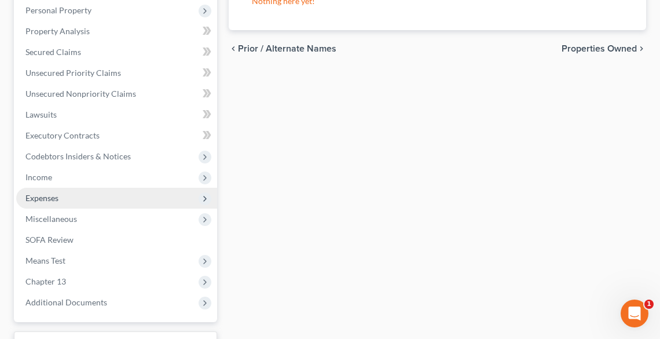
click at [38, 196] on span "Expenses" at bounding box center [41, 198] width 33 height 10
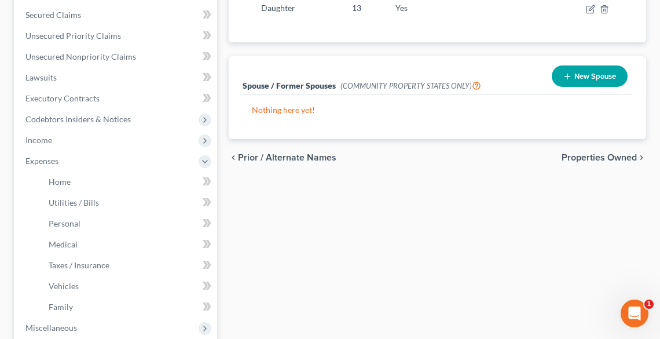
scroll to position [225, 0]
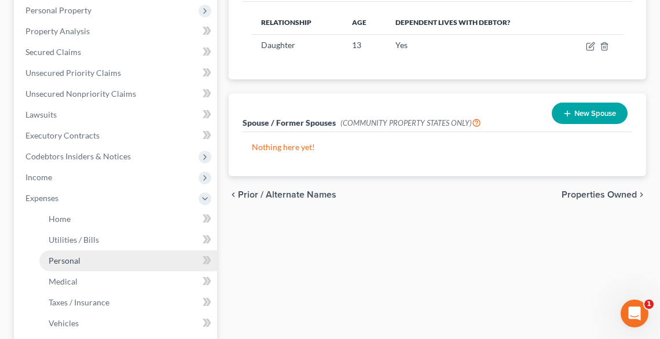
click at [72, 259] on span "Personal" at bounding box center [65, 260] width 32 height 10
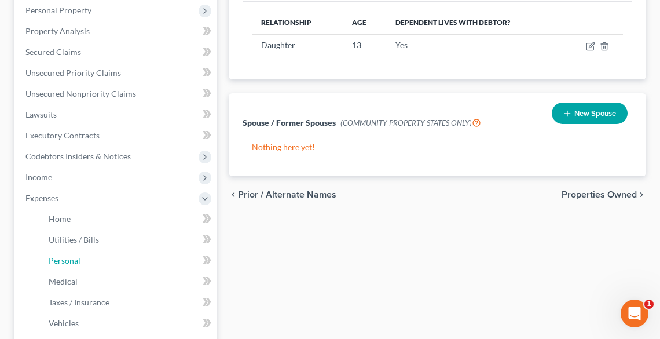
scroll to position [85, 0]
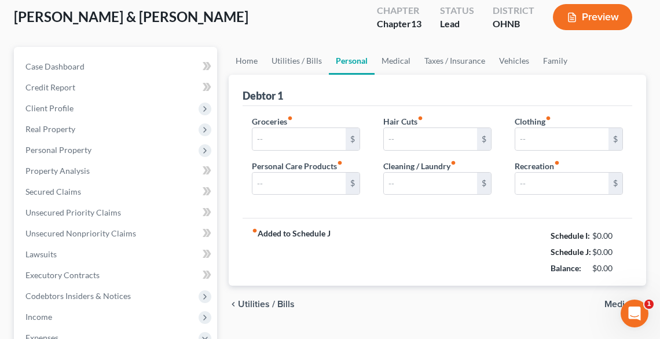
type input "1,075.00"
type input "30.00"
type input "0.00"
type input "40.00"
type input "75.00"
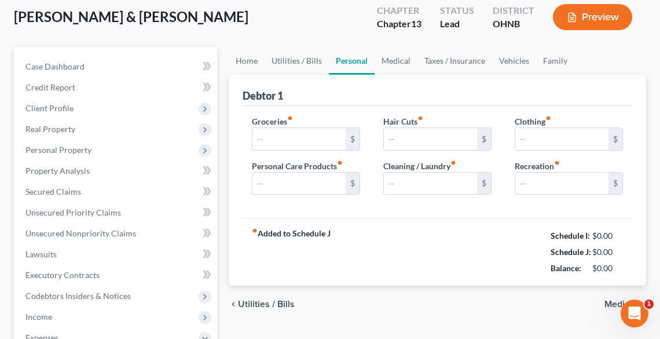
type input "200.00"
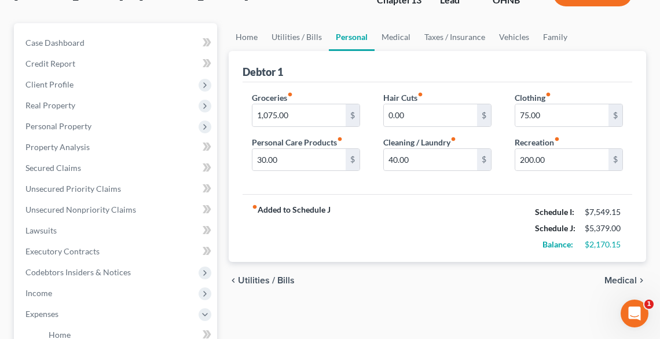
scroll to position [139, 0]
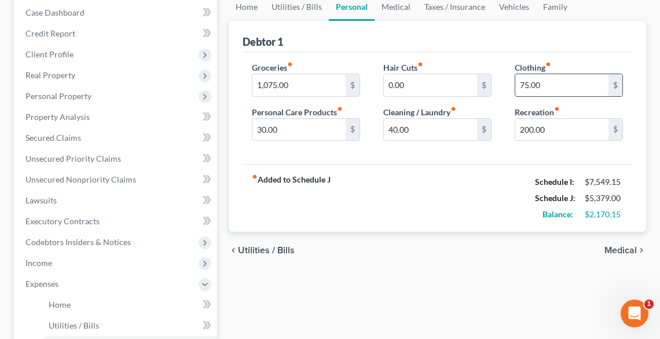
click at [557, 81] on input "75.00" at bounding box center [561, 85] width 93 height 22
type input "100.00"
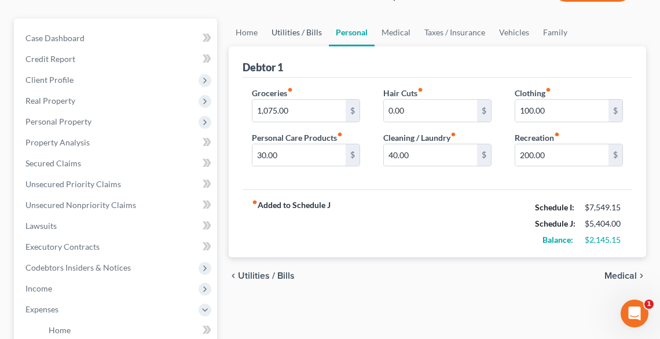
scroll to position [93, 0]
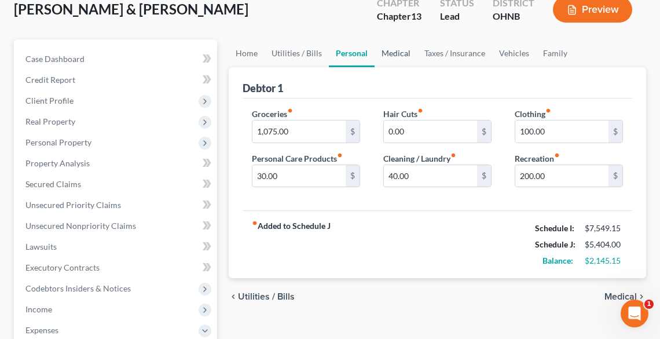
click at [389, 46] on link "Medical" at bounding box center [395, 53] width 43 height 28
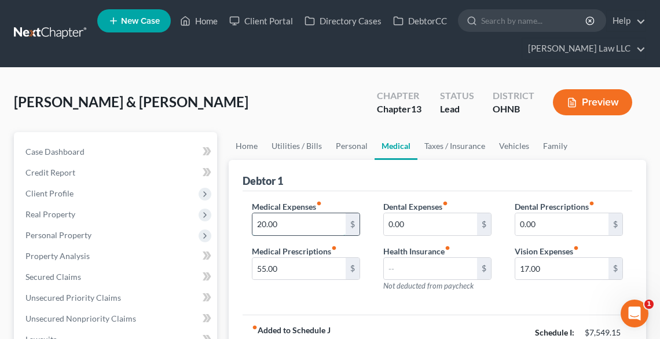
click at [310, 217] on input "20.00" at bounding box center [298, 224] width 93 height 22
type input "21.87"
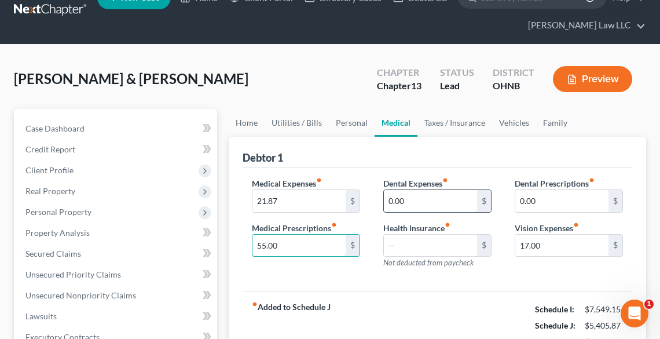
scroll to position [46, 0]
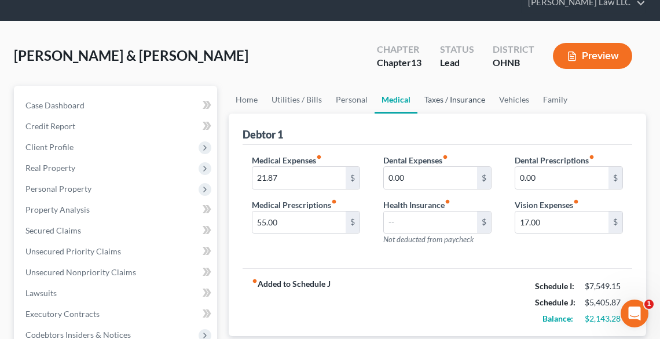
click at [433, 102] on link "Taxes / Insurance" at bounding box center [454, 100] width 75 height 28
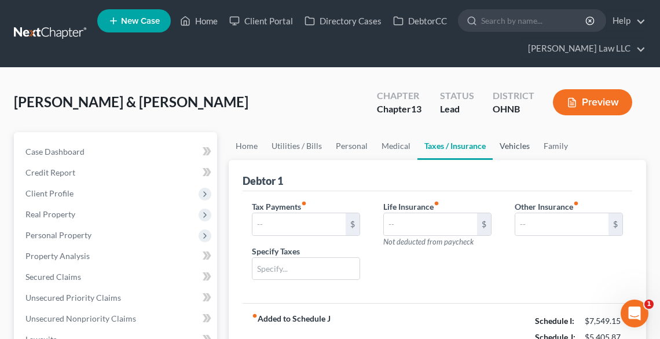
click at [517, 148] on link "Vehicles" at bounding box center [514, 146] width 44 height 28
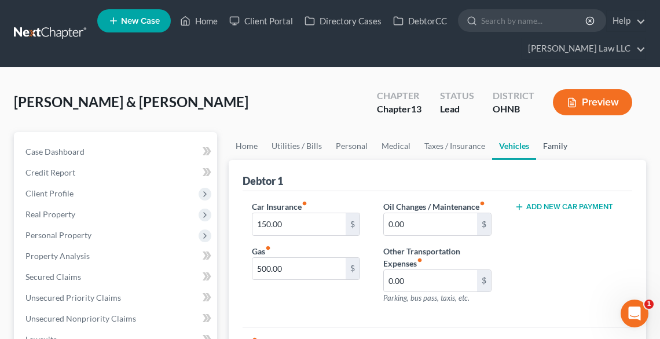
click at [552, 148] on link "Family" at bounding box center [555, 146] width 38 height 28
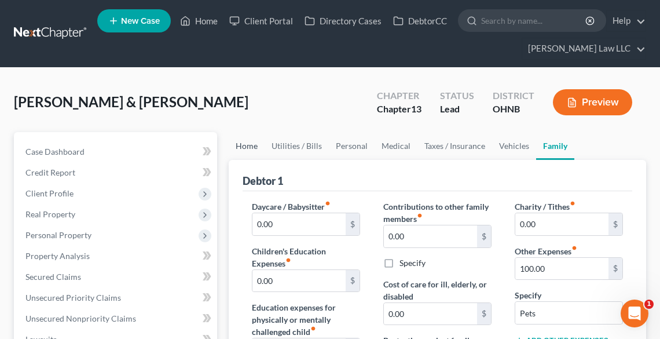
click at [243, 149] on link "Home" at bounding box center [247, 146] width 36 height 28
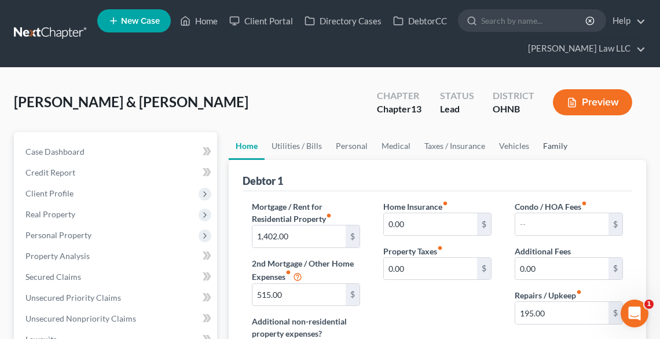
click at [553, 143] on link "Family" at bounding box center [555, 146] width 38 height 28
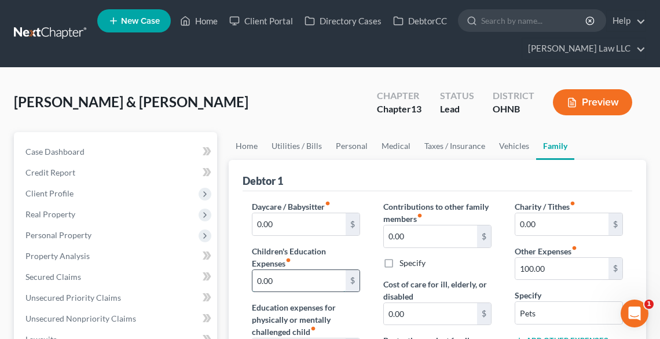
click at [292, 279] on input "0.00" at bounding box center [298, 281] width 93 height 22
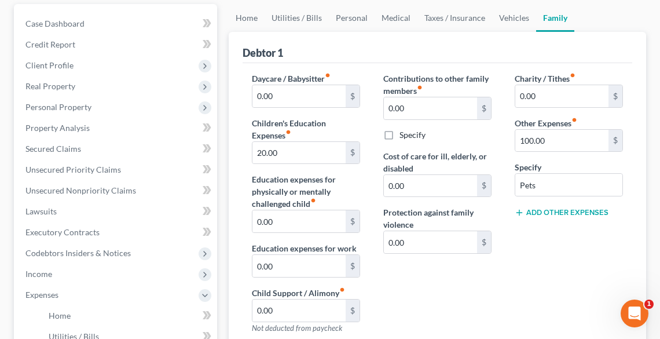
scroll to position [46, 0]
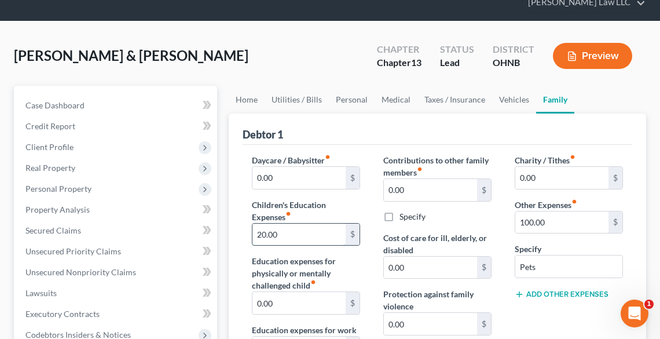
click at [311, 236] on input "20.00" at bounding box center [298, 234] width 93 height 22
type input "2"
click at [354, 99] on link "Personal" at bounding box center [352, 100] width 46 height 28
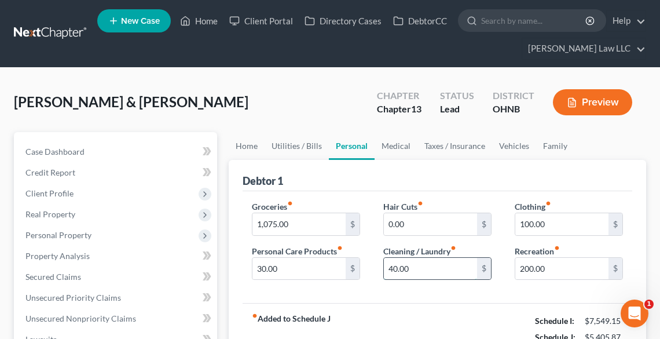
click at [439, 270] on input "40.00" at bounding box center [430, 269] width 93 height 22
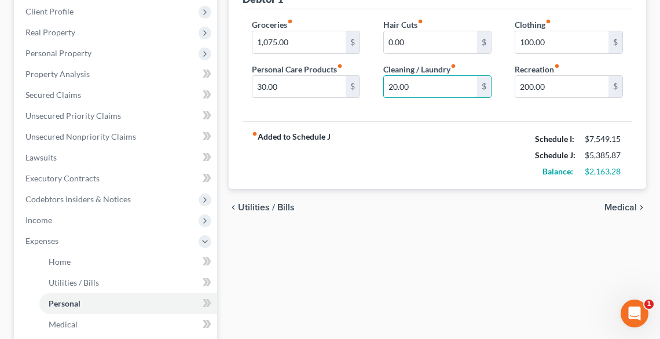
scroll to position [185, 0]
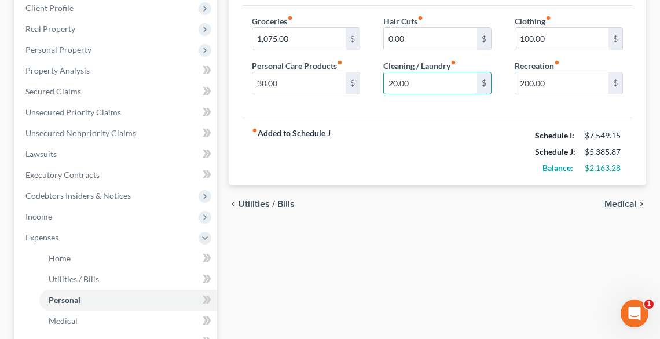
type input "20.00"
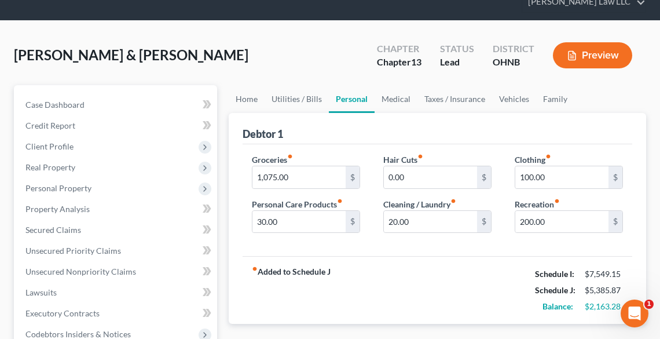
scroll to position [46, 0]
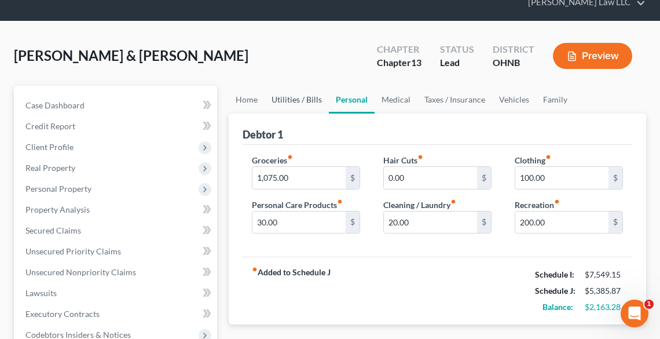
click at [300, 101] on link "Utilities / Bills" at bounding box center [296, 100] width 64 height 28
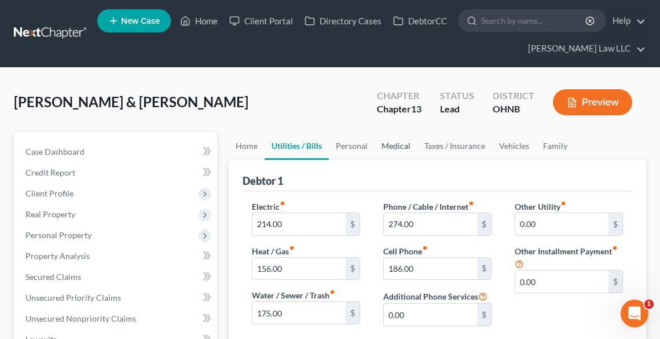
click at [391, 145] on link "Medical" at bounding box center [395, 146] width 43 height 28
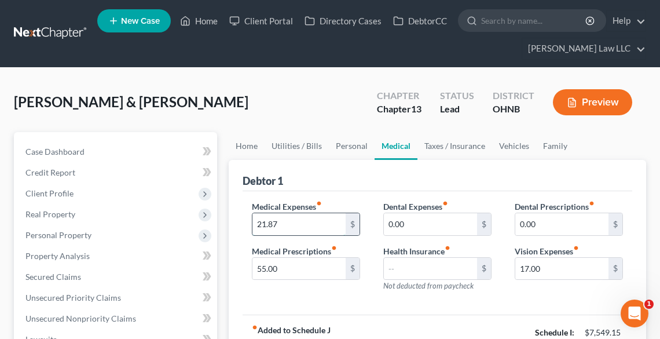
click at [313, 225] on input "21.87" at bounding box center [298, 224] width 93 height 22
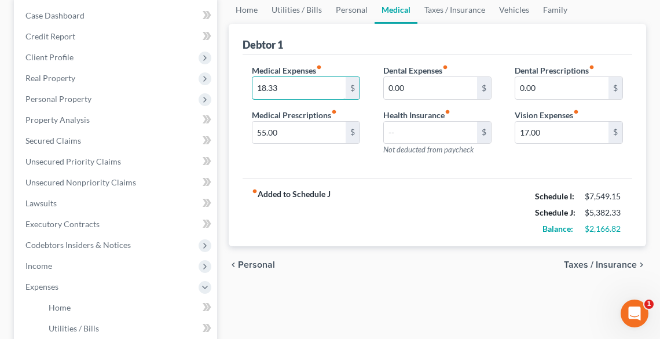
scroll to position [139, 0]
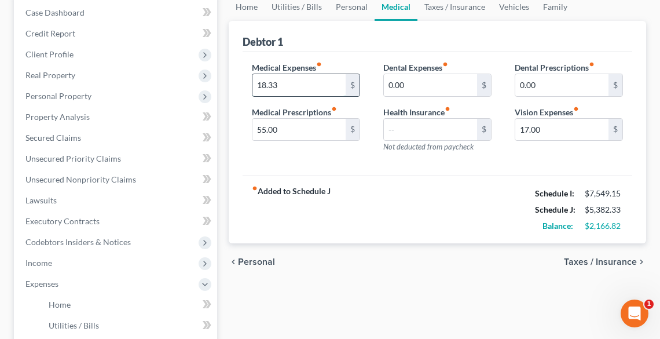
click at [290, 83] on input "18.33" at bounding box center [298, 85] width 93 height 22
click at [294, 84] on input "18.33" at bounding box center [298, 85] width 93 height 22
type input "18.13"
click at [429, 227] on div "fiber_manual_record Added to Schedule J Schedule I: $7,549.15 Schedule J: $5,38…" at bounding box center [436, 209] width 389 height 68
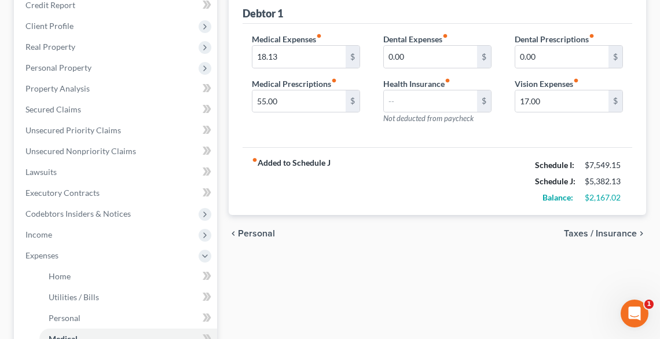
scroll to position [370, 0]
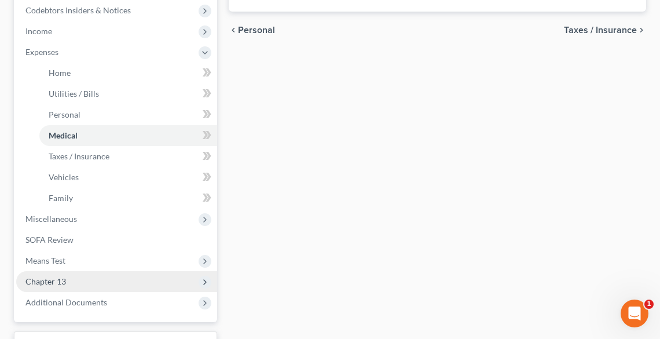
click at [64, 284] on span "Chapter 13" at bounding box center [45, 281] width 41 height 10
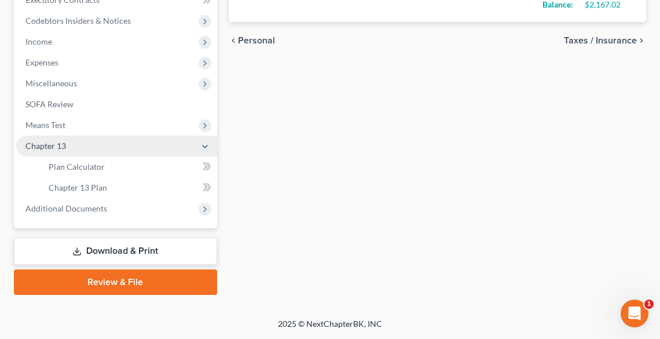
scroll to position [359, 0]
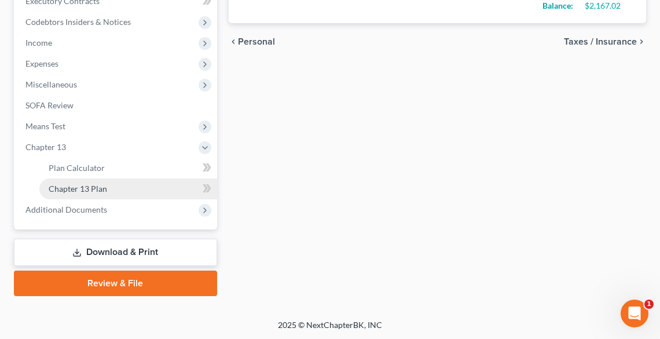
click at [83, 188] on span "Chapter 13 Plan" at bounding box center [78, 188] width 58 height 10
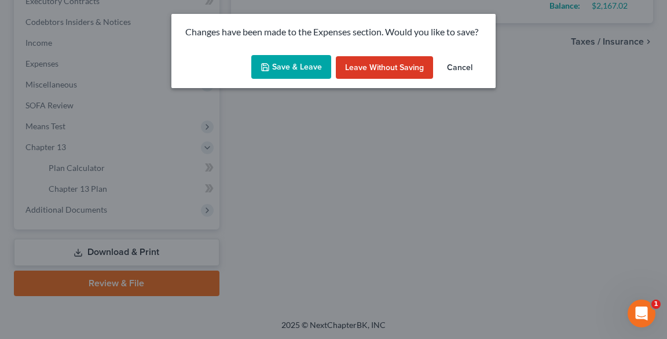
click at [287, 71] on button "Save & Leave" at bounding box center [291, 67] width 80 height 24
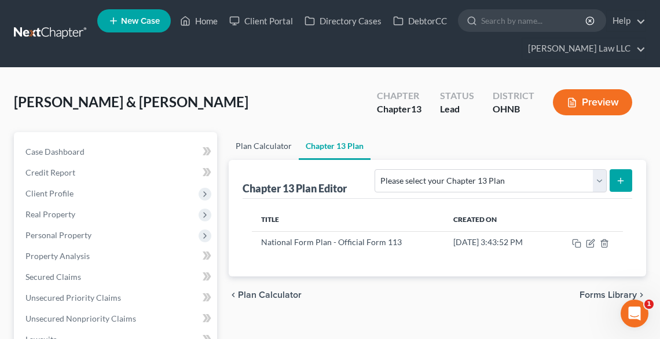
click at [254, 142] on link "Plan Calculator" at bounding box center [264, 146] width 70 height 28
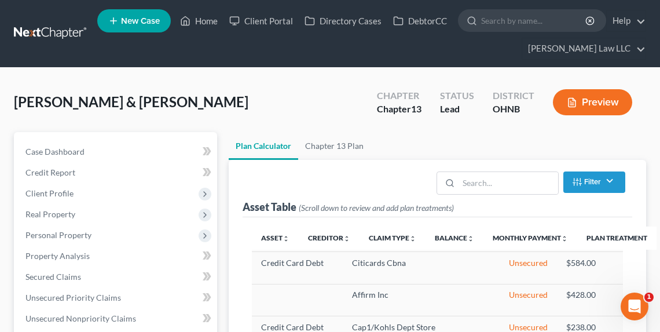
select select "59"
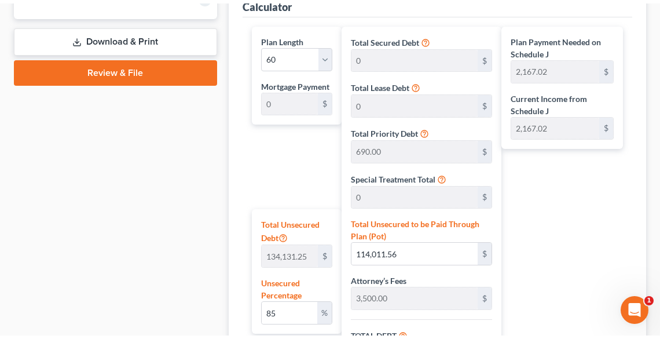
scroll to position [341, 0]
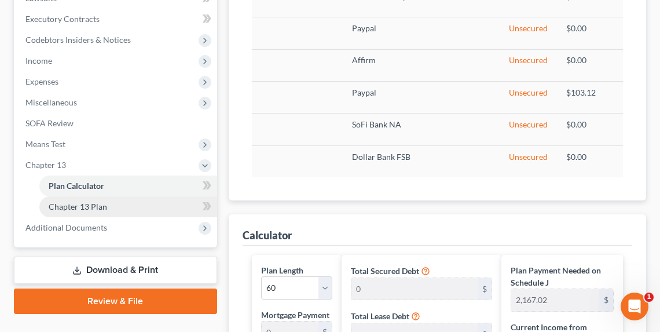
click at [108, 199] on link "Chapter 13 Plan" at bounding box center [128, 206] width 178 height 21
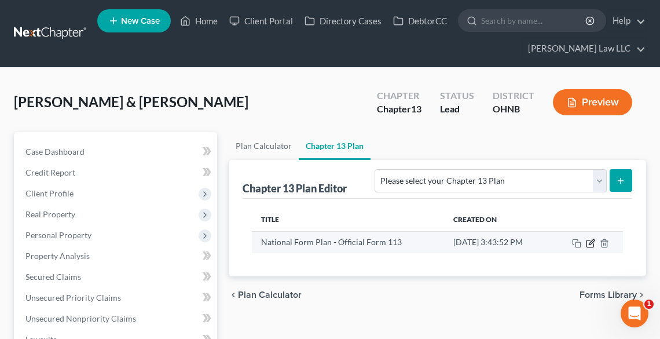
click at [586, 242] on icon "button" at bounding box center [589, 243] width 7 height 7
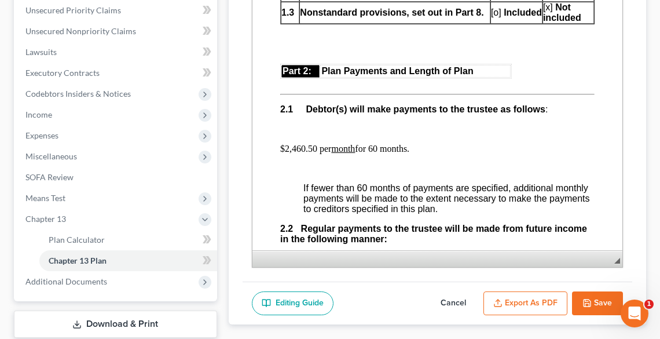
scroll to position [741, 0]
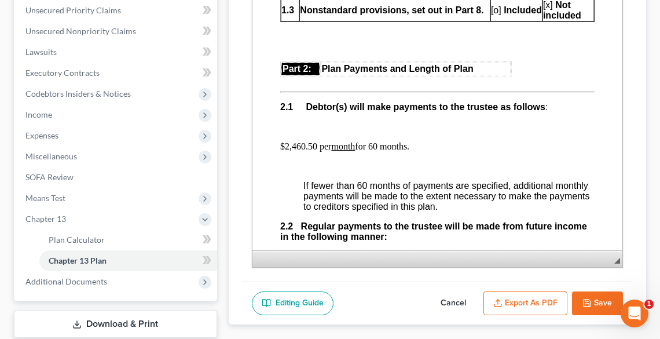
click at [598, 300] on button "Save" at bounding box center [597, 303] width 51 height 24
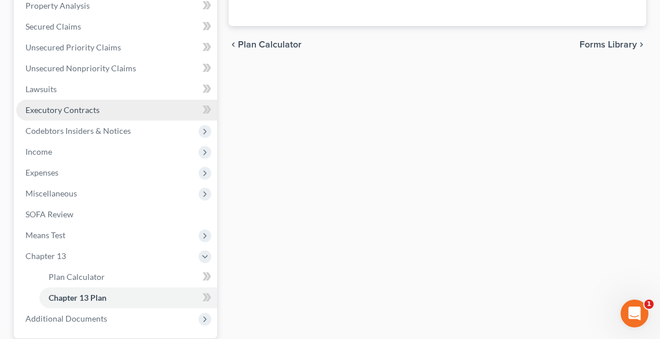
scroll to position [359, 0]
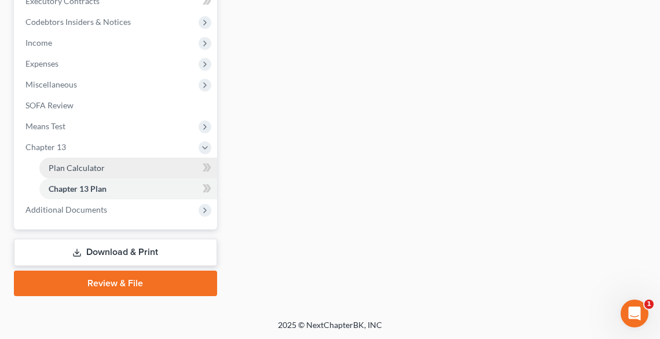
click at [88, 170] on span "Plan Calculator" at bounding box center [77, 168] width 56 height 10
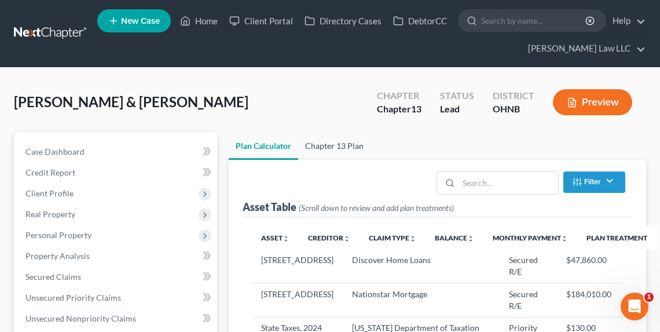
select select "59"
click at [322, 146] on link "Chapter 13 Plan" at bounding box center [334, 146] width 72 height 28
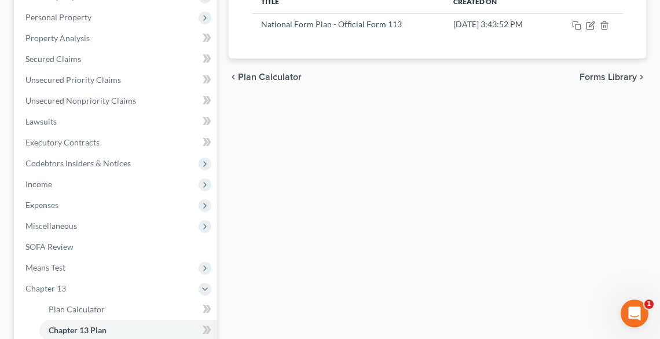
scroll to position [139, 0]
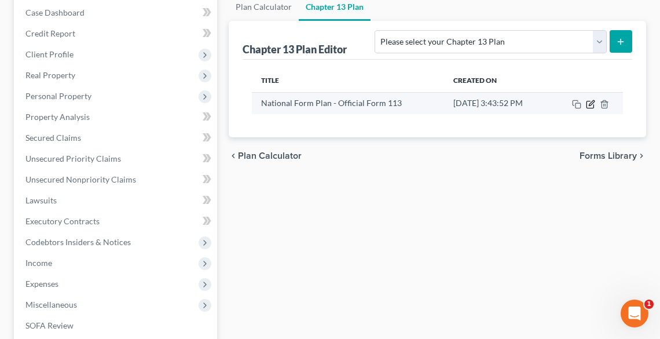
click at [589, 101] on icon "button" at bounding box center [589, 104] width 7 height 7
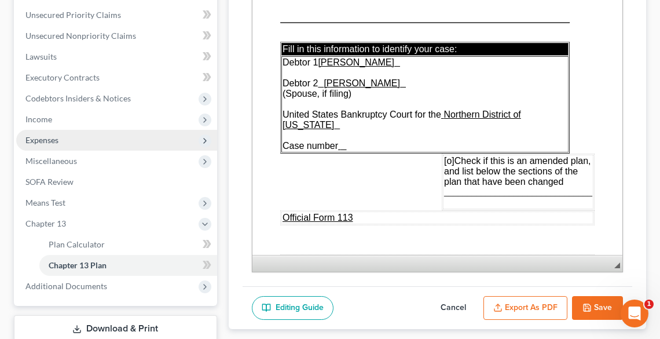
scroll to position [266, 0]
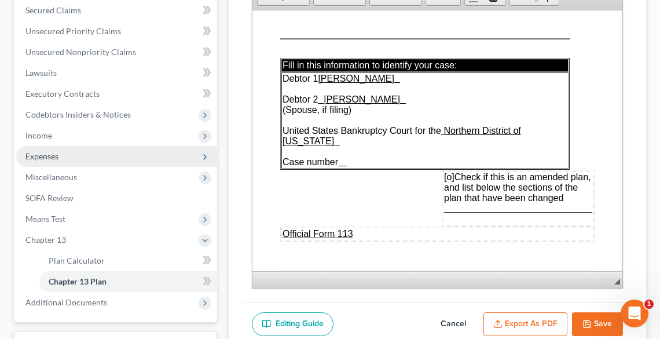
click at [43, 146] on span "Expenses" at bounding box center [116, 156] width 201 height 21
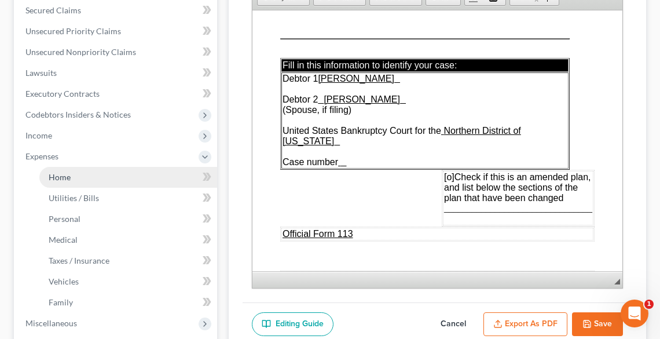
click at [71, 177] on link "Home" at bounding box center [128, 177] width 178 height 21
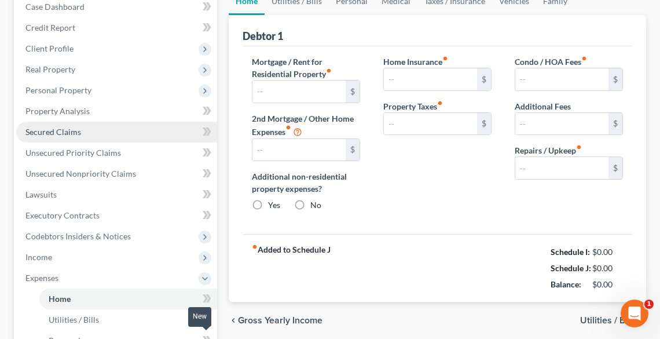
type input "1,402.00"
type input "515.00"
radio input "true"
type input "0.00"
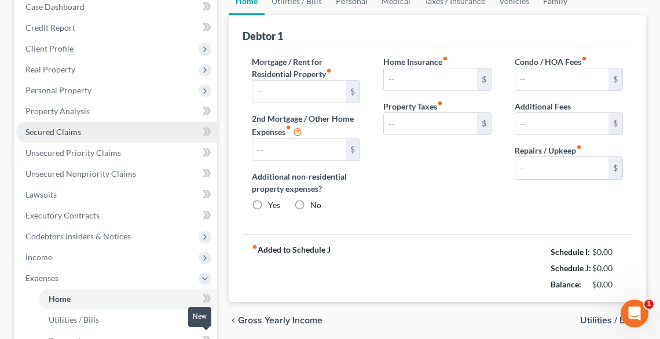
type input "0.00"
type input "195.00"
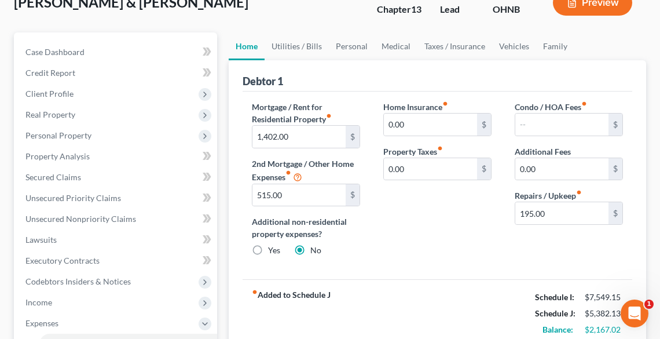
scroll to position [46, 0]
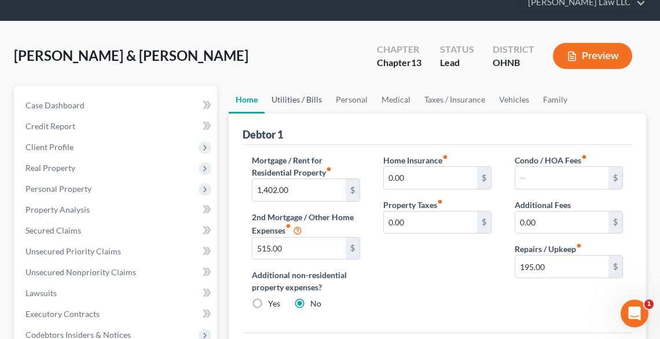
click at [291, 98] on link "Utilities / Bills" at bounding box center [296, 100] width 64 height 28
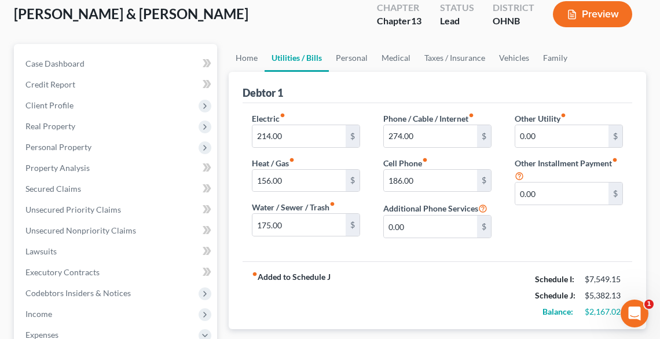
scroll to position [93, 0]
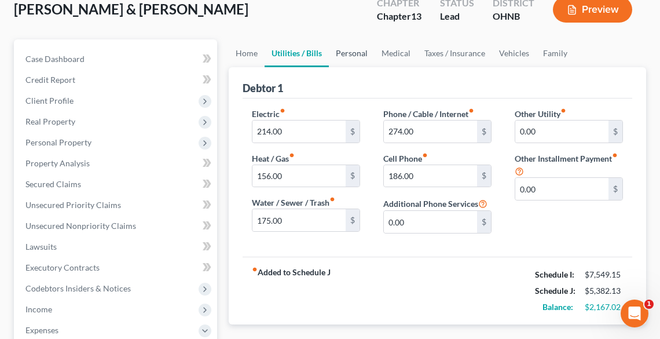
click at [350, 53] on link "Personal" at bounding box center [352, 53] width 46 height 28
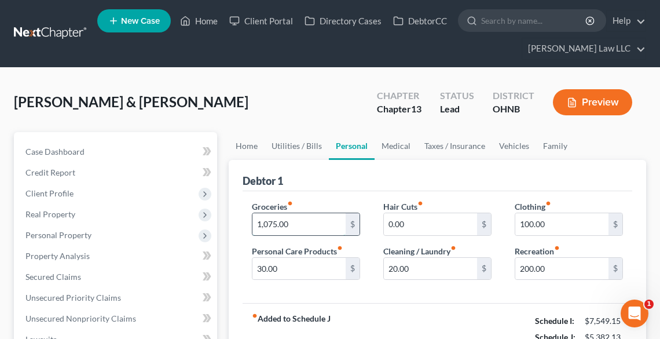
click at [310, 225] on input "1,075.00" at bounding box center [298, 224] width 93 height 22
type input "1,000.00"
click at [403, 146] on link "Medical" at bounding box center [395, 146] width 43 height 28
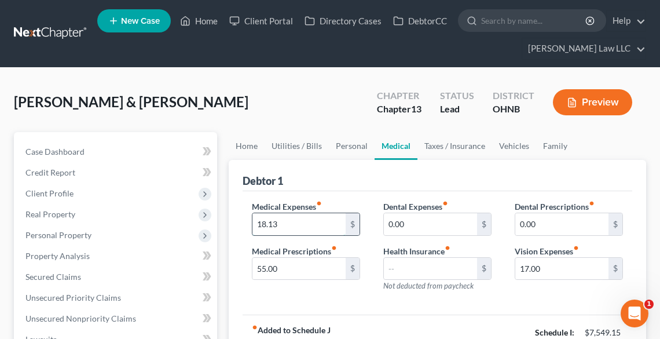
click at [327, 232] on input "18.13" at bounding box center [298, 224] width 93 height 22
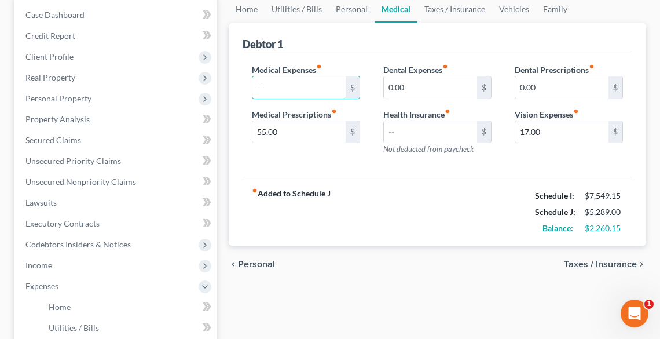
scroll to position [46, 0]
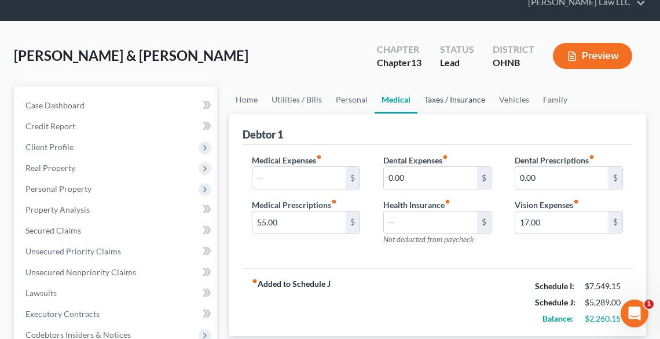
click at [448, 102] on link "Taxes / Insurance" at bounding box center [454, 100] width 75 height 28
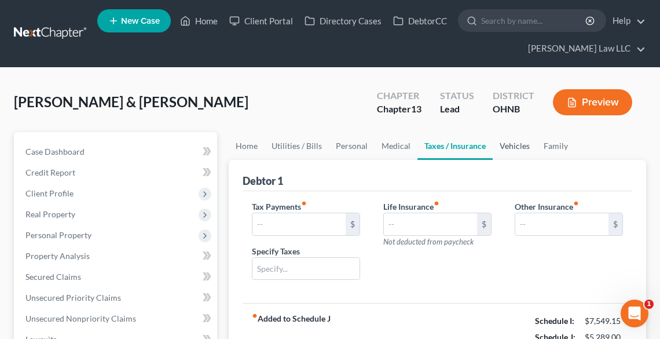
click at [510, 141] on link "Vehicles" at bounding box center [514, 146] width 44 height 28
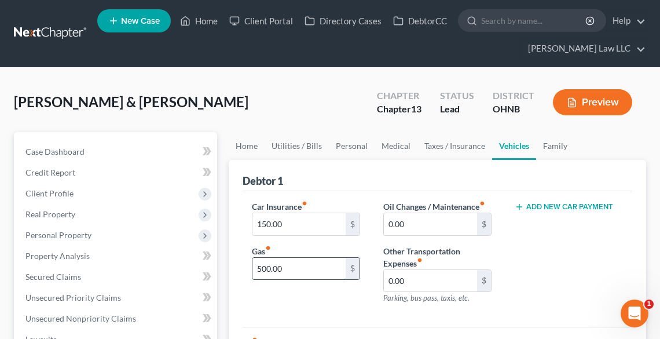
click at [296, 265] on input "500.00" at bounding box center [298, 269] width 93 height 22
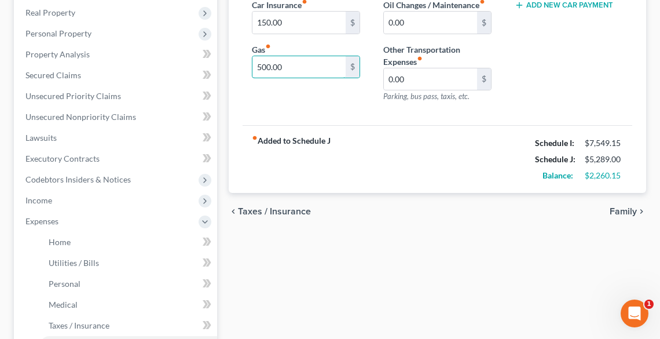
scroll to position [185, 0]
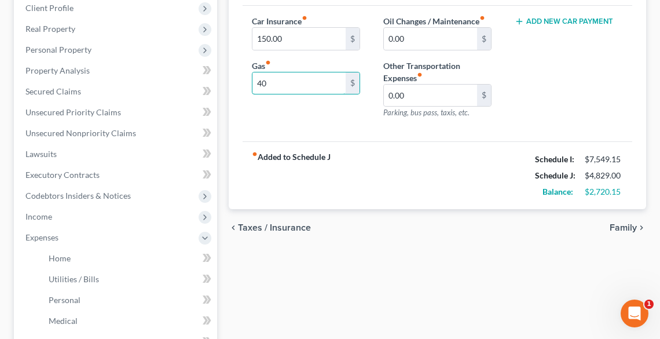
type input "4"
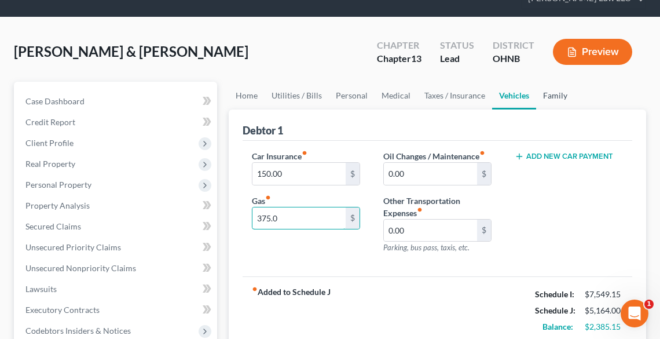
scroll to position [46, 0]
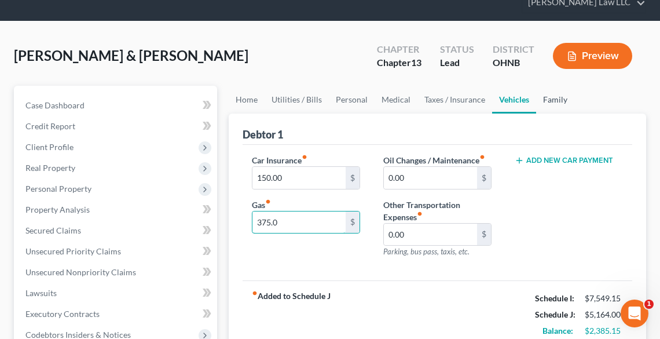
type input "375.0"
click at [553, 101] on link "Family" at bounding box center [555, 100] width 38 height 28
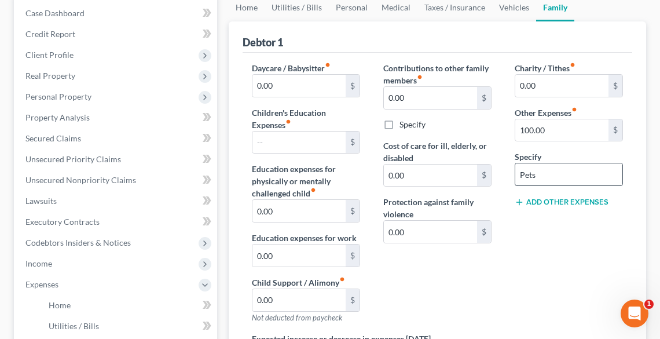
scroll to position [139, 0]
click at [563, 130] on input "100.00" at bounding box center [561, 130] width 93 height 22
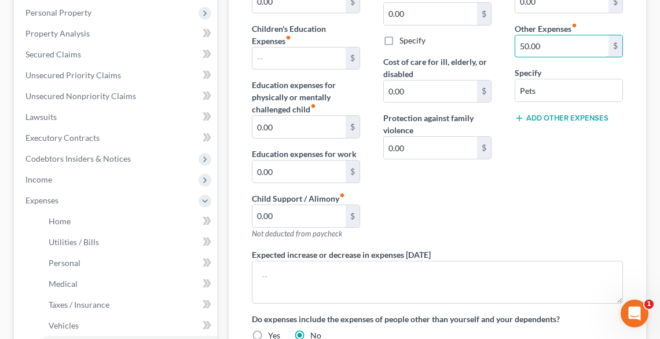
scroll to position [370, 0]
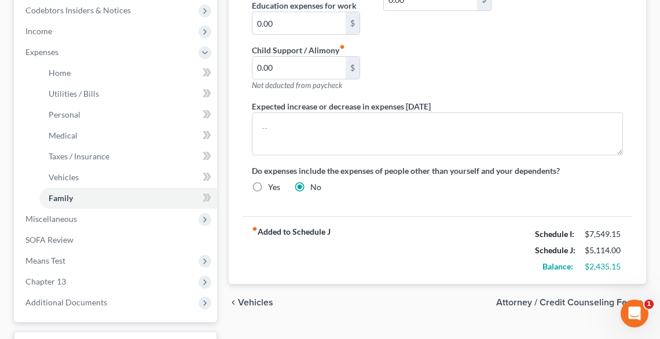
type input "50.00"
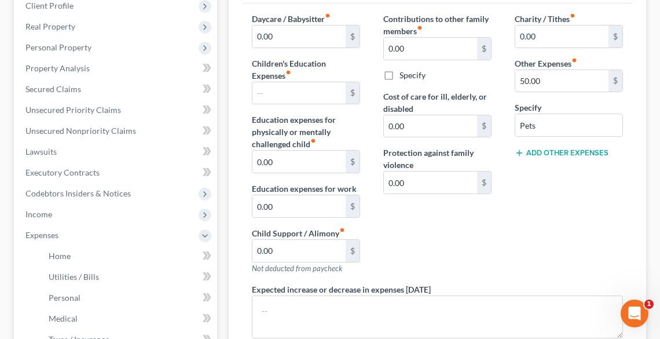
scroll to position [185, 0]
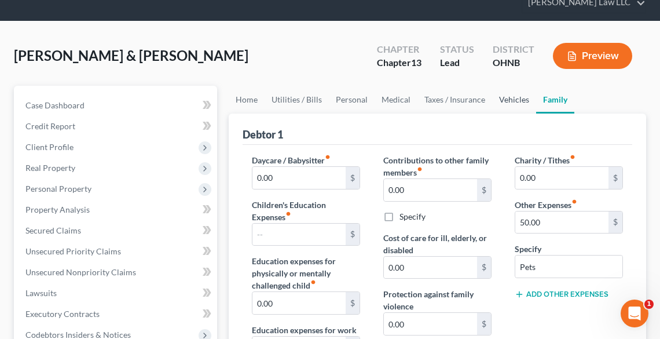
click at [517, 98] on link "Vehicles" at bounding box center [514, 100] width 44 height 28
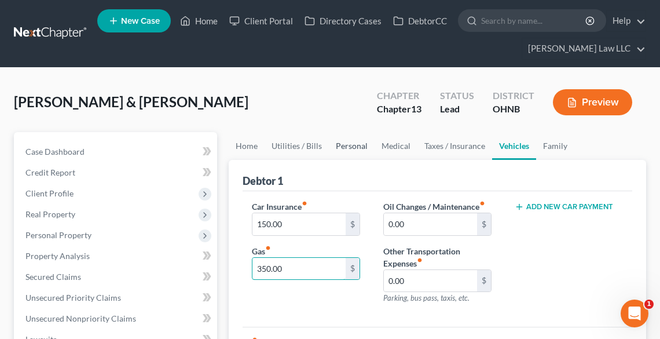
type input "350.00"
click at [342, 149] on link "Personal" at bounding box center [352, 146] width 46 height 28
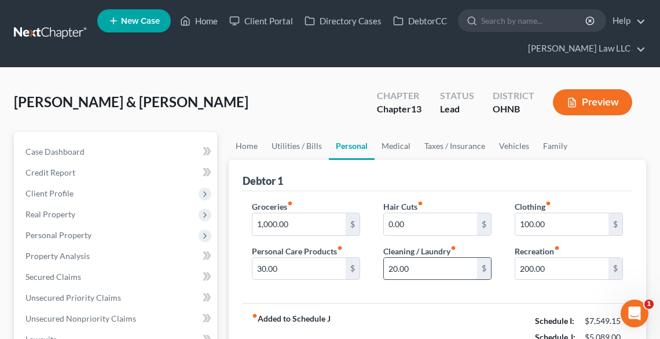
click at [433, 266] on input "20.00" at bounding box center [430, 269] width 93 height 22
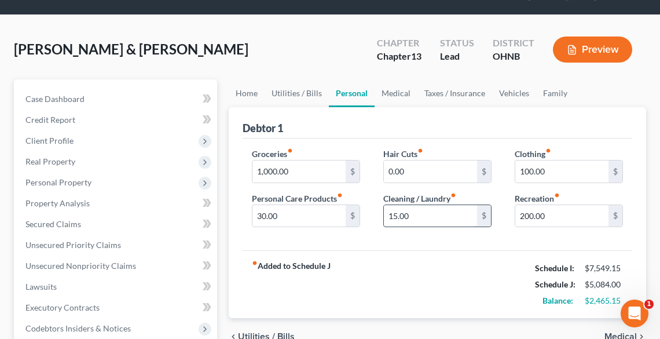
scroll to position [46, 0]
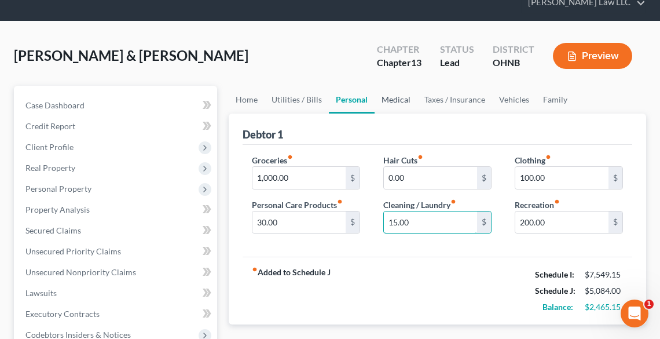
type input "15.00"
click at [390, 97] on link "Medical" at bounding box center [395, 100] width 43 height 28
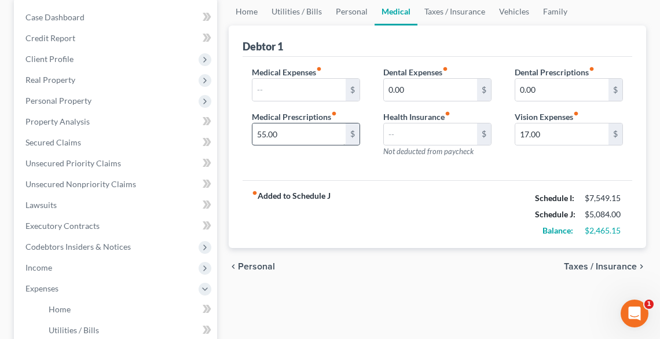
scroll to position [139, 0]
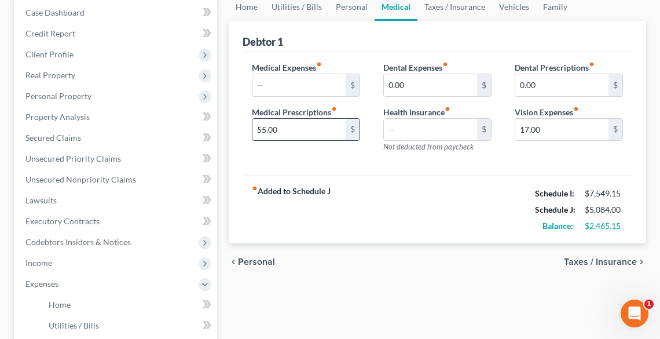
click at [315, 128] on input "55.00" at bounding box center [298, 130] width 93 height 22
type input "54.65"
click at [287, 5] on link "Utilities / Bills" at bounding box center [296, 7] width 64 height 28
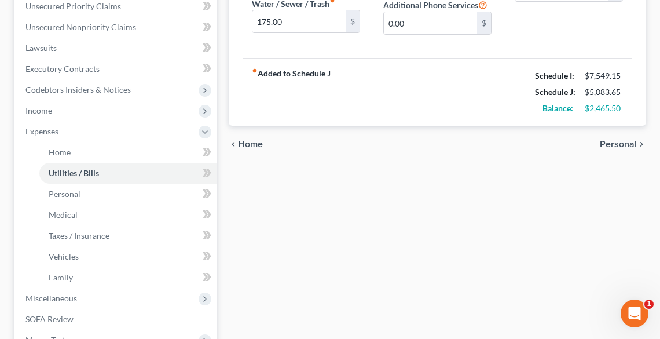
scroll to position [370, 0]
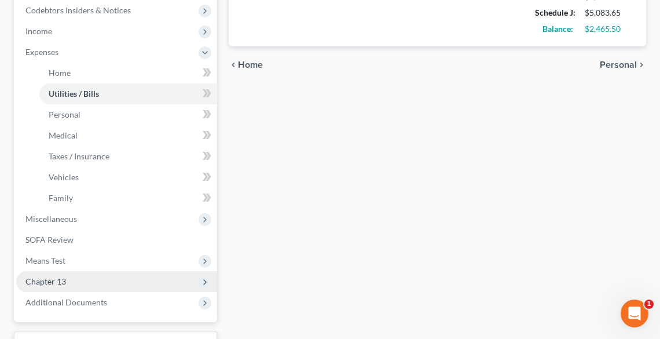
click at [38, 281] on span "Chapter 13" at bounding box center [45, 281] width 41 height 10
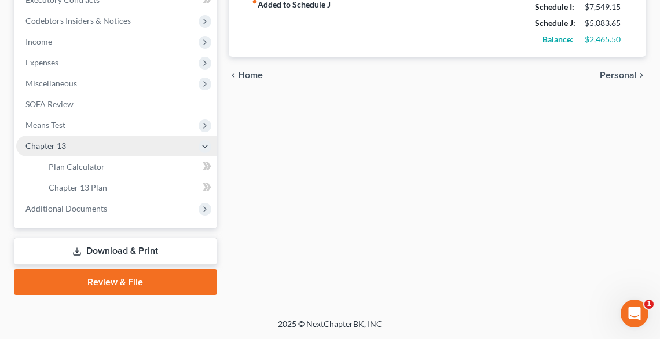
scroll to position [359, 0]
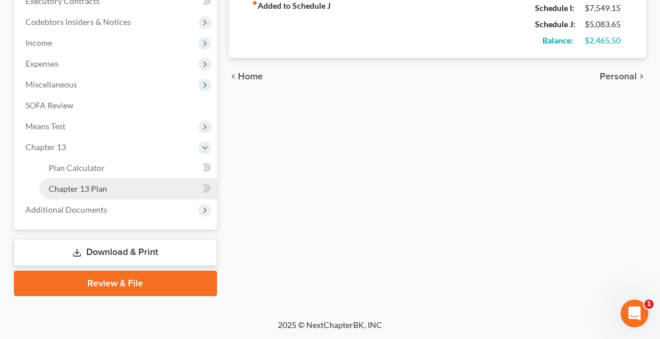
click at [69, 185] on span "Chapter 13 Plan" at bounding box center [78, 188] width 58 height 10
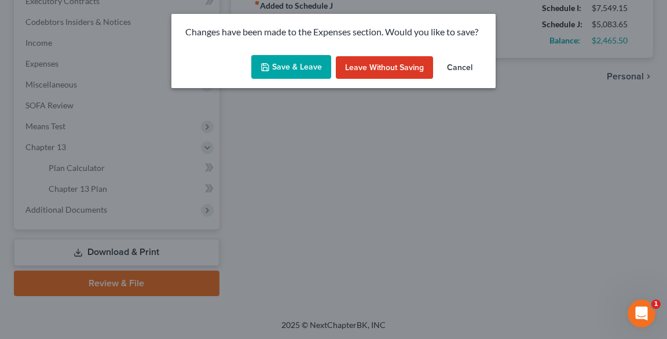
click at [289, 65] on button "Save & Leave" at bounding box center [291, 67] width 80 height 24
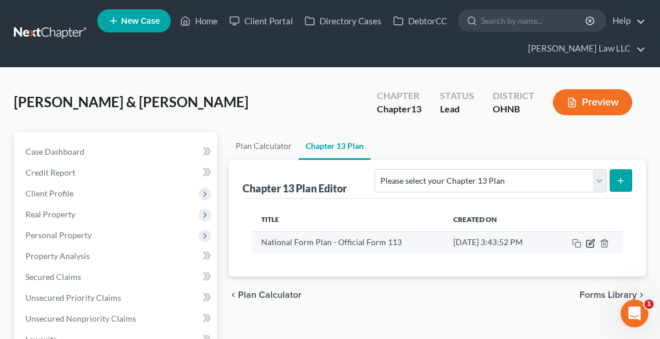
click at [592, 243] on icon "button" at bounding box center [590, 242] width 9 height 9
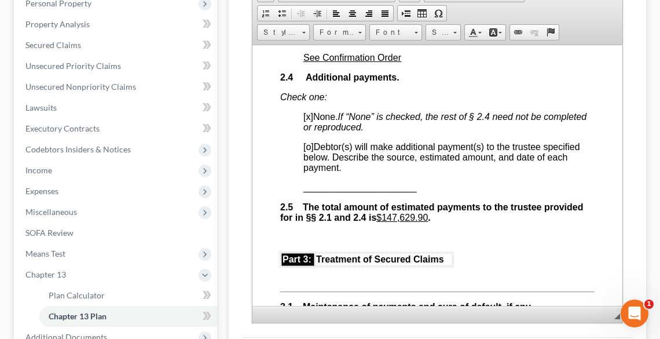
scroll to position [359, 0]
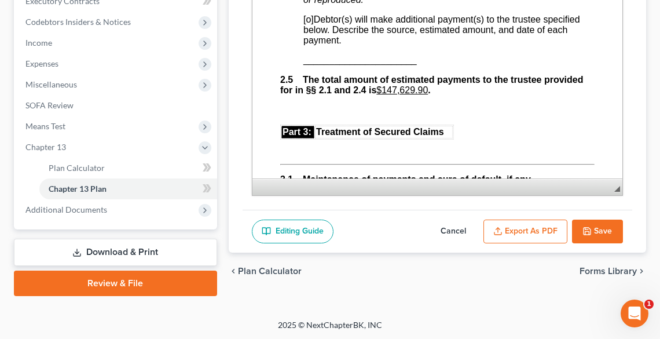
click at [515, 229] on button "Export as PDF" at bounding box center [525, 231] width 84 height 24
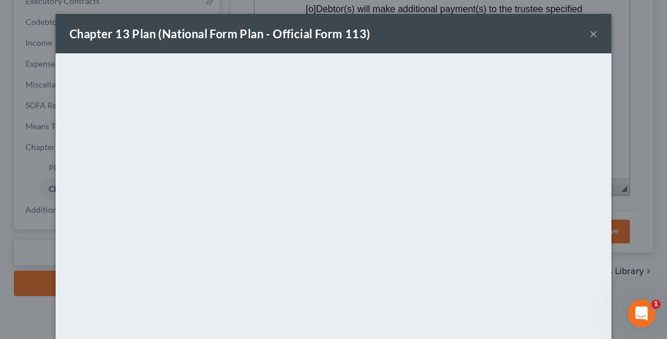
click at [590, 34] on button "×" at bounding box center [593, 34] width 8 height 14
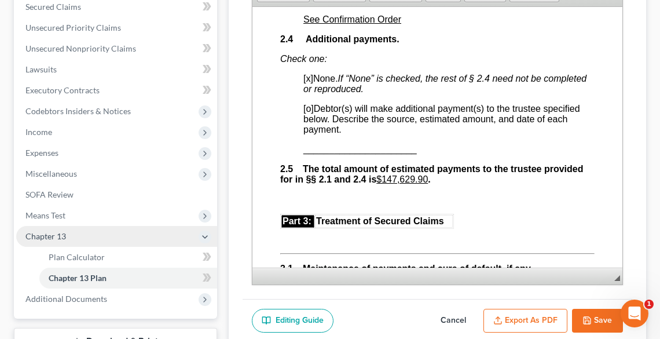
scroll to position [266, 0]
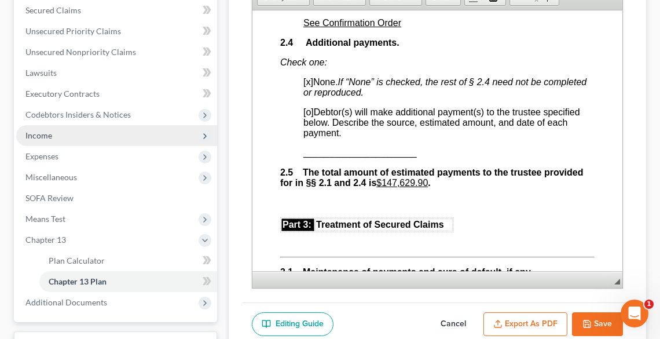
click at [50, 129] on span "Income" at bounding box center [116, 135] width 201 height 21
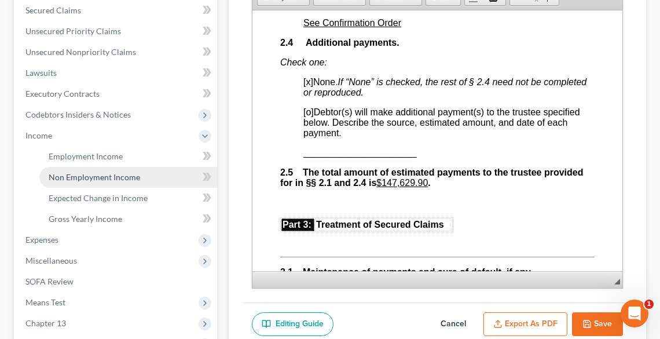
click at [102, 174] on span "Non Employment Income" at bounding box center [94, 177] width 91 height 10
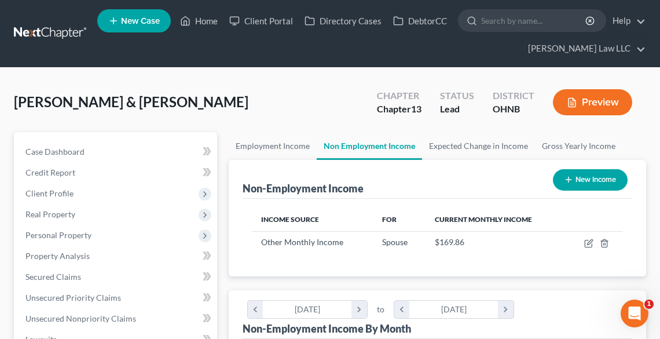
click at [584, 179] on button "New Income" at bounding box center [590, 179] width 75 height 21
select select "0"
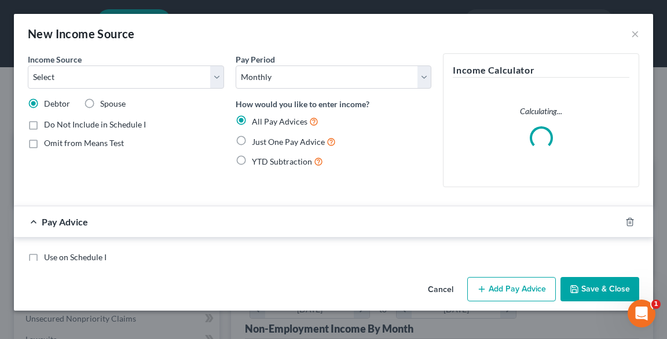
scroll to position [188, 398]
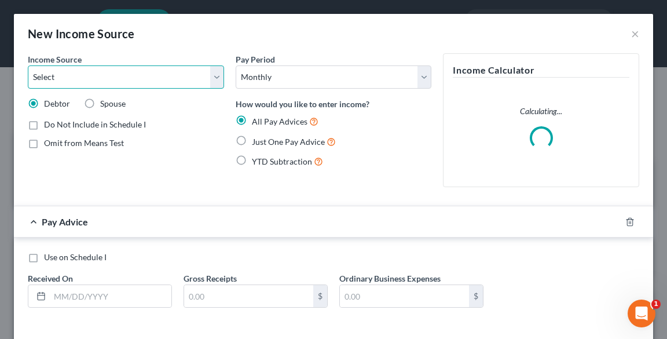
click at [177, 81] on select "Select Unemployment Disability (from employer) Pension Retirement Social Securi…" at bounding box center [126, 76] width 196 height 23
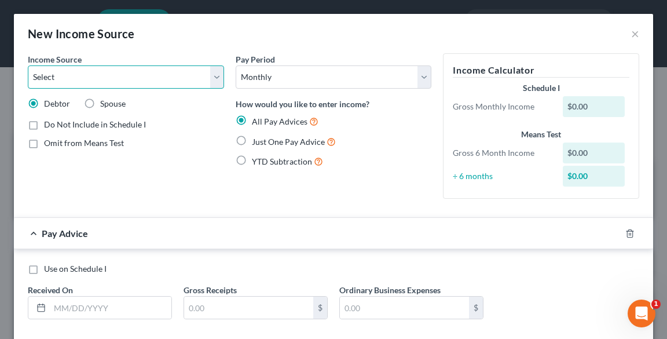
select select "13"
click at [28, 65] on select "Select Unemployment Disability (from employer) Pension Retirement Social Securi…" at bounding box center [126, 76] width 196 height 23
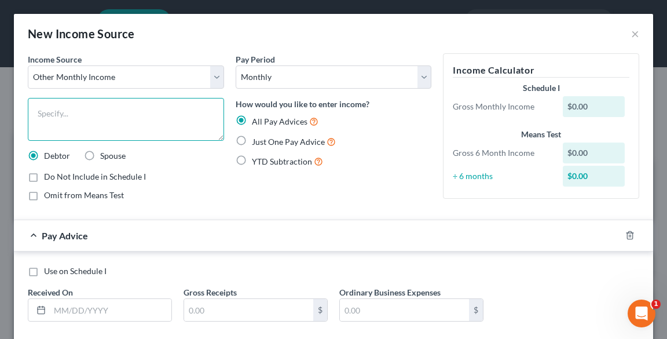
click at [88, 119] on textarea at bounding box center [126, 119] width 196 height 43
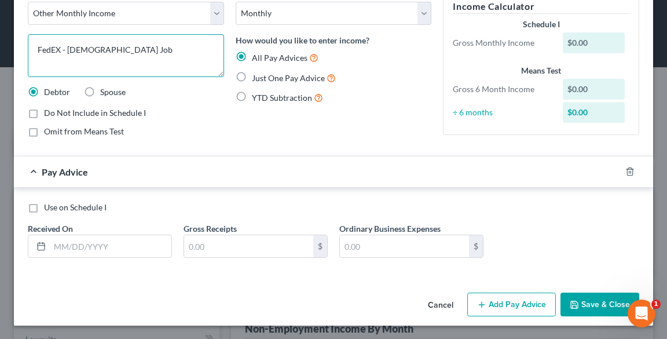
type textarea "FedEX - Part-time Job"
click at [273, 76] on span "Just One Pay Advice" at bounding box center [288, 78] width 73 height 10
click at [264, 76] on input "Just One Pay Advice" at bounding box center [260, 75] width 8 height 8
radio input "true"
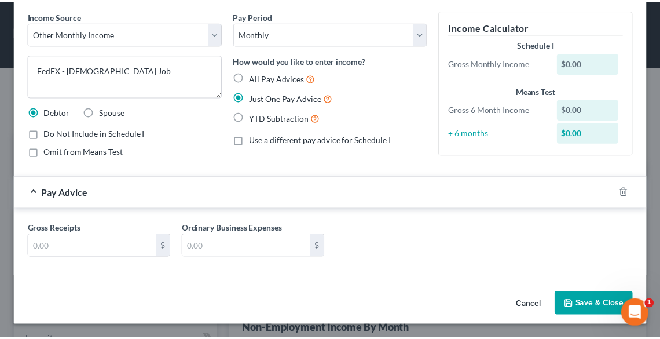
scroll to position [43, 0]
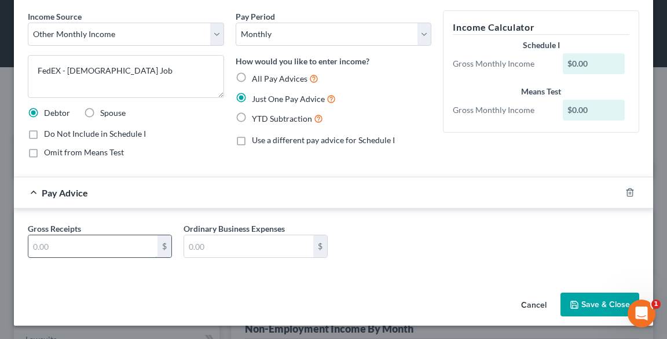
click at [95, 247] on input "text" at bounding box center [92, 246] width 129 height 22
type input "902.00"
click at [597, 299] on button "Save & Close" at bounding box center [599, 304] width 79 height 24
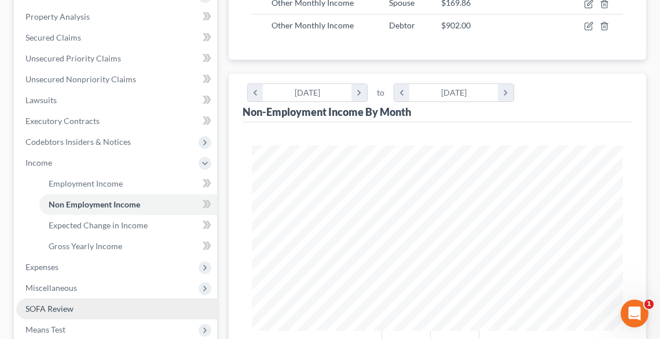
scroll to position [324, 0]
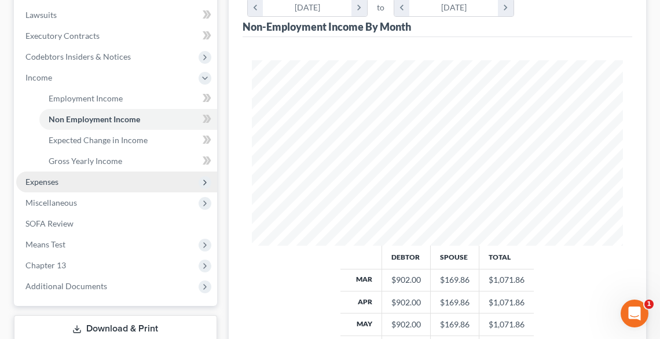
click at [46, 178] on span "Expenses" at bounding box center [41, 182] width 33 height 10
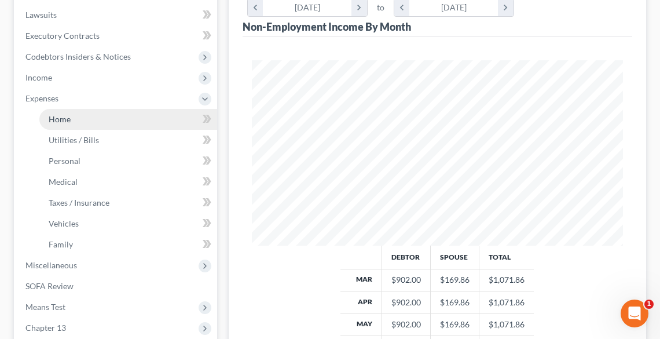
click at [54, 115] on span "Home" at bounding box center [60, 119] width 22 height 10
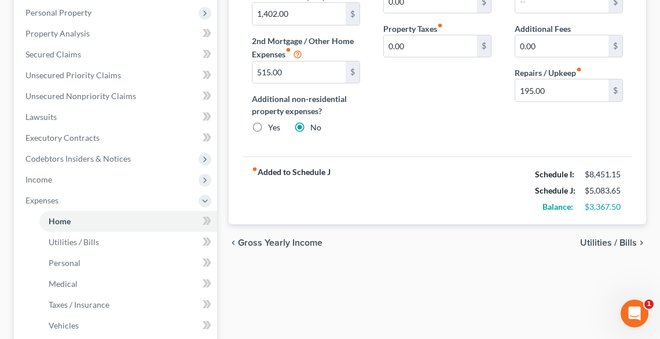
scroll to position [139, 0]
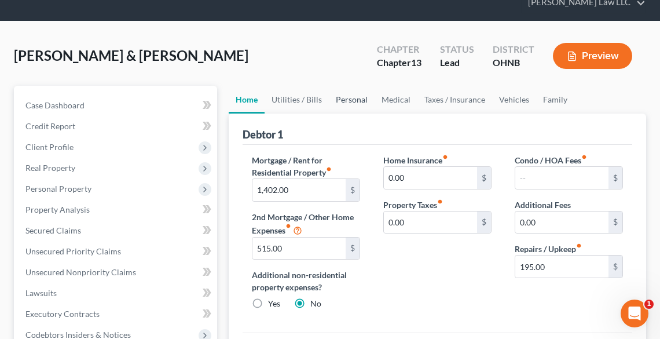
click at [345, 98] on link "Personal" at bounding box center [352, 100] width 46 height 28
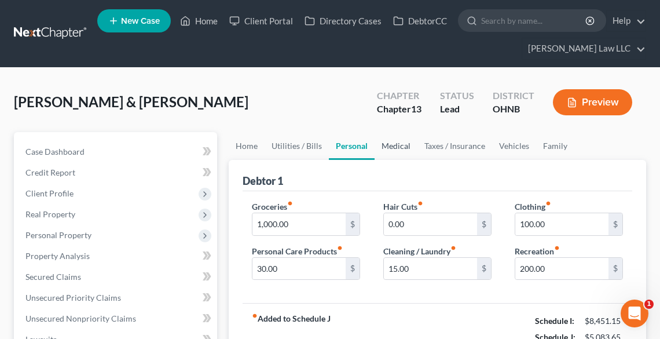
click at [396, 142] on link "Medical" at bounding box center [395, 146] width 43 height 28
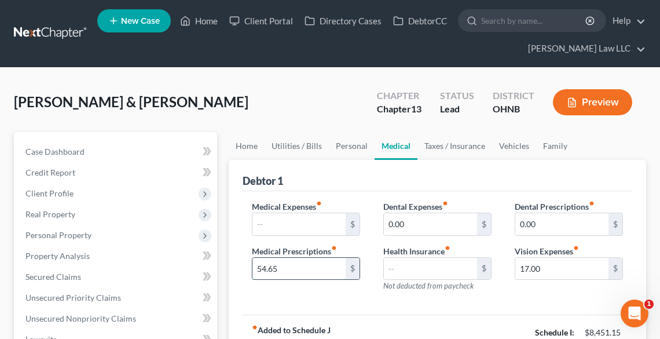
click at [317, 263] on input "54.65" at bounding box center [298, 269] width 93 height 22
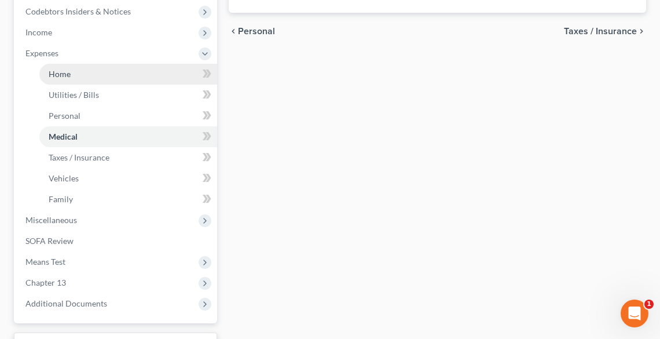
scroll to position [463, 0]
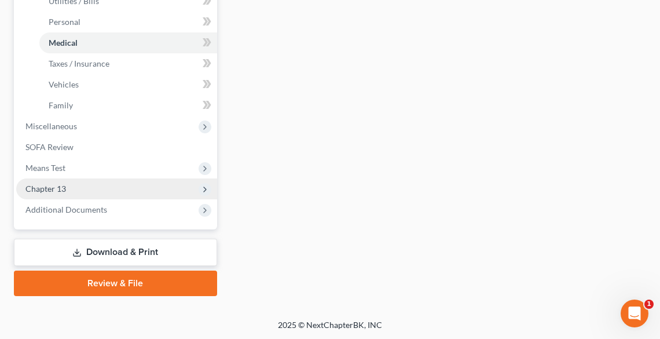
type input "50.00"
click at [49, 190] on span "Chapter 13" at bounding box center [45, 188] width 41 height 10
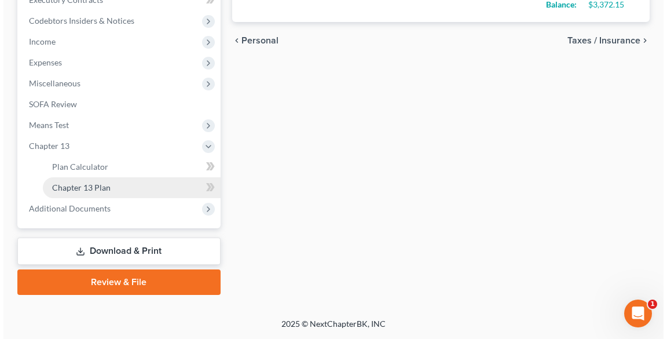
scroll to position [359, 0]
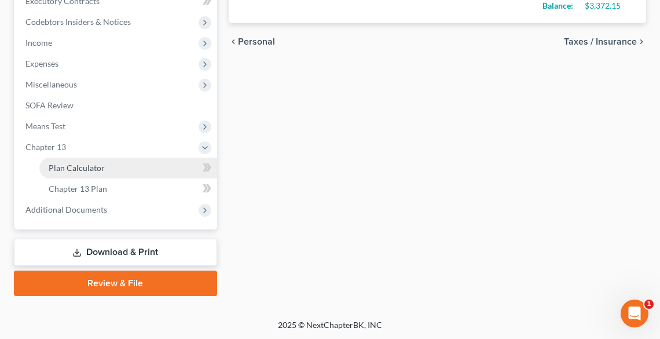
click at [107, 162] on link "Plan Calculator" at bounding box center [128, 167] width 178 height 21
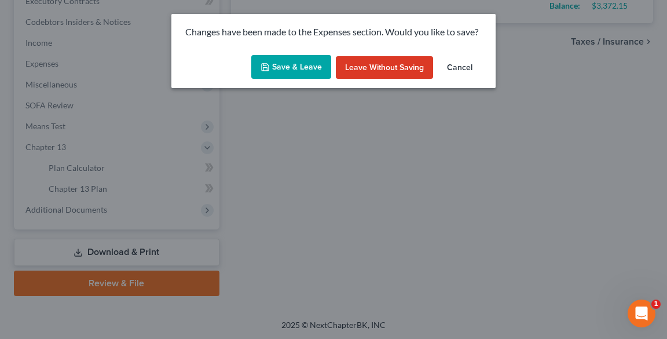
click at [302, 65] on button "Save & Leave" at bounding box center [291, 67] width 80 height 24
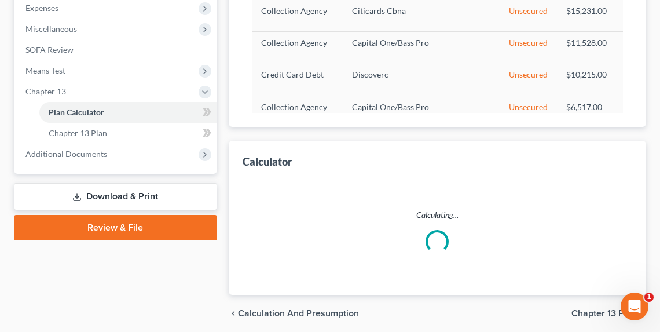
scroll to position [457, 0]
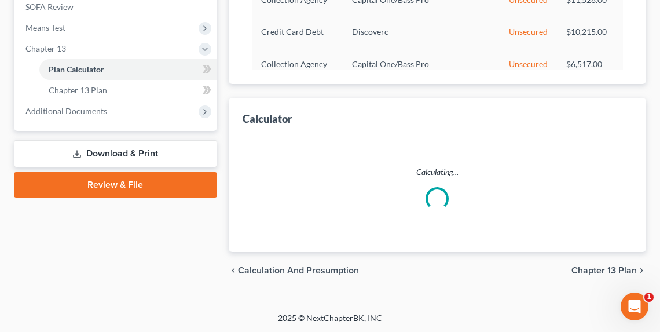
select select "59"
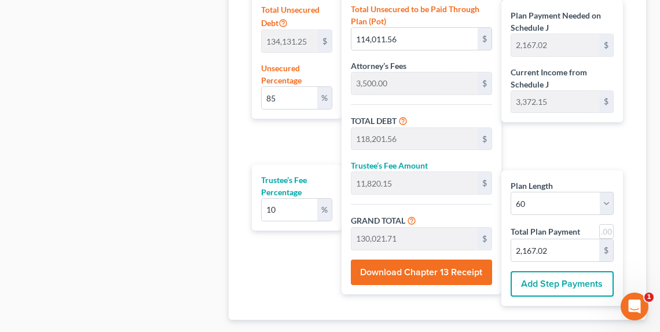
scroll to position [850, 0]
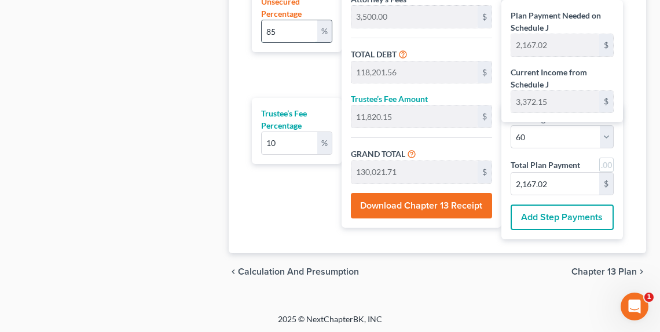
click at [306, 27] on input "85" at bounding box center [290, 31] width 56 height 22
type input "8"
type input "10,730.50"
type input "14,920.50"
type input "1,492.05"
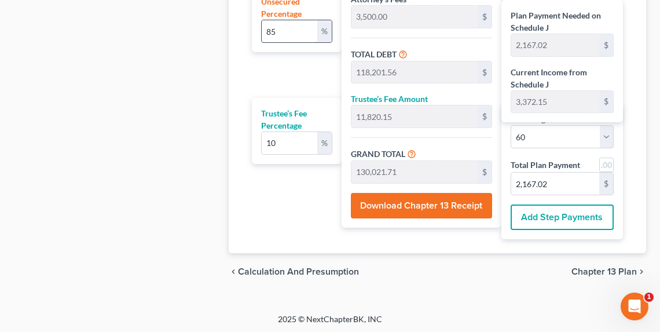
type input "16,412.55"
type input "273.54"
type input "4,190.00"
type input "419.00"
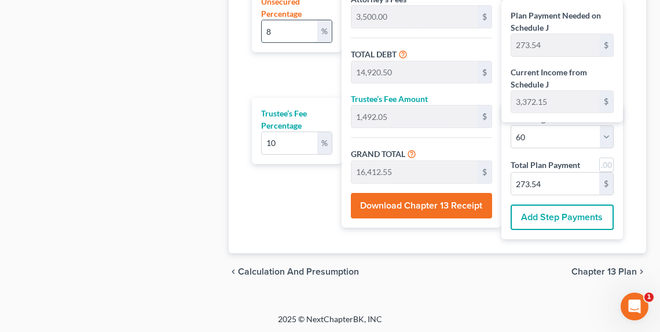
type input "4,609.00"
type input "76.81"
type input "1"
type input "1,341.31"
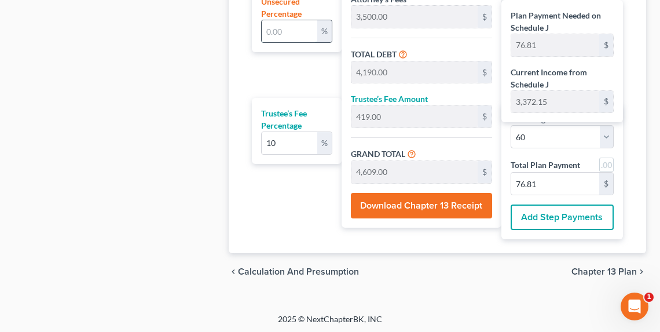
type input "5,531.31"
type input "553.13"
type input "6,084.44"
type input "101.40"
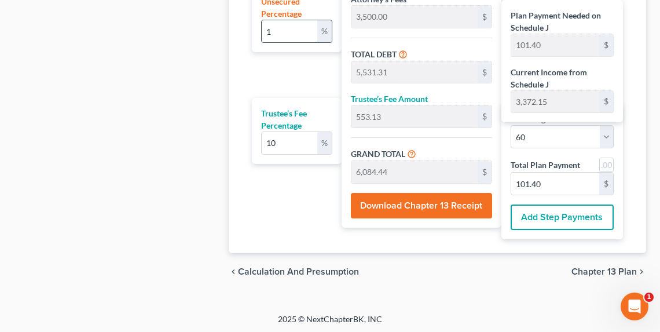
type input "10"
type input "13,413.12"
type input "17,603.12"
type input "1,760.31"
type input "19,363.43"
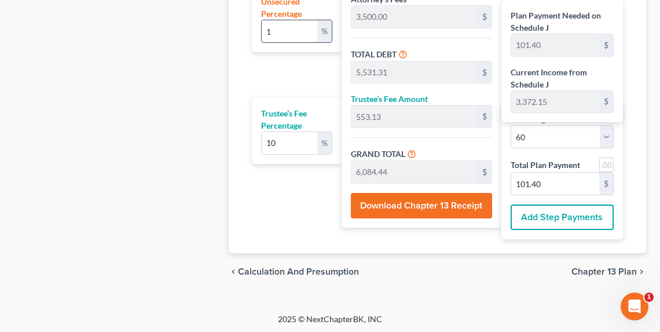
type input "322.72"
type input "100"
type input "134,131.25"
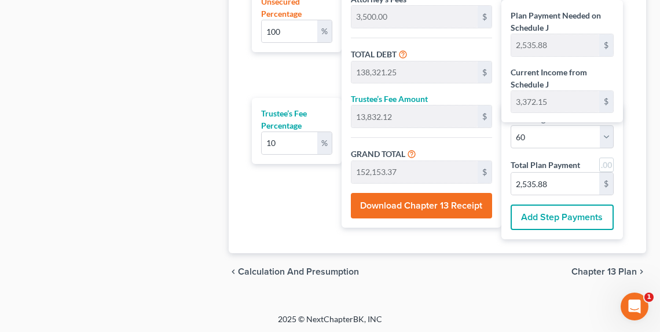
click at [595, 262] on div "chevron_left Calculation and Presumption Chapter 13 Plan chevron_right" at bounding box center [437, 271] width 417 height 37
click at [599, 267] on span "Chapter 13 Plan" at bounding box center [603, 271] width 65 height 9
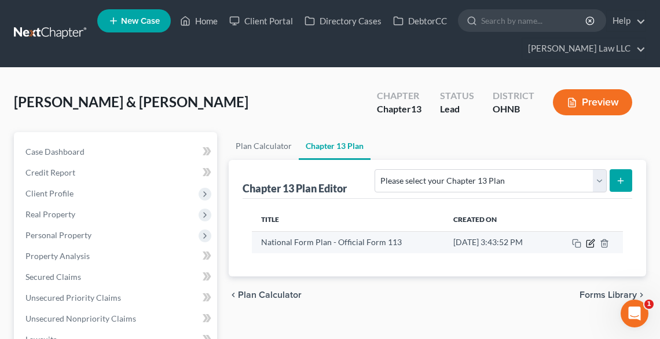
click at [593, 239] on icon "button" at bounding box center [591, 241] width 5 height 5
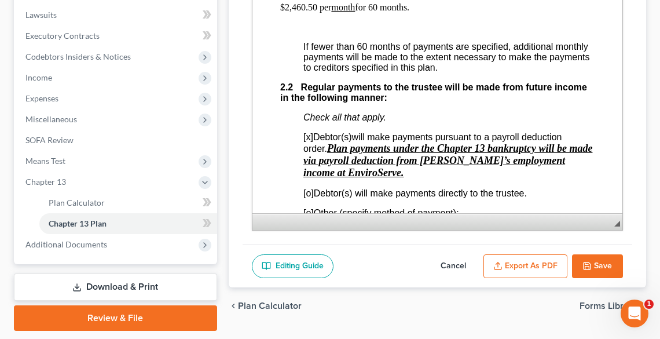
scroll to position [926, 0]
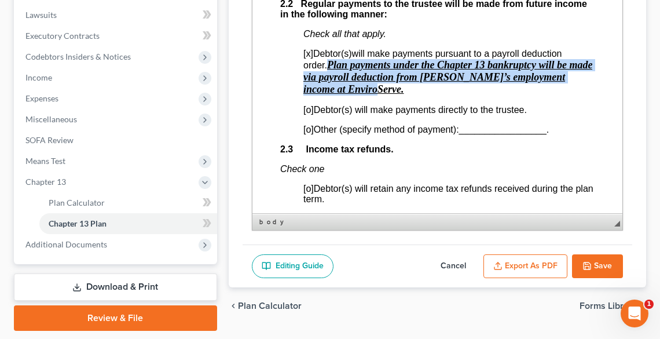
drag, startPoint x: 357, startPoint y: 82, endPoint x: 377, endPoint y: 91, distance: 21.5
click at [377, 91] on p "[x] Debtor(s) will make payments pursuant to a payroll deduction order. Plan pa…" at bounding box center [448, 72] width 291 height 47
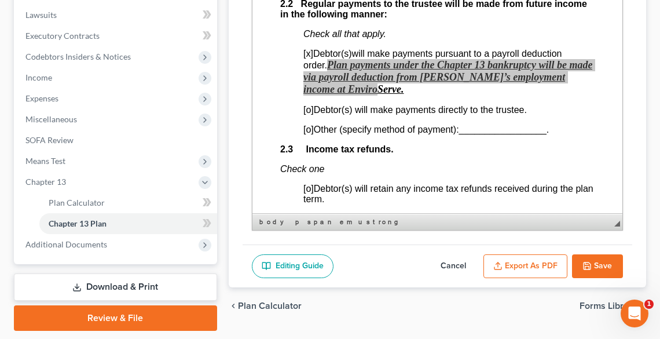
scroll to position [0, 0]
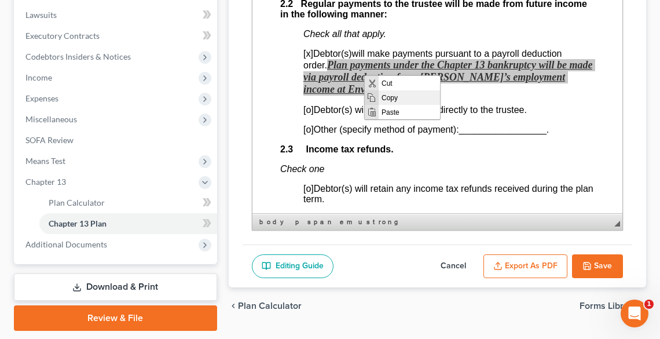
click at [387, 100] on span "Copy" at bounding box center [408, 97] width 61 height 14
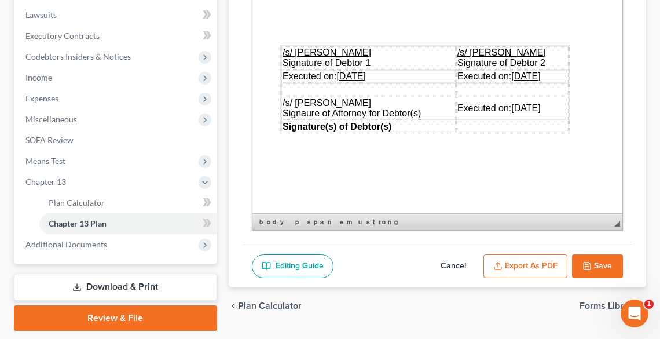
scroll to position [4352, 0]
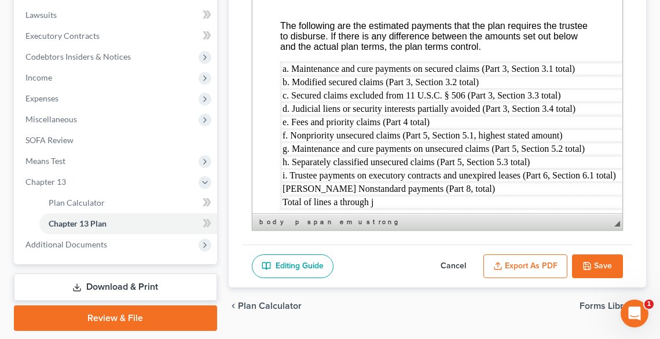
click at [591, 258] on button "Save" at bounding box center [597, 266] width 51 height 24
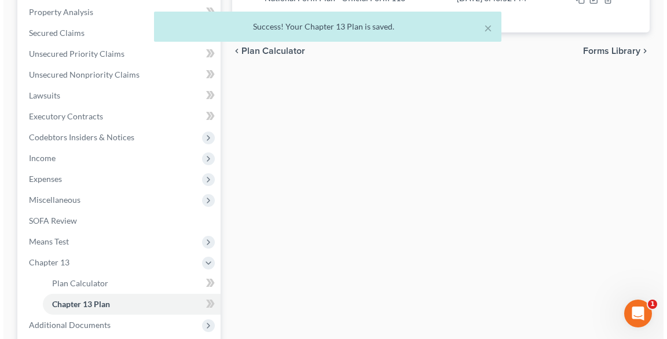
scroll to position [93, 0]
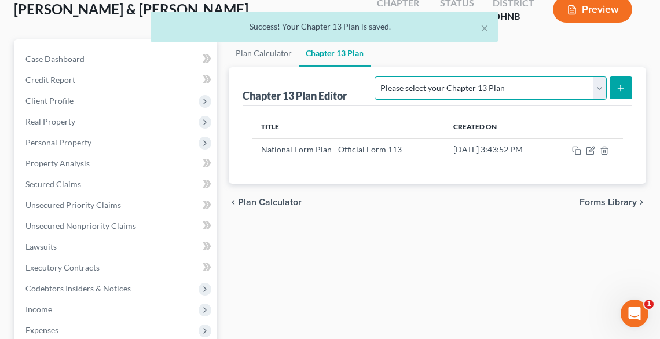
click at [511, 88] on select "Please select your Chapter 13 Plan National Form Plan - Official Form 113 North…" at bounding box center [489, 87] width 231 height 23
click at [443, 76] on select "Please select your Chapter 13 Plan National Form Plan - Official Form 113 North…" at bounding box center [489, 87] width 231 height 23
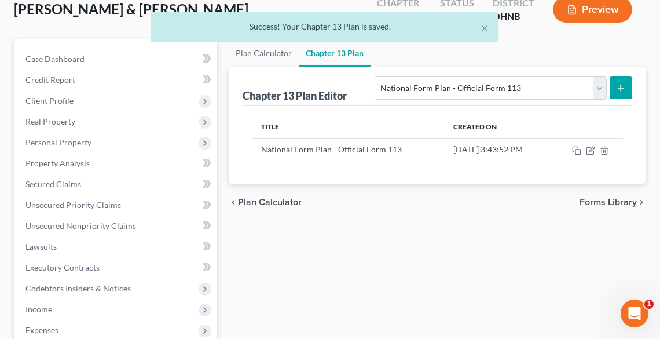
click at [624, 88] on icon "submit" at bounding box center [620, 87] width 9 height 9
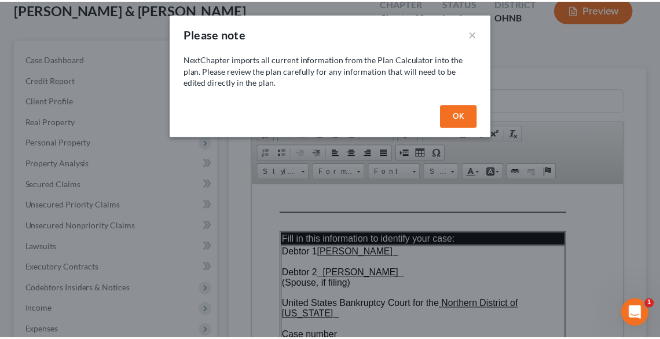
scroll to position [0, 0]
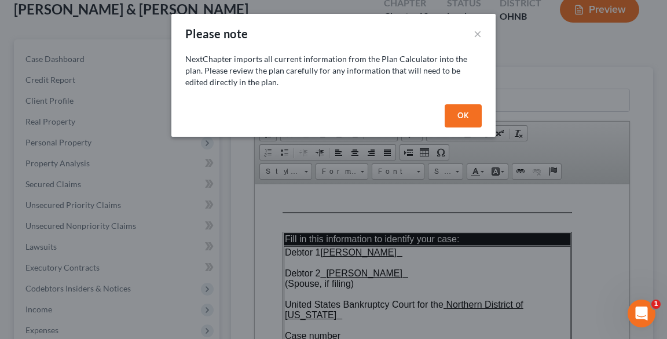
click at [449, 115] on button "OK" at bounding box center [462, 115] width 37 height 23
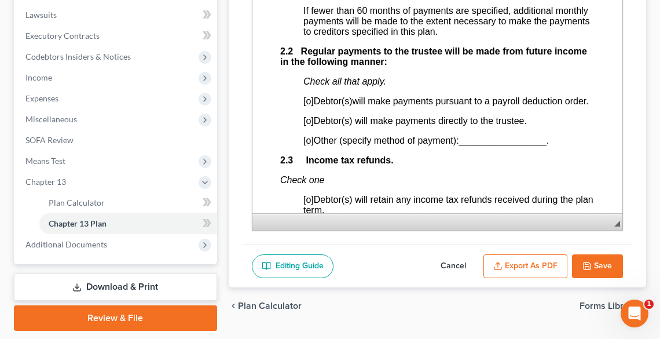
scroll to position [880, 0]
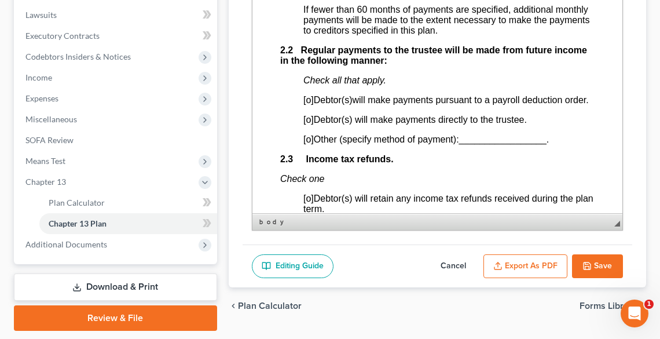
click at [308, 101] on span "[o]" at bounding box center [308, 100] width 10 height 10
click at [364, 105] on p "[x ] Debtor(s) will make payments pursuant to a payroll deduction order." at bounding box center [448, 100] width 291 height 10
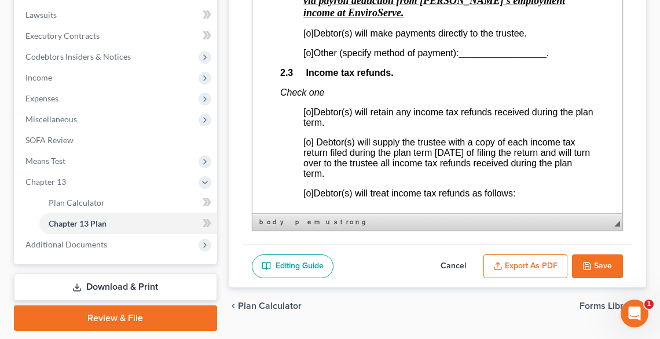
scroll to position [1019, 0]
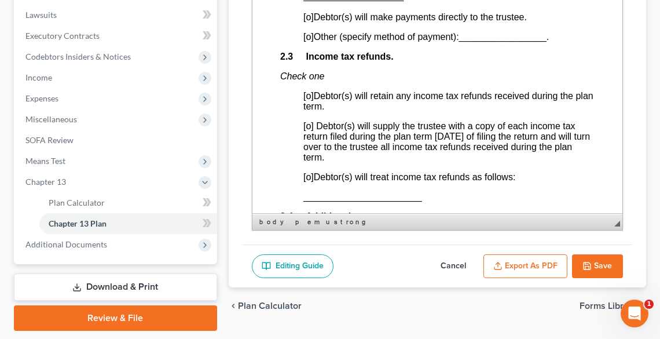
click at [309, 177] on span "[o]" at bounding box center [308, 177] width 10 height 10
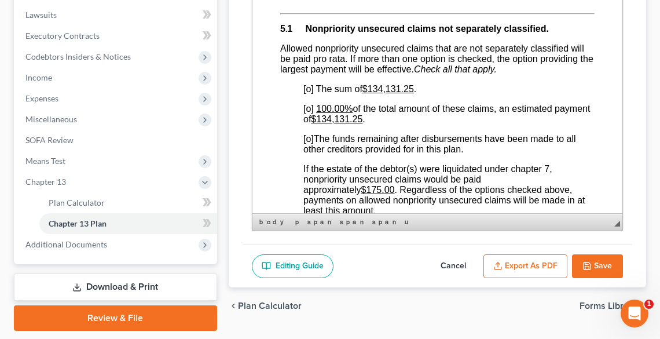
scroll to position [2917, 0]
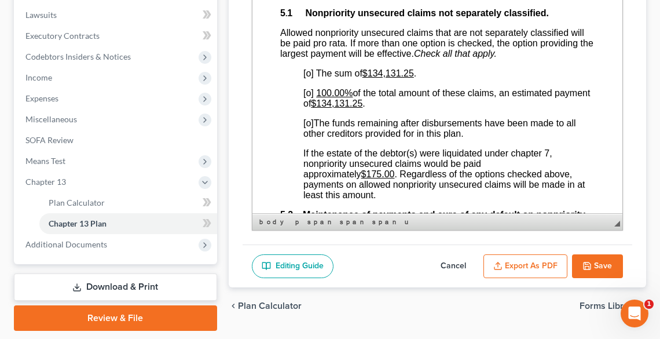
click at [307, 98] on span "[o]" at bounding box center [308, 93] width 10 height 10
click at [308, 128] on span "[o]" at bounding box center [308, 123] width 10 height 10
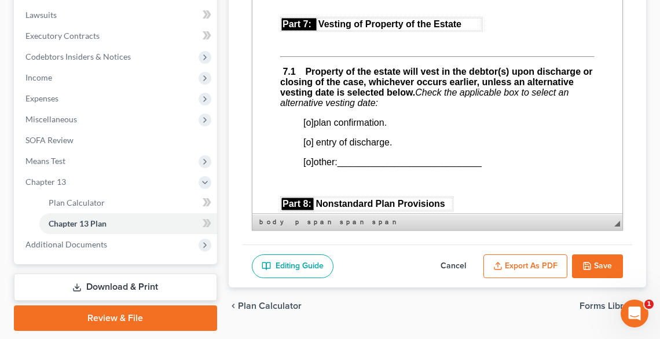
scroll to position [3565, 0]
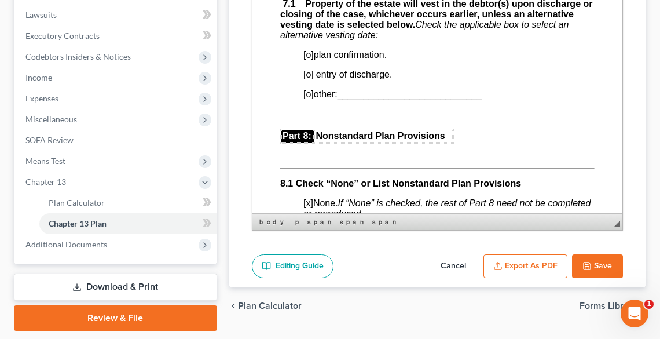
click at [306, 60] on span "[o]" at bounding box center [308, 55] width 10 height 10
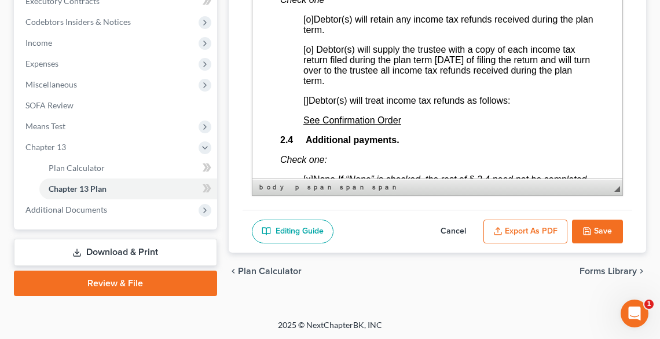
scroll to position [1019, 0]
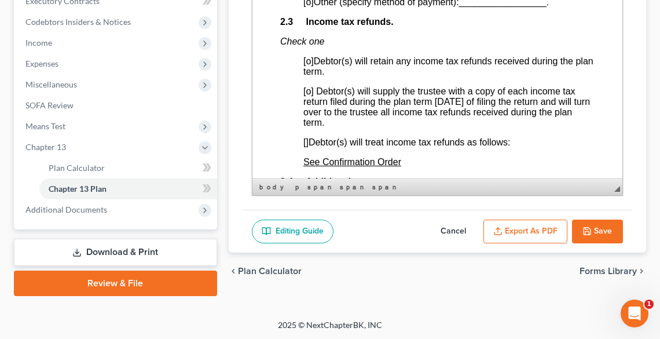
click at [531, 227] on button "Export as PDF" at bounding box center [525, 231] width 84 height 24
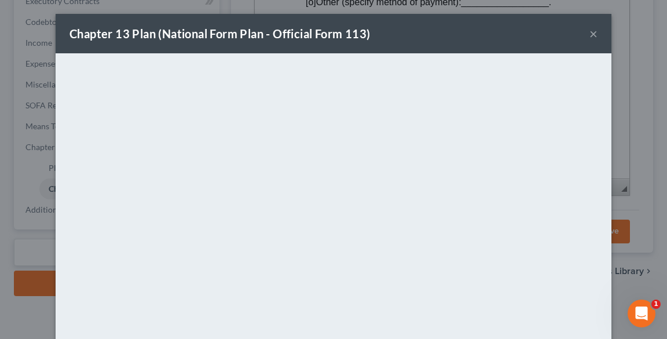
drag, startPoint x: 468, startPoint y: 42, endPoint x: 514, endPoint y: 44, distance: 46.3
click at [468, 42] on div "Chapter 13 Plan (National Form Plan - Official Form 113) ×" at bounding box center [334, 33] width 556 height 39
click at [591, 30] on button "×" at bounding box center [593, 34] width 8 height 14
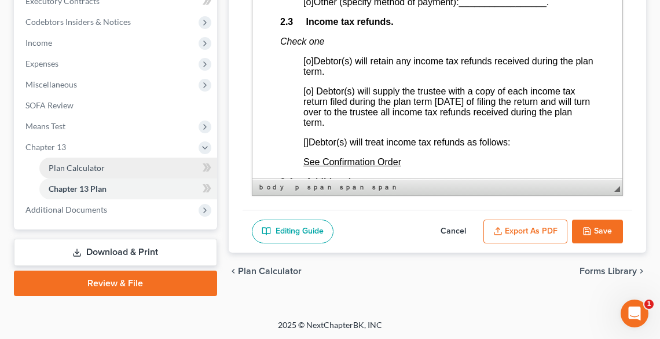
click at [99, 169] on span "Plan Calculator" at bounding box center [77, 168] width 56 height 10
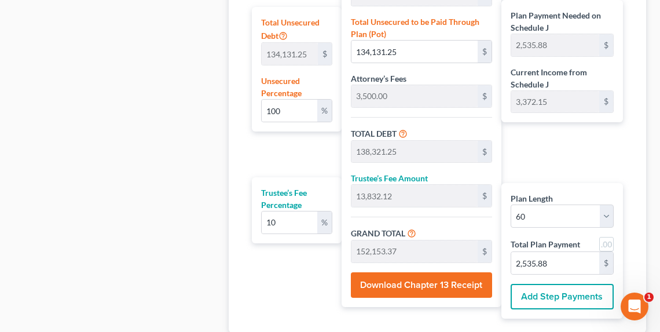
scroll to position [787, 0]
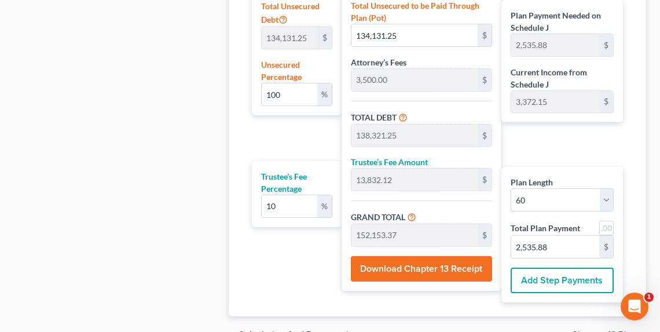
click at [429, 265] on button "Download Chapter 13 Receipt" at bounding box center [421, 268] width 141 height 25
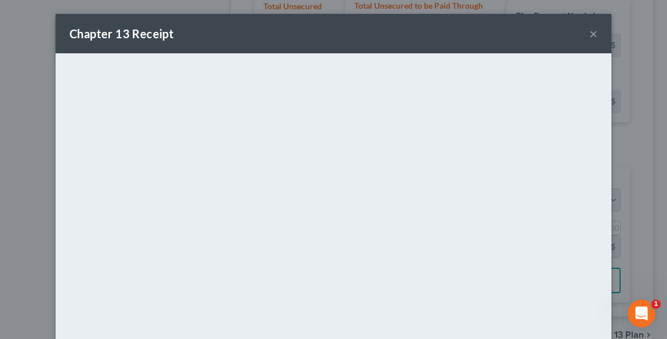
click at [257, 17] on div "Chapter 13 Receipt ×" at bounding box center [334, 33] width 556 height 39
click at [590, 35] on button "×" at bounding box center [593, 34] width 8 height 14
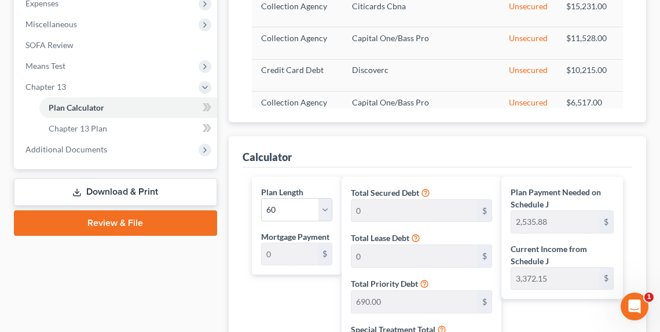
scroll to position [324, 0]
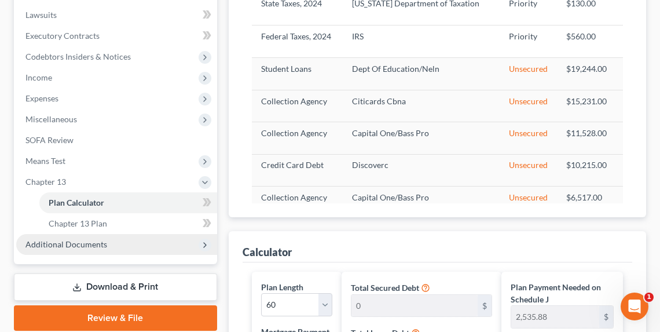
click at [90, 244] on span "Additional Documents" at bounding box center [66, 244] width 82 height 10
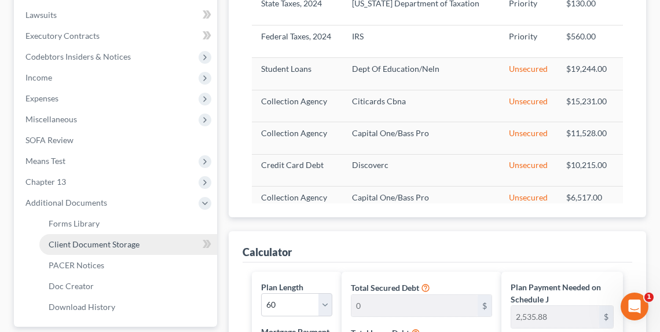
scroll to position [463, 0]
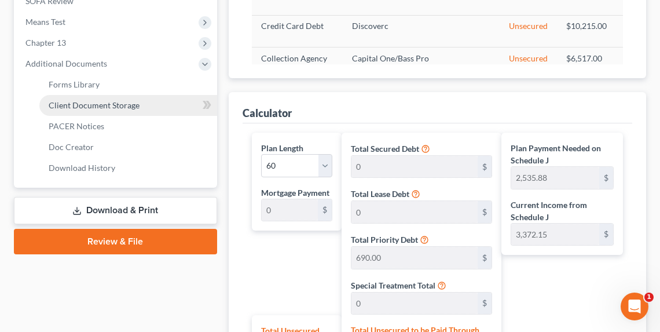
click at [84, 104] on span "Client Document Storage" at bounding box center [94, 105] width 91 height 10
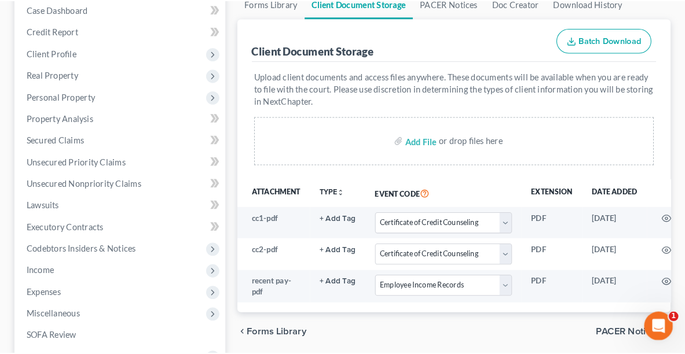
scroll to position [278, 0]
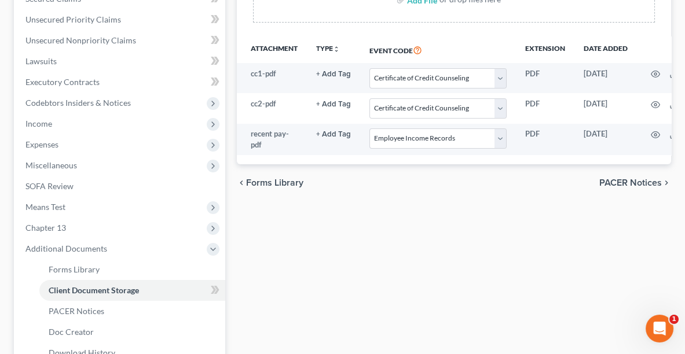
drag, startPoint x: 683, startPoint y: 166, endPoint x: 690, endPoint y: 171, distance: 9.5
click at [666, 166] on div "Fitzwater, William & Izabell Upgraded Chapter Chapter 13 Status Lead District O…" at bounding box center [342, 126] width 685 height 672
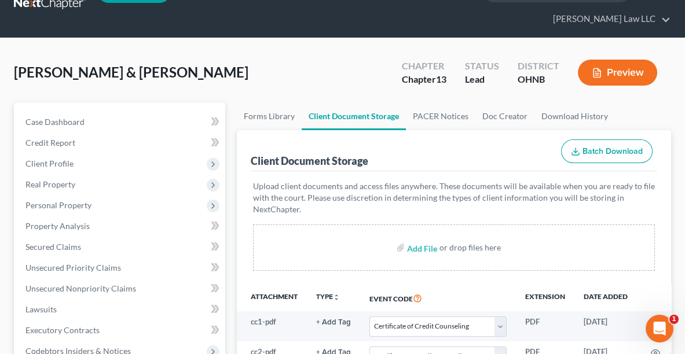
scroll to position [0, 0]
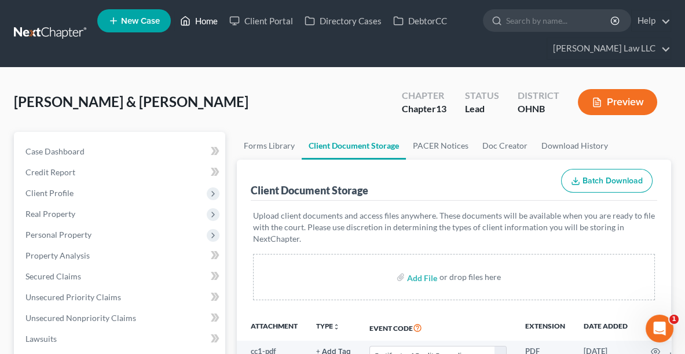
click at [205, 27] on link "Home" at bounding box center [198, 20] width 49 height 21
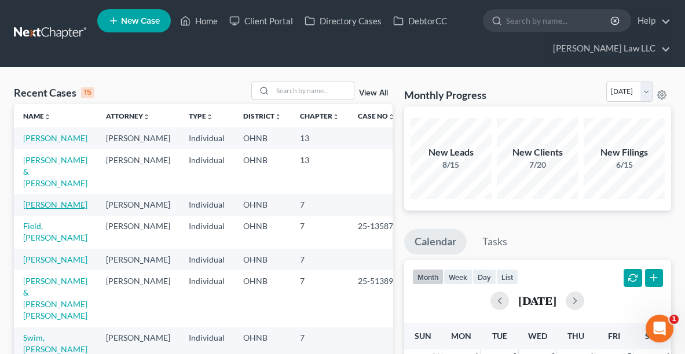
click at [52, 200] on link "[PERSON_NAME]" at bounding box center [55, 205] width 64 height 10
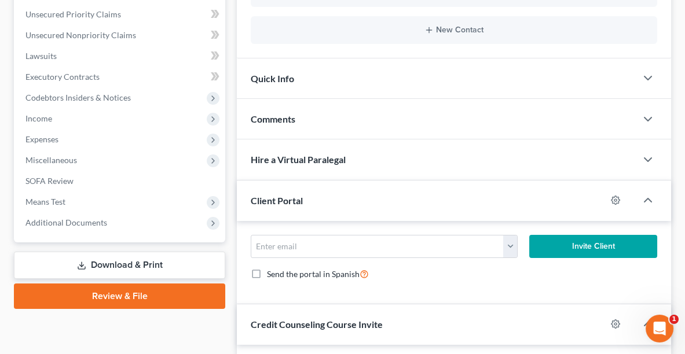
scroll to position [287, 0]
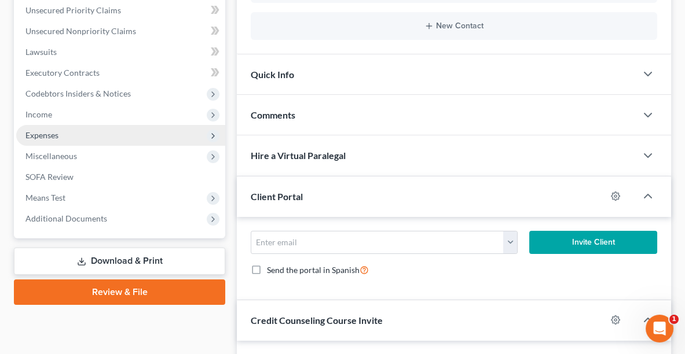
click at [36, 134] on span "Expenses" at bounding box center [41, 135] width 33 height 10
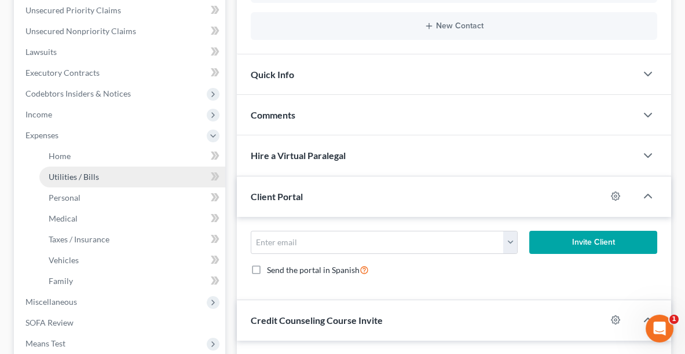
click at [63, 172] on span "Utilities / Bills" at bounding box center [74, 177] width 50 height 10
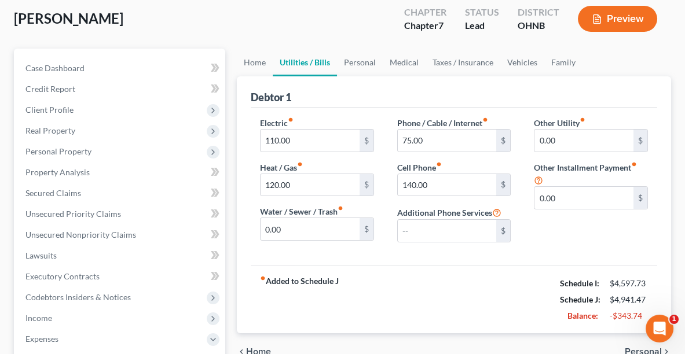
scroll to position [123, 0]
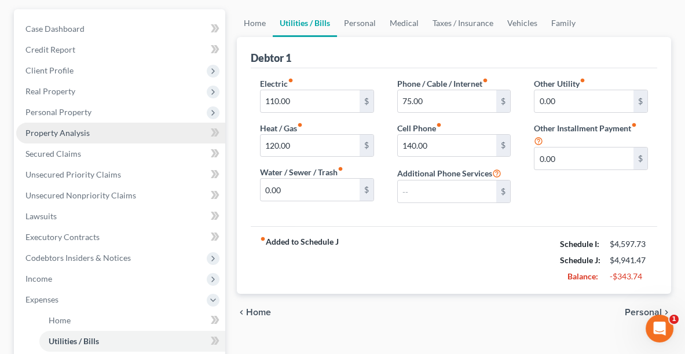
click at [47, 134] on span "Property Analysis" at bounding box center [57, 133] width 64 height 10
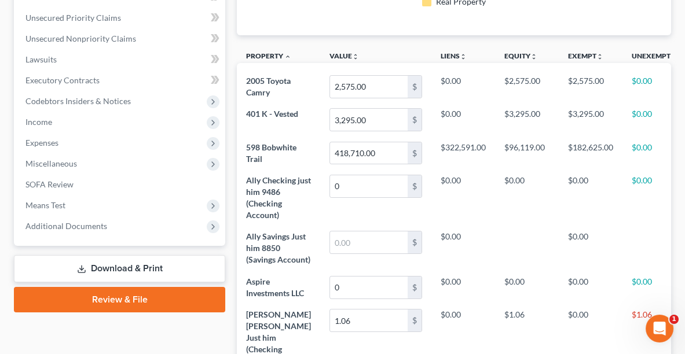
scroll to position [159, 0]
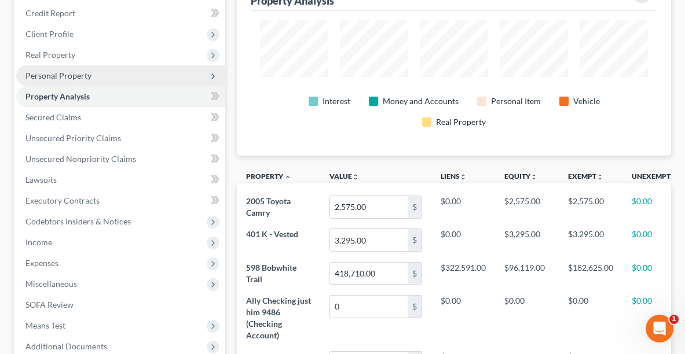
click at [69, 73] on span "Personal Property" at bounding box center [58, 76] width 66 height 10
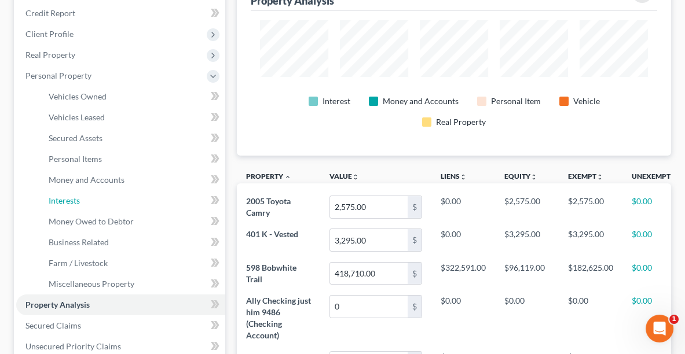
click at [68, 196] on span "Interests" at bounding box center [64, 201] width 31 height 10
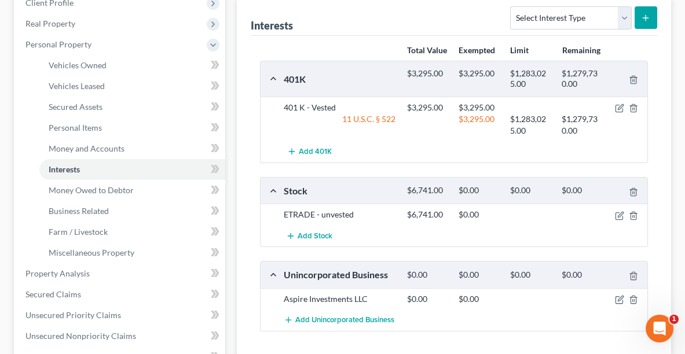
scroll to position [268, 0]
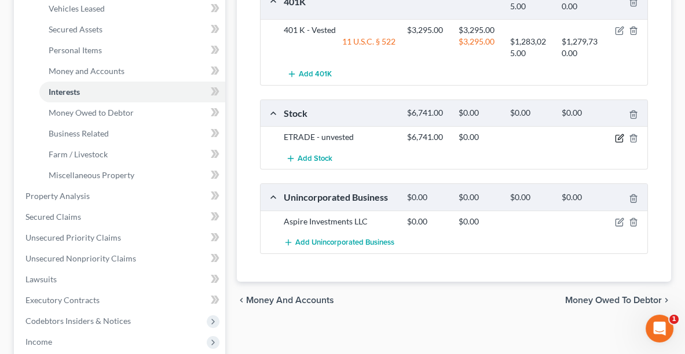
click at [619, 143] on icon "button" at bounding box center [619, 138] width 9 height 9
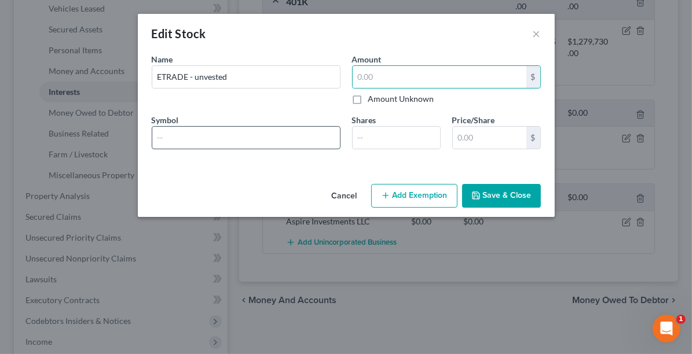
click at [243, 137] on input "text" at bounding box center [246, 138] width 188 height 22
paste input "6,741.00"
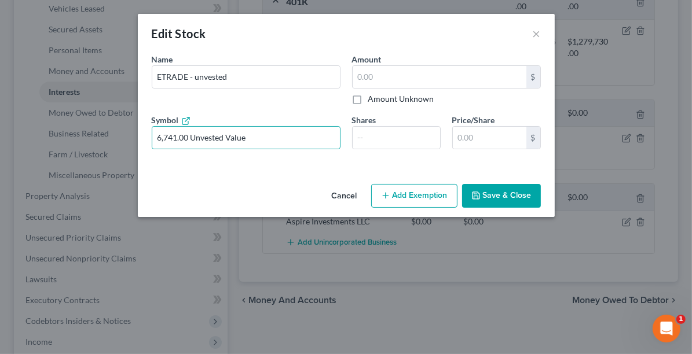
click at [508, 191] on button "Save & Close" at bounding box center [501, 196] width 79 height 24
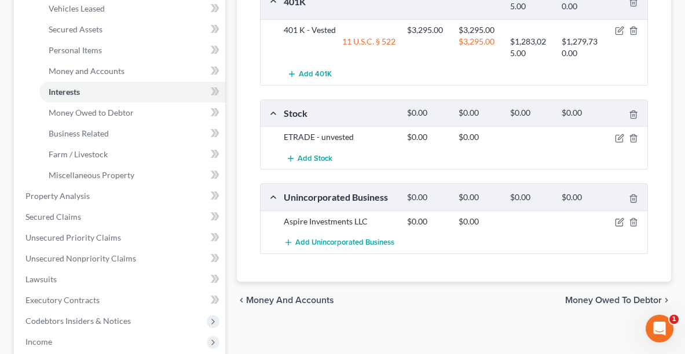
scroll to position [0, 0]
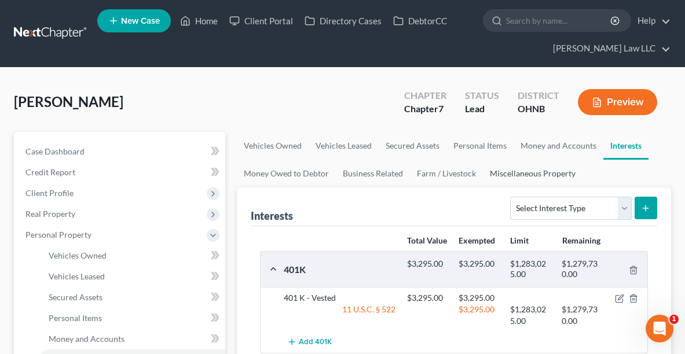
click at [526, 172] on link "Miscellaneous Property" at bounding box center [533, 174] width 100 height 28
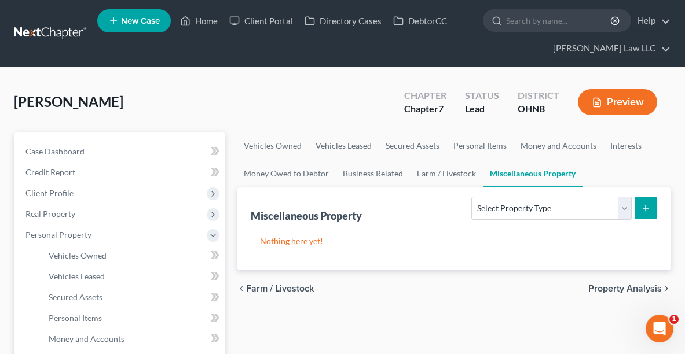
click at [615, 287] on span "Property Analysis" at bounding box center [624, 288] width 73 height 9
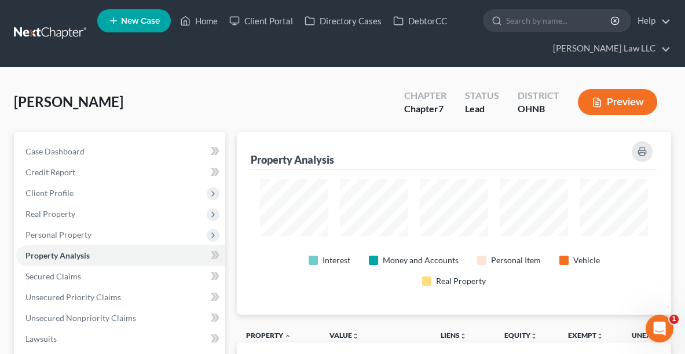
scroll to position [182, 433]
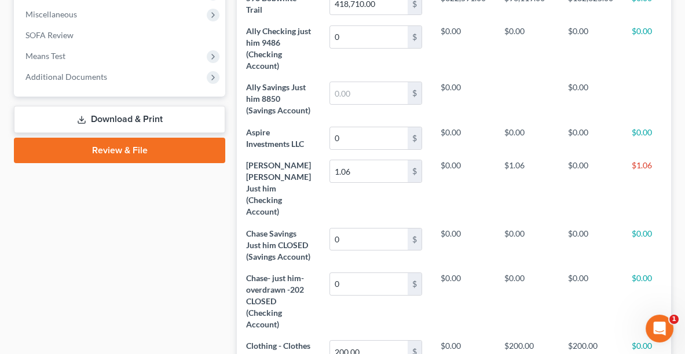
click at [131, 155] on link "Review & File" at bounding box center [119, 150] width 211 height 25
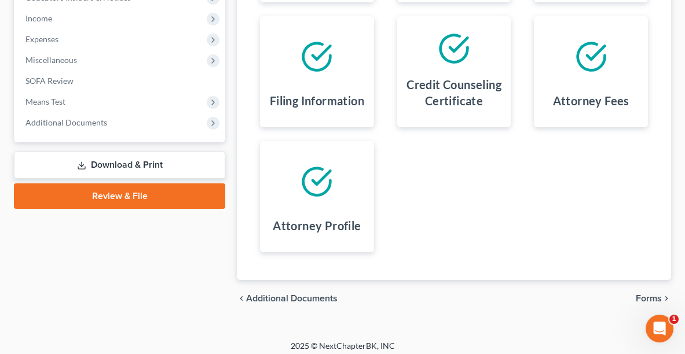
click at [644, 302] on span "Forms" at bounding box center [648, 298] width 26 height 9
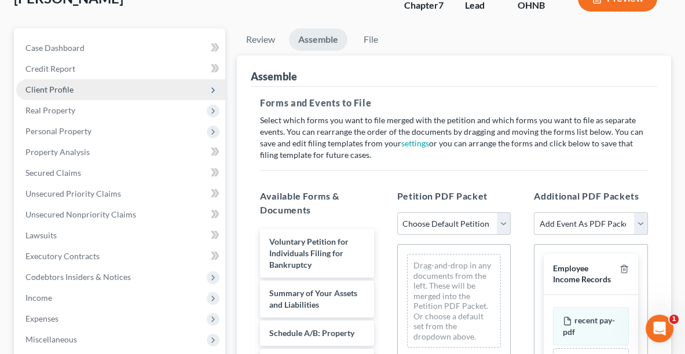
click at [61, 89] on span "Client Profile" at bounding box center [49, 89] width 48 height 10
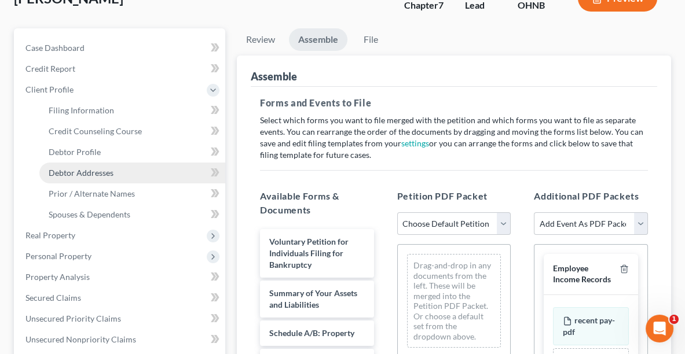
click at [78, 172] on span "Debtor Addresses" at bounding box center [81, 173] width 65 height 10
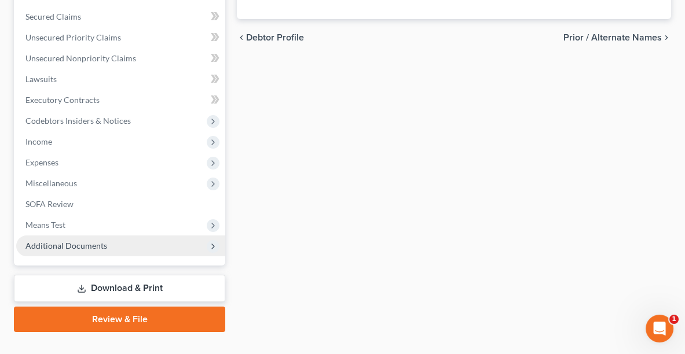
click at [93, 245] on span "Additional Documents" at bounding box center [66, 246] width 82 height 10
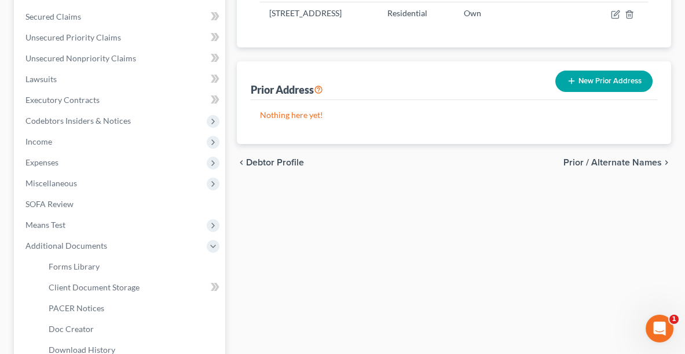
scroll to position [383, 0]
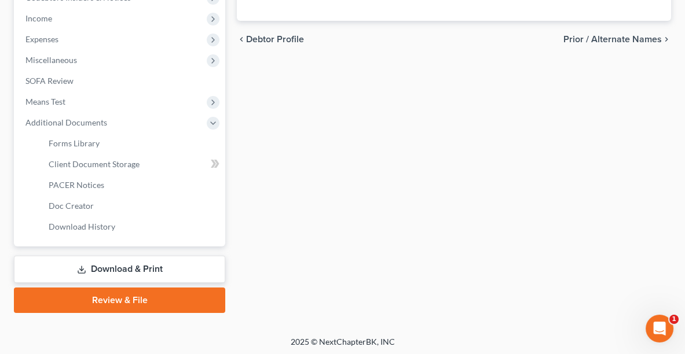
click at [153, 299] on link "Review & File" at bounding box center [119, 300] width 211 height 25
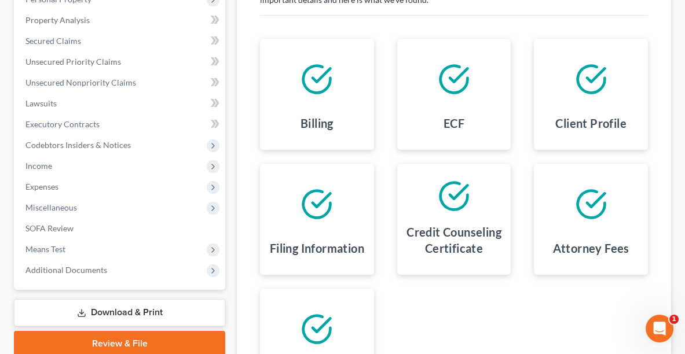
scroll to position [390, 0]
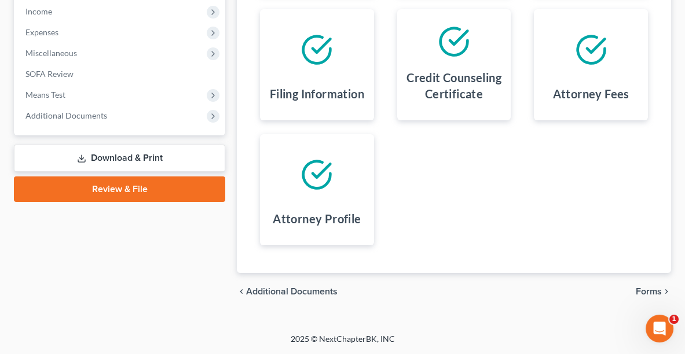
click at [645, 293] on span "Forms" at bounding box center [648, 291] width 26 height 9
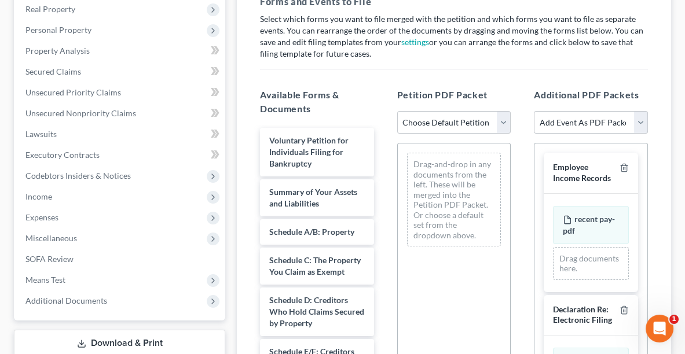
scroll to position [156, 0]
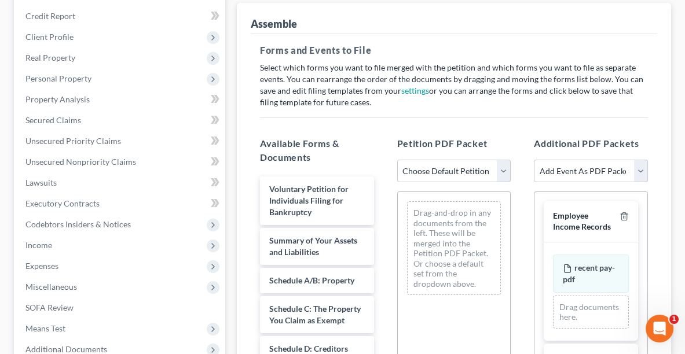
click at [414, 167] on select "Choose Default Petition PDF Packet Complete Bankruptcy Petition (all forms and …" at bounding box center [454, 171] width 114 height 23
click at [397, 160] on select "Choose Default Petition PDF Packet Complete Bankruptcy Petition (all forms and …" at bounding box center [454, 171] width 114 height 23
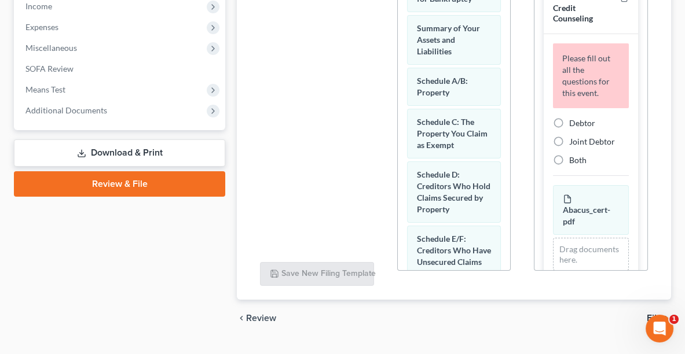
scroll to position [279, 0]
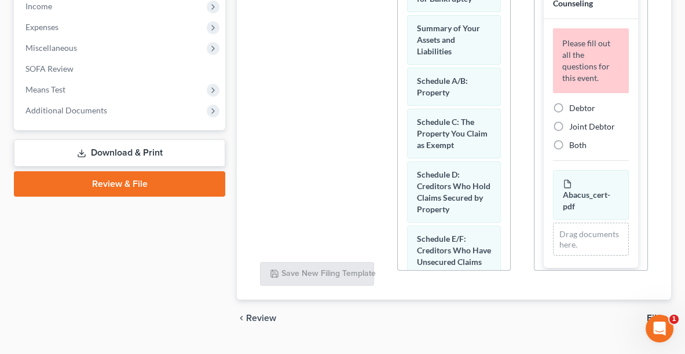
click at [583, 113] on span "Debtor" at bounding box center [582, 108] width 26 height 10
click at [581, 110] on input "Debtor" at bounding box center [578, 106] width 8 height 8
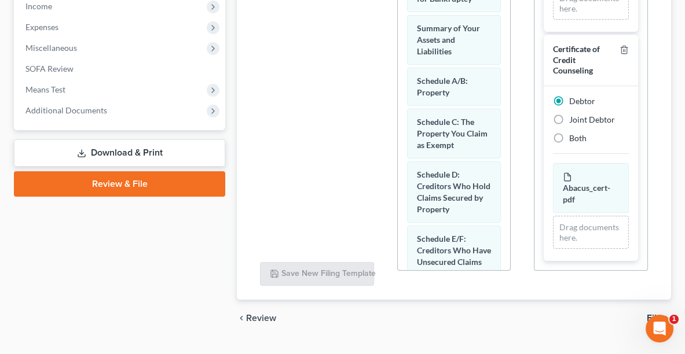
scroll to position [270, 0]
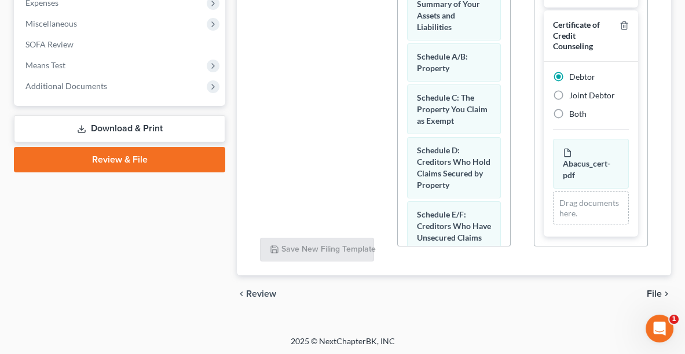
click at [659, 293] on span "File" at bounding box center [653, 293] width 15 height 9
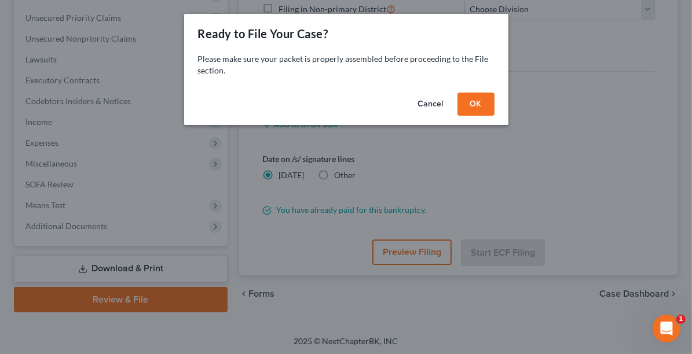
click at [474, 106] on button "OK" at bounding box center [475, 104] width 37 height 23
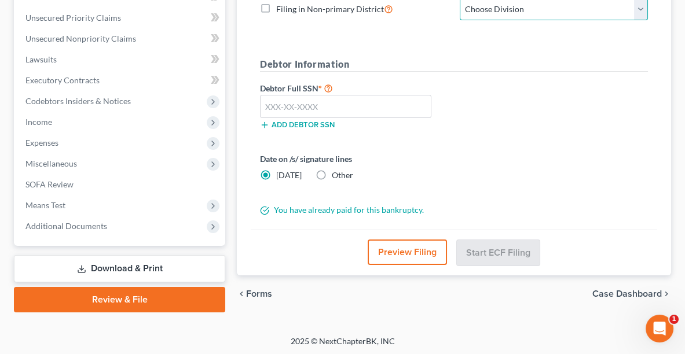
click at [487, 14] on select "Choose Division Akron Canton Cleveland Toledo Youngstown" at bounding box center [554, 9] width 188 height 23
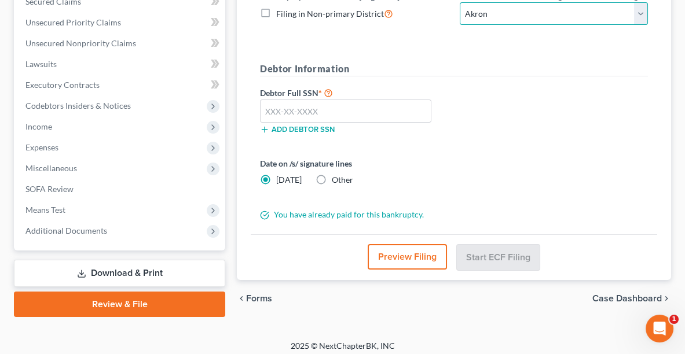
click at [460, 2] on select "Choose Division Akron Canton Cleveland Toledo Youngstown" at bounding box center [554, 13] width 188 height 23
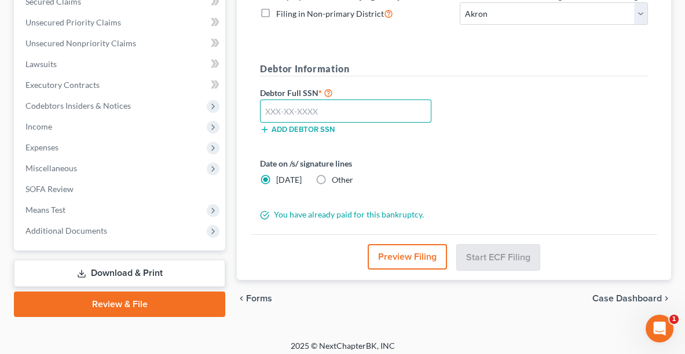
click at [351, 104] on input "text" at bounding box center [345, 111] width 171 height 23
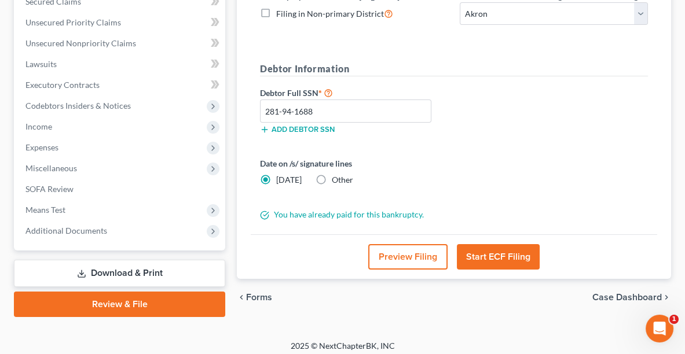
click at [332, 178] on label "Other" at bounding box center [342, 180] width 21 height 12
click at [336, 178] on input "Other" at bounding box center [340, 178] width 8 height 8
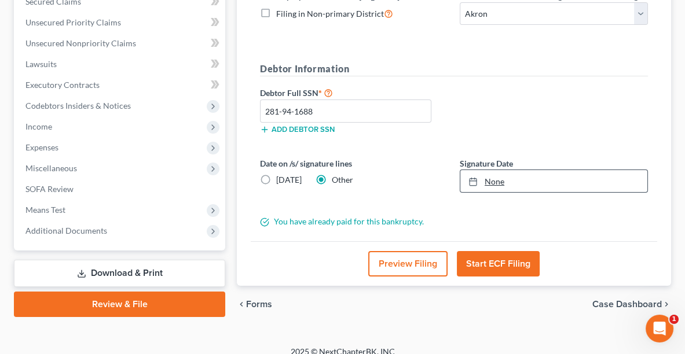
click at [499, 177] on link "None" at bounding box center [553, 181] width 187 height 22
click at [491, 255] on button "Start ECF Filing" at bounding box center [498, 263] width 83 height 25
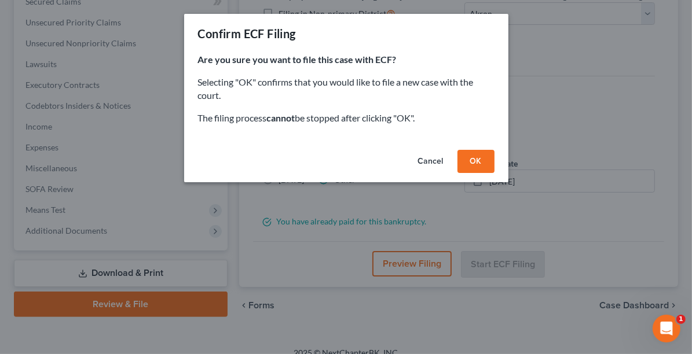
click at [473, 155] on button "OK" at bounding box center [475, 161] width 37 height 23
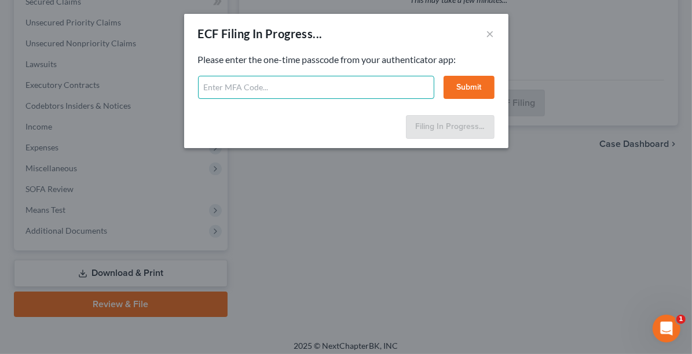
click at [297, 87] on input "text" at bounding box center [316, 87] width 236 height 23
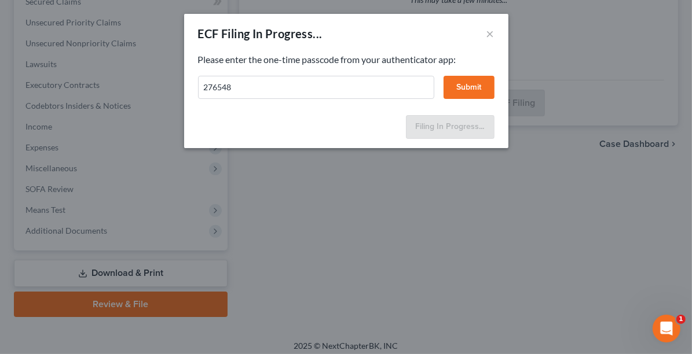
click at [487, 87] on button "Submit" at bounding box center [468, 87] width 51 height 23
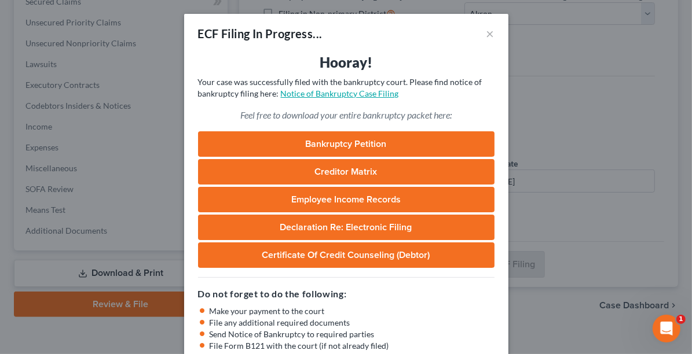
click at [332, 95] on link "Notice of Bankruptcy Case Filing" at bounding box center [340, 94] width 118 height 10
click at [486, 32] on button "×" at bounding box center [490, 34] width 8 height 14
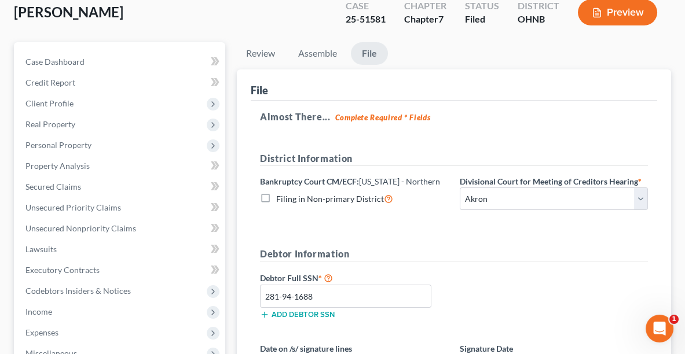
scroll to position [91, 0]
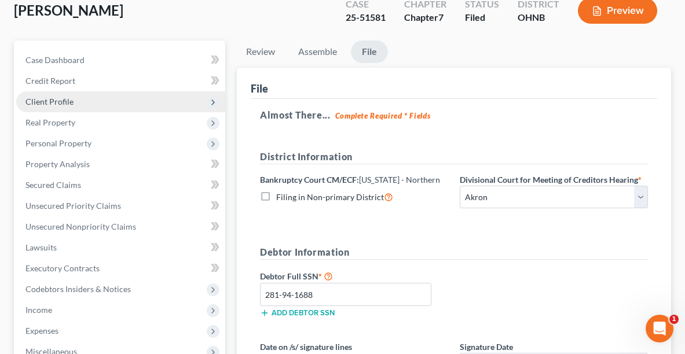
click at [62, 97] on span "Client Profile" at bounding box center [49, 102] width 48 height 10
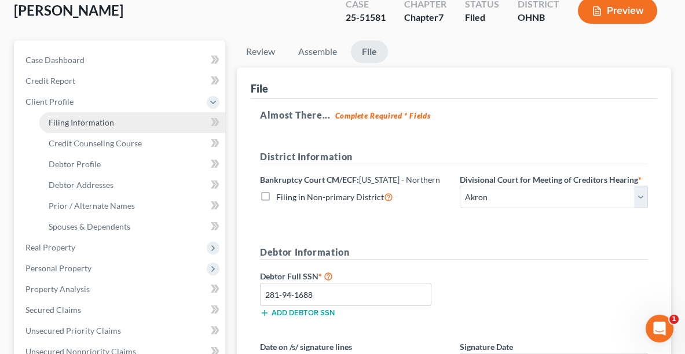
click at [79, 124] on span "Filing Information" at bounding box center [81, 122] width 65 height 10
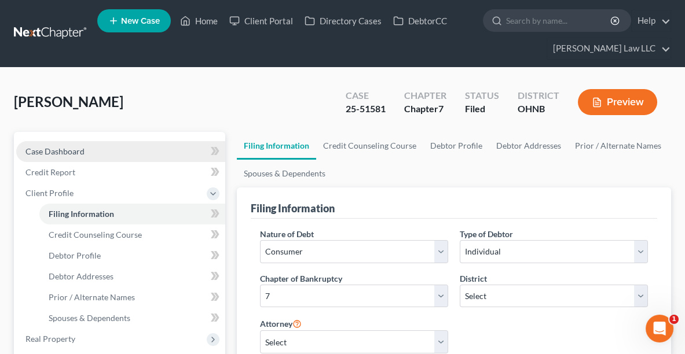
click at [122, 145] on link "Case Dashboard" at bounding box center [120, 151] width 209 height 21
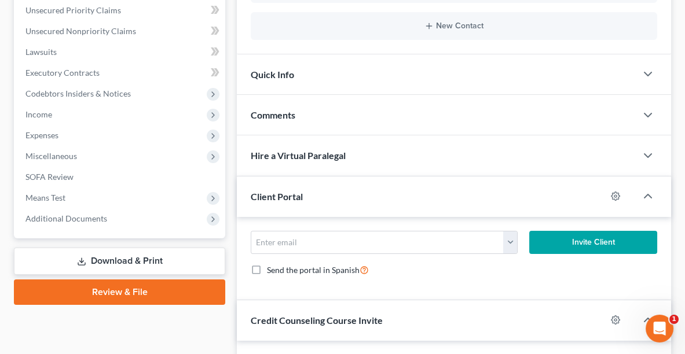
scroll to position [454, 0]
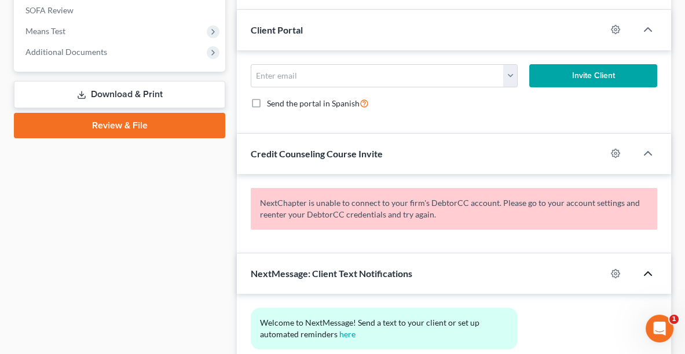
click at [644, 272] on polyline "button" at bounding box center [647, 273] width 7 height 3
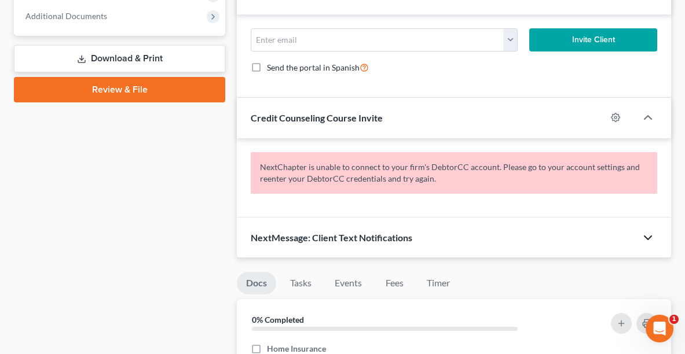
scroll to position [493, 0]
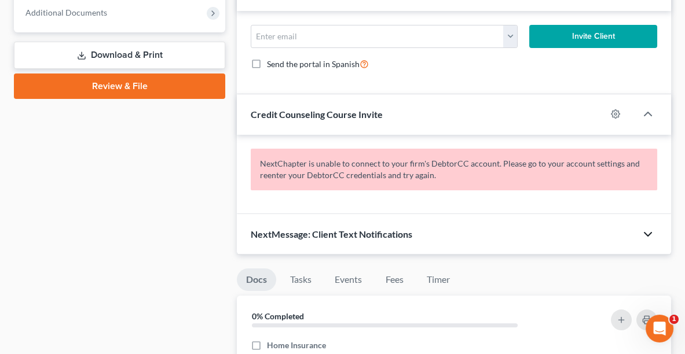
click at [649, 231] on icon "button" at bounding box center [648, 234] width 14 height 14
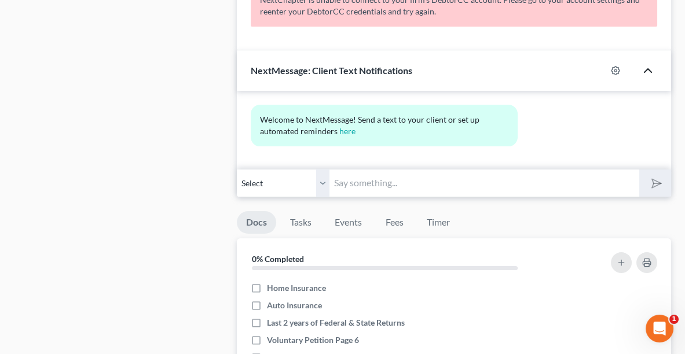
scroll to position [648, 0]
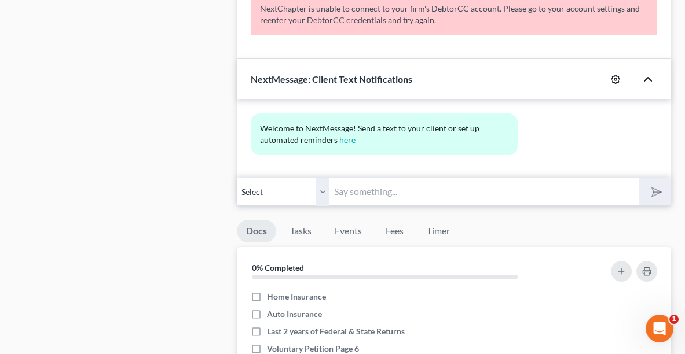
click at [616, 79] on icon "button" at bounding box center [615, 79] width 9 height 9
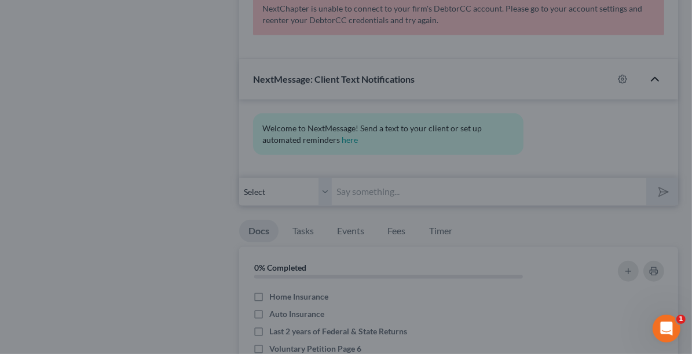
scroll to position [0, 0]
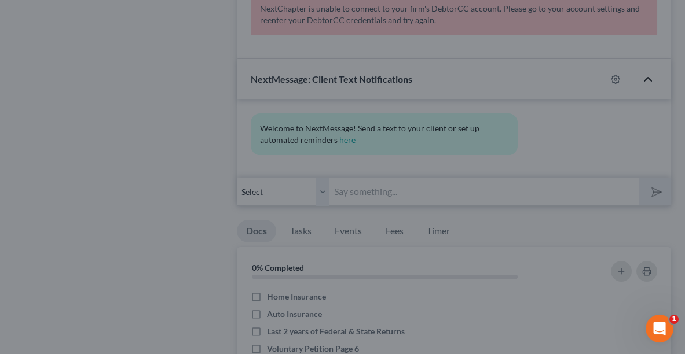
drag, startPoint x: 685, startPoint y: 112, endPoint x: 691, endPoint y: 133, distance: 21.1
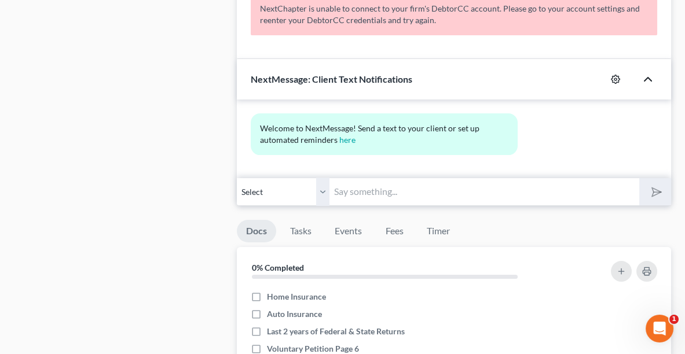
click at [616, 75] on icon "button" at bounding box center [615, 79] width 9 height 9
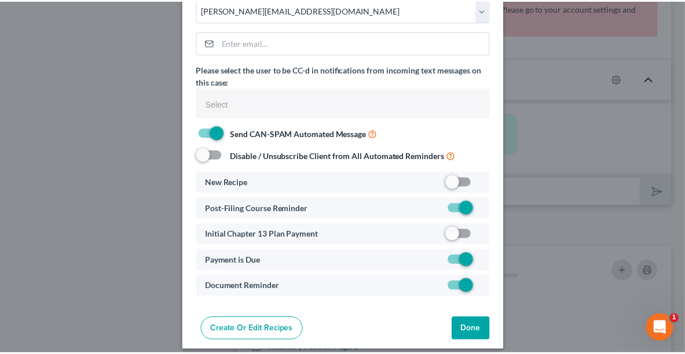
scroll to position [88, 0]
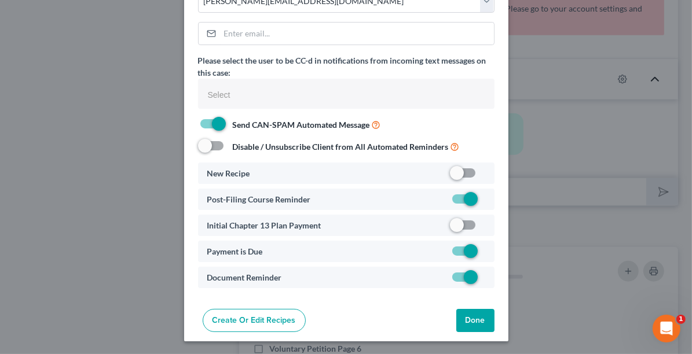
click at [462, 317] on button "Done" at bounding box center [475, 320] width 38 height 23
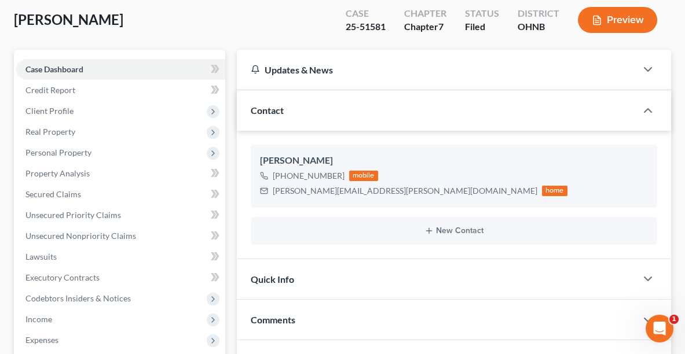
scroll to position [0, 0]
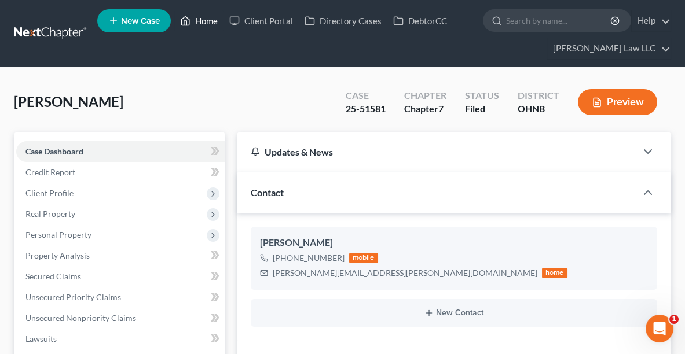
click at [200, 20] on link "Home" at bounding box center [198, 20] width 49 height 21
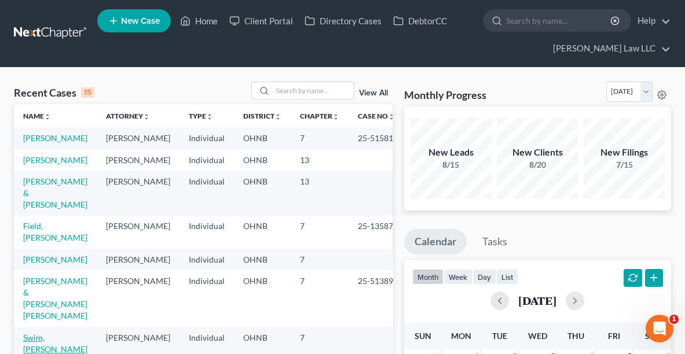
click at [61, 338] on link "Swim, [PERSON_NAME]" at bounding box center [55, 343] width 64 height 21
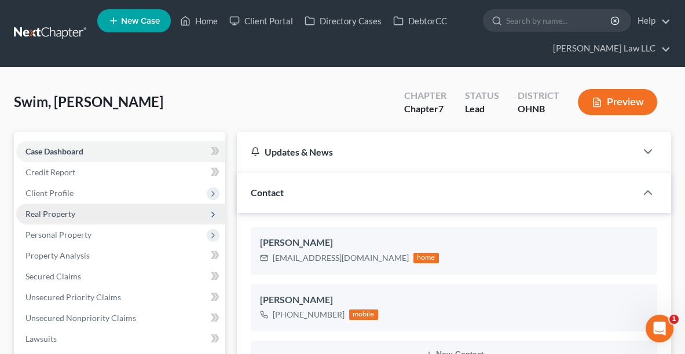
scroll to position [203, 0]
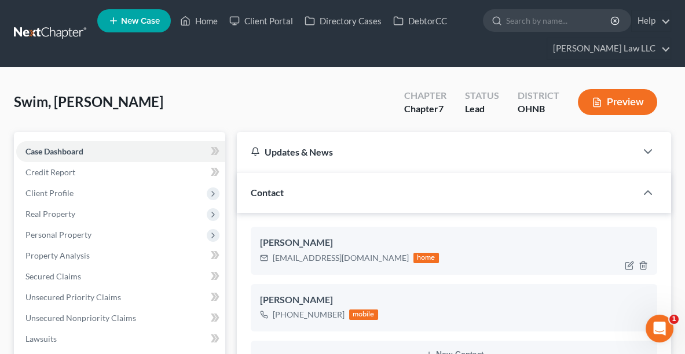
click at [53, 192] on span "Client Profile" at bounding box center [49, 193] width 48 height 10
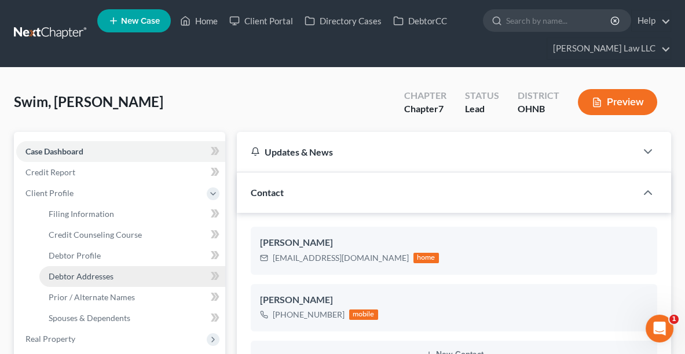
click at [81, 275] on span "Debtor Addresses" at bounding box center [81, 276] width 65 height 10
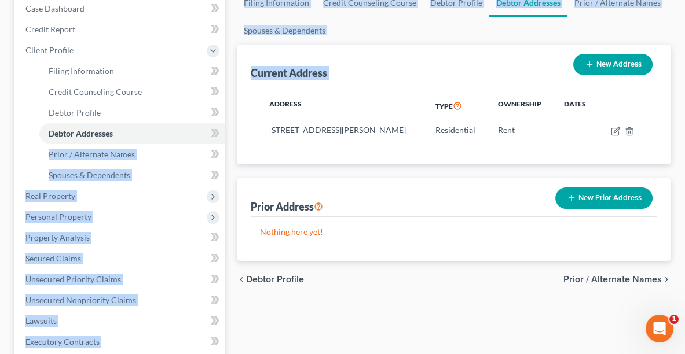
scroll to position [181, 0]
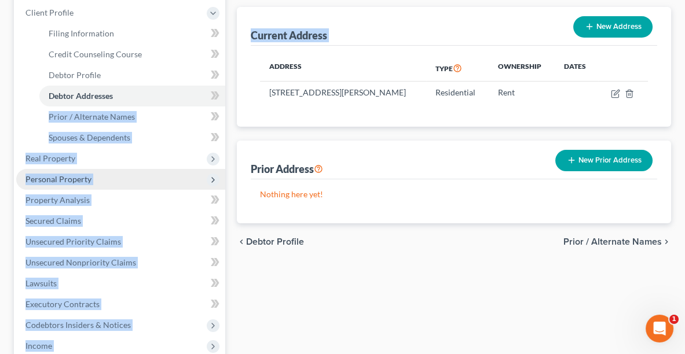
click at [158, 169] on span "Personal Property" at bounding box center [120, 179] width 209 height 21
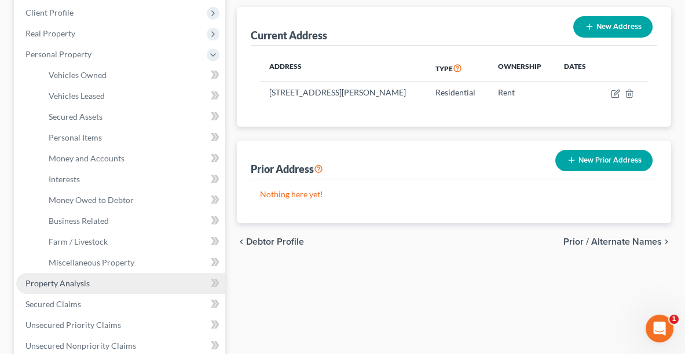
click at [72, 280] on span "Property Analysis" at bounding box center [57, 283] width 64 height 10
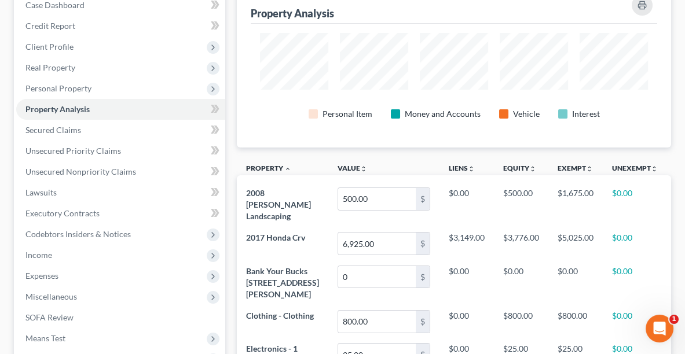
scroll to position [153, 0]
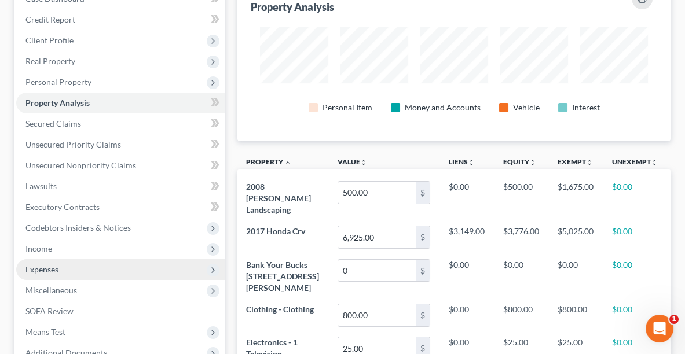
click at [52, 272] on span "Expenses" at bounding box center [41, 269] width 33 height 10
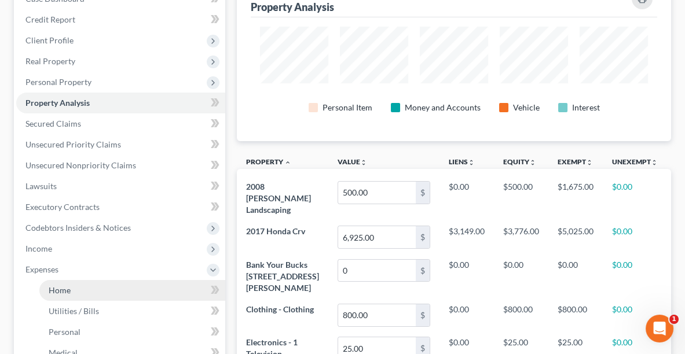
click at [71, 281] on link "Home" at bounding box center [132, 290] width 186 height 21
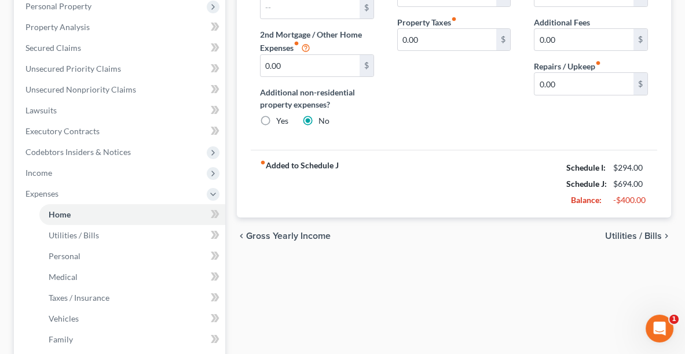
scroll to position [231, 0]
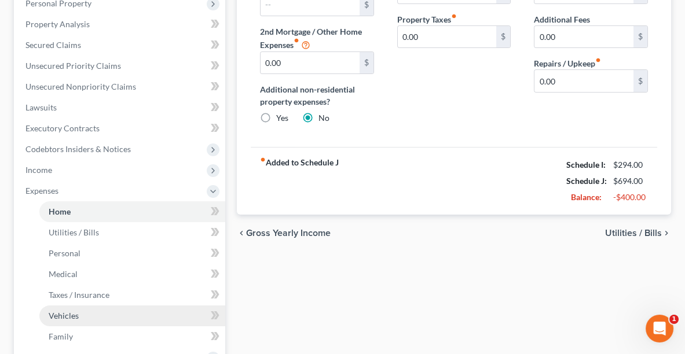
click at [100, 311] on link "Vehicles" at bounding box center [132, 316] width 186 height 21
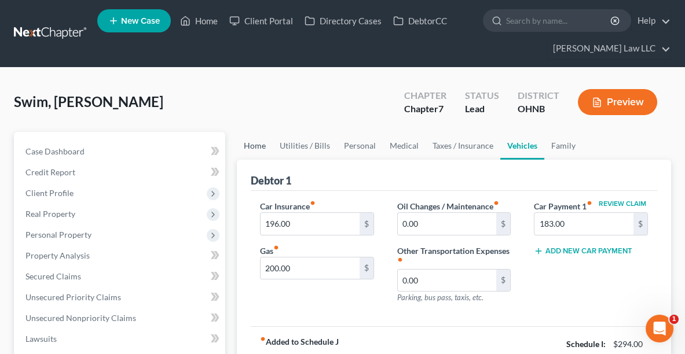
click at [261, 145] on link "Home" at bounding box center [255, 146] width 36 height 28
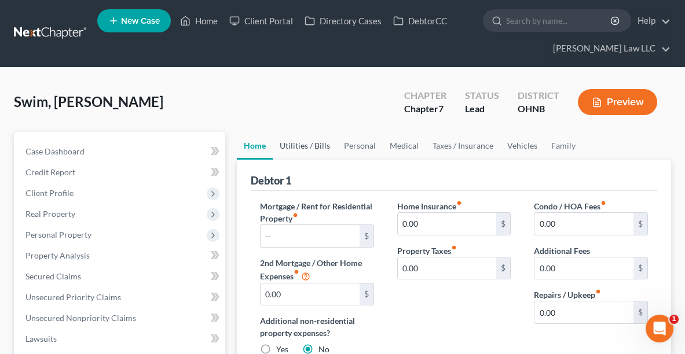
click at [294, 146] on link "Utilities / Bills" at bounding box center [305, 146] width 64 height 28
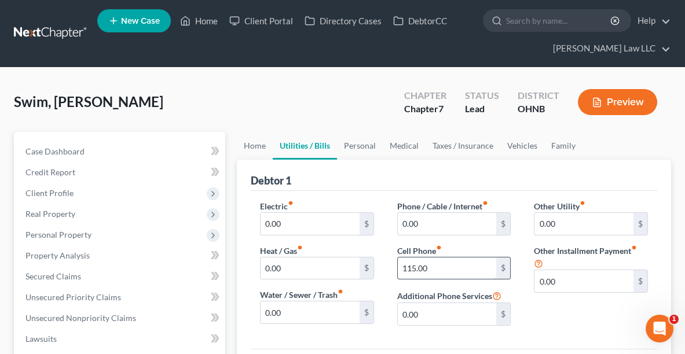
click at [451, 264] on input "115.00" at bounding box center [447, 269] width 99 height 22
click at [371, 145] on link "Personal" at bounding box center [360, 146] width 46 height 28
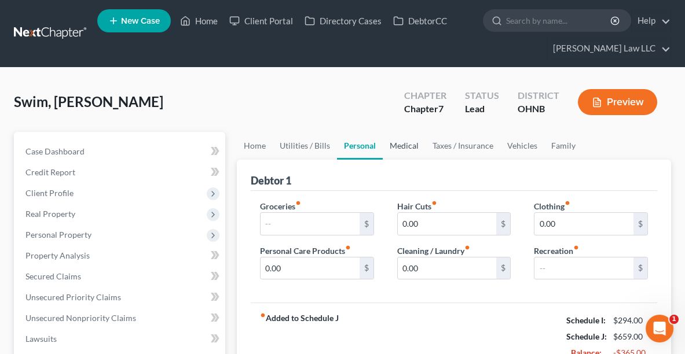
click at [402, 142] on link "Medical" at bounding box center [404, 146] width 43 height 28
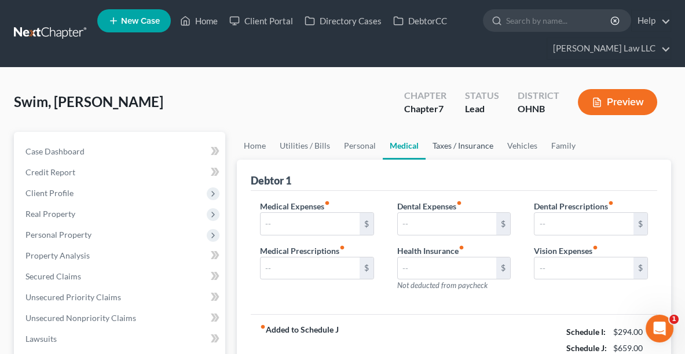
click at [442, 143] on link "Taxes / Insurance" at bounding box center [462, 146] width 75 height 28
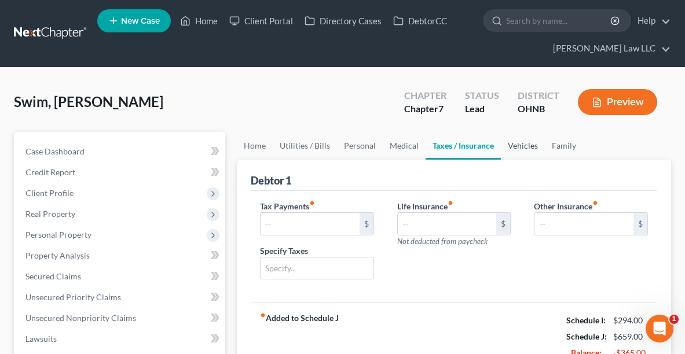
click at [514, 144] on link "Vehicles" at bounding box center [523, 146] width 44 height 28
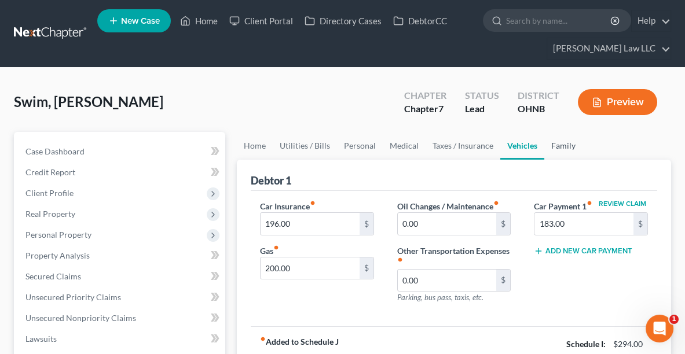
click at [554, 148] on link "Family" at bounding box center [563, 146] width 38 height 28
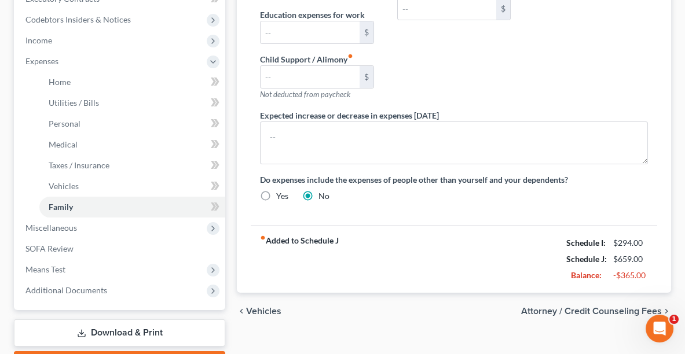
scroll to position [367, 0]
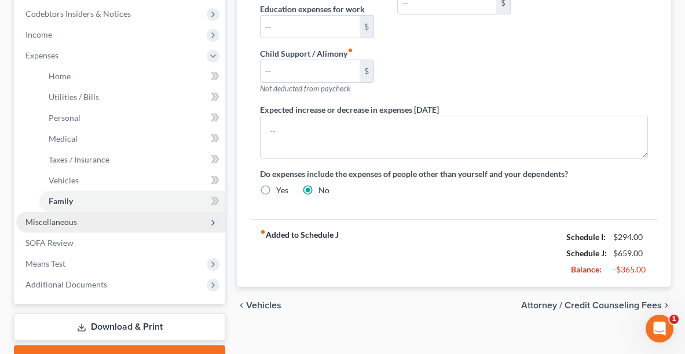
click at [49, 217] on span "Miscellaneous" at bounding box center [51, 222] width 52 height 10
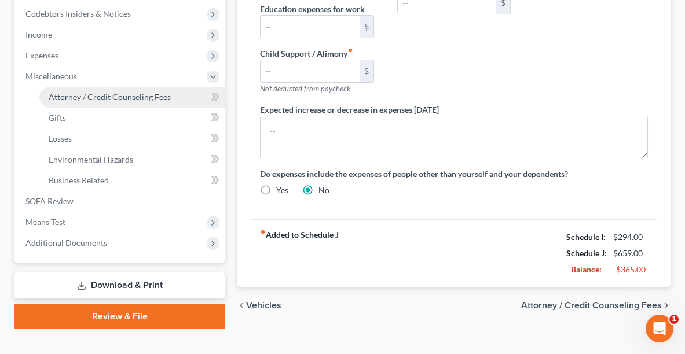
click at [60, 96] on span "Attorney / Credit Counseling Fees" at bounding box center [110, 97] width 122 height 10
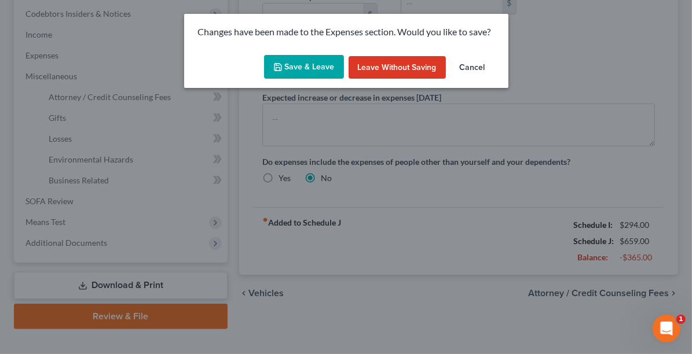
click at [297, 63] on button "Save & Leave" at bounding box center [304, 67] width 80 height 24
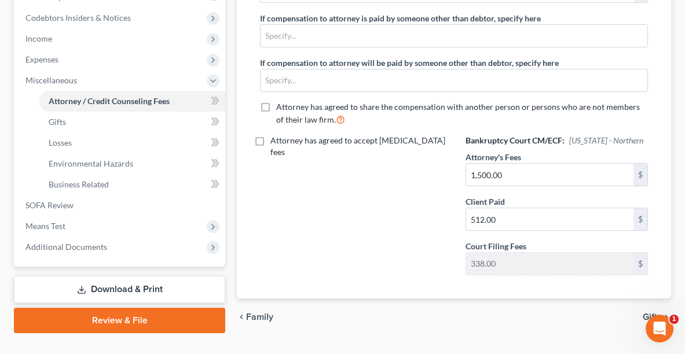
scroll to position [383, 0]
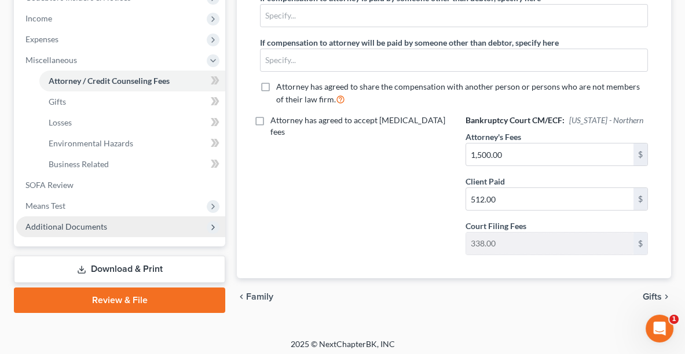
click at [86, 227] on span "Additional Documents" at bounding box center [66, 227] width 82 height 10
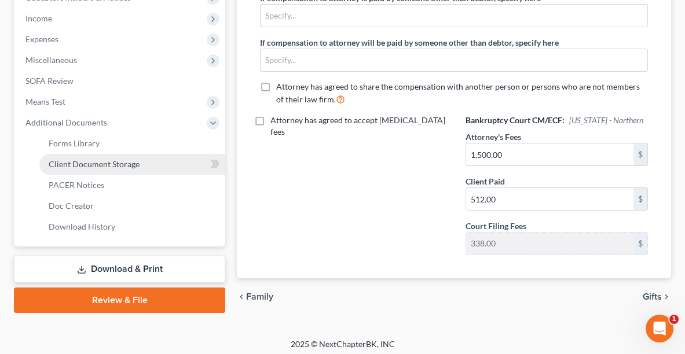
click at [64, 162] on span "Client Document Storage" at bounding box center [94, 164] width 91 height 10
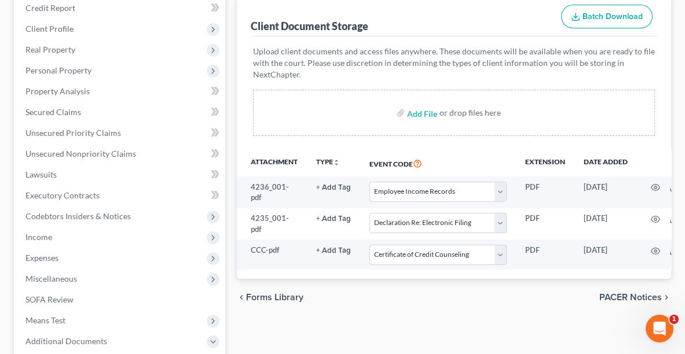
scroll to position [249, 0]
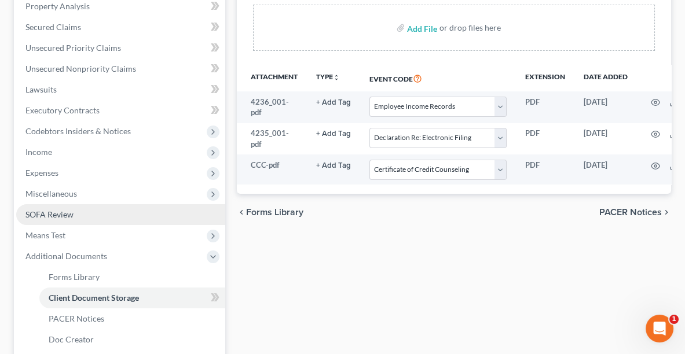
click at [61, 218] on link "SOFA Review" at bounding box center [120, 214] width 209 height 21
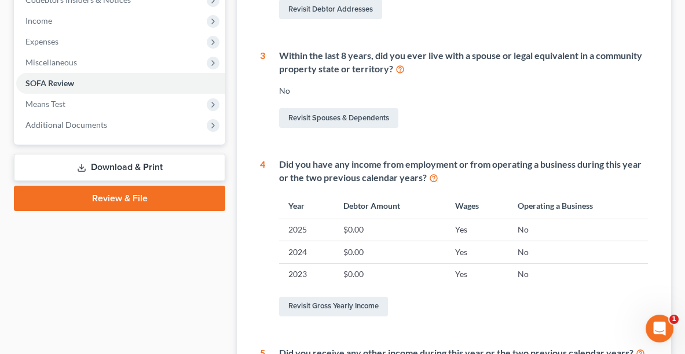
scroll to position [380, 0]
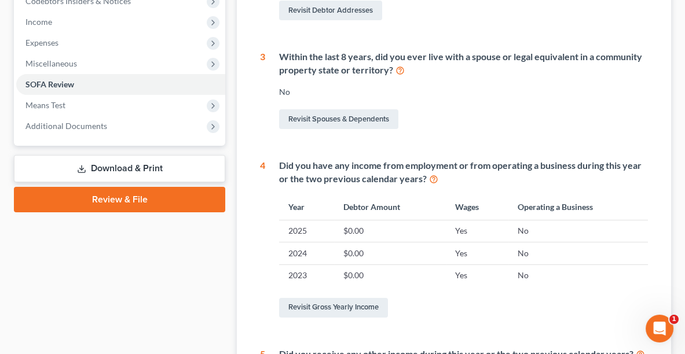
click at [160, 199] on link "Review & File" at bounding box center [119, 199] width 211 height 25
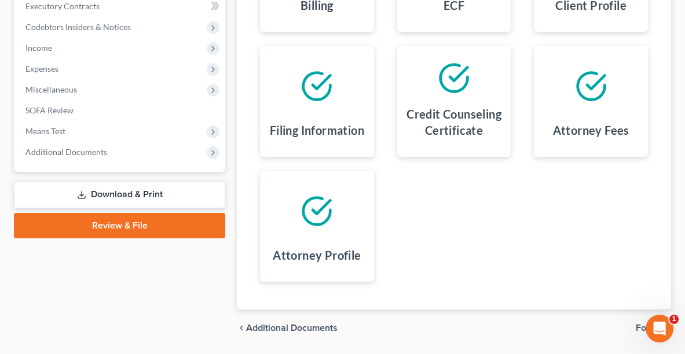
scroll to position [390, 0]
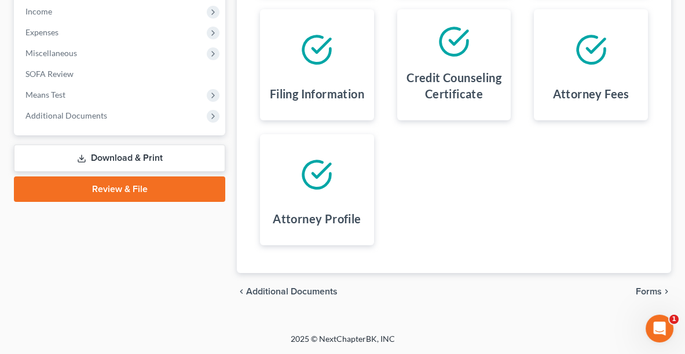
click at [647, 288] on span "Forms" at bounding box center [648, 291] width 26 height 9
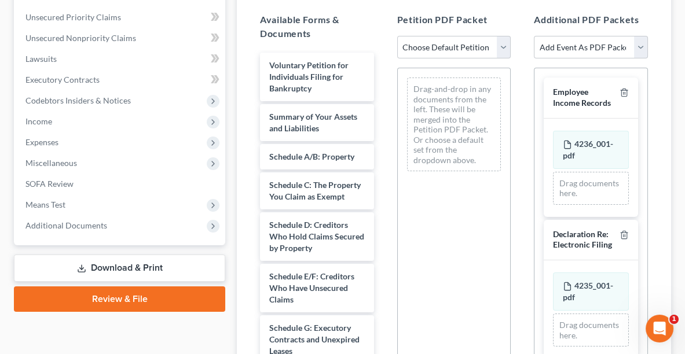
scroll to position [268, 0]
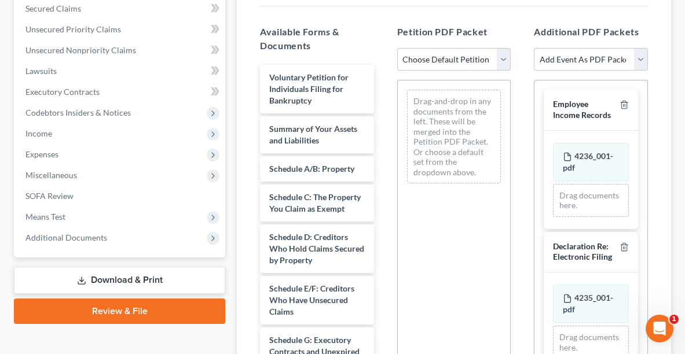
click at [455, 62] on select "Choose Default Petition PDF Packet Complete Bankruptcy Petition (all forms and …" at bounding box center [454, 59] width 114 height 23
click at [397, 48] on select "Choose Default Petition PDF Packet Complete Bankruptcy Petition (all forms and …" at bounding box center [454, 59] width 114 height 23
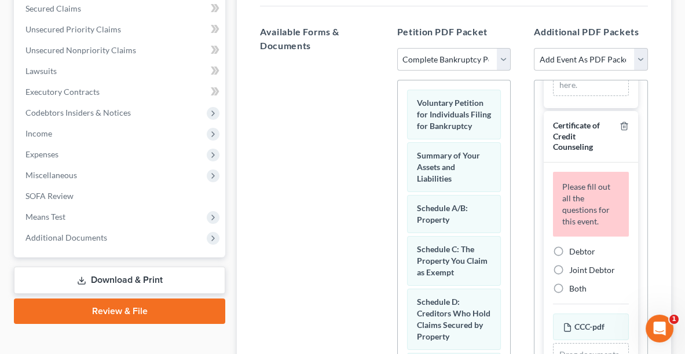
scroll to position [330, 0]
click at [569, 248] on label "Debtor" at bounding box center [582, 252] width 26 height 12
click at [574, 248] on input "Debtor" at bounding box center [578, 250] width 8 height 8
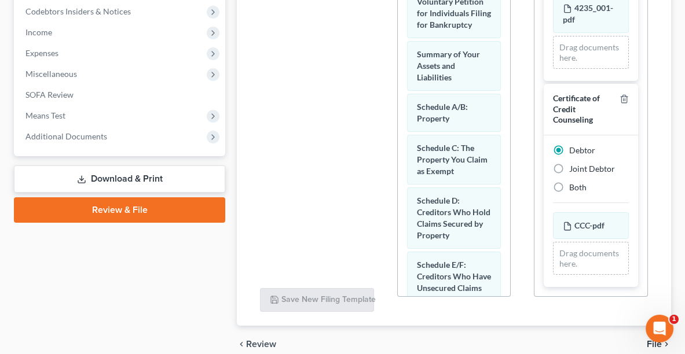
scroll to position [420, 0]
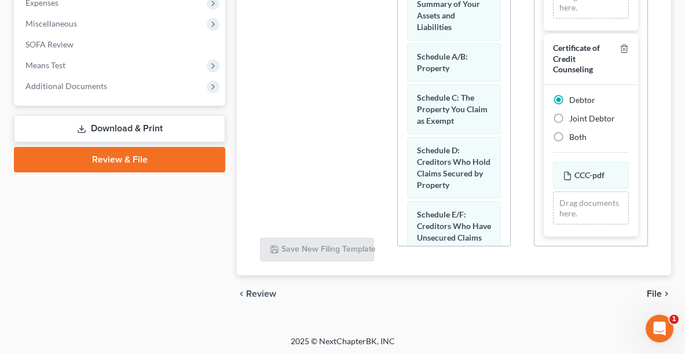
click at [655, 291] on span "File" at bounding box center [653, 293] width 15 height 9
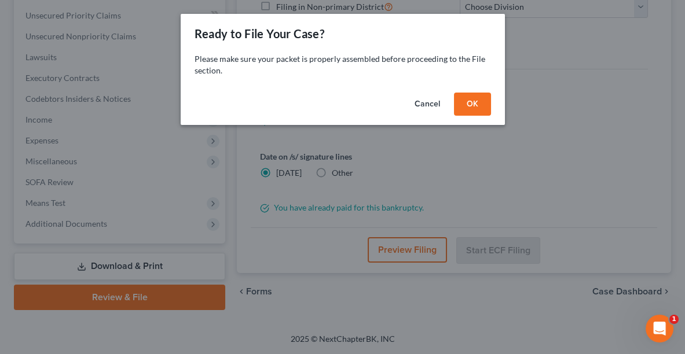
scroll to position [280, 0]
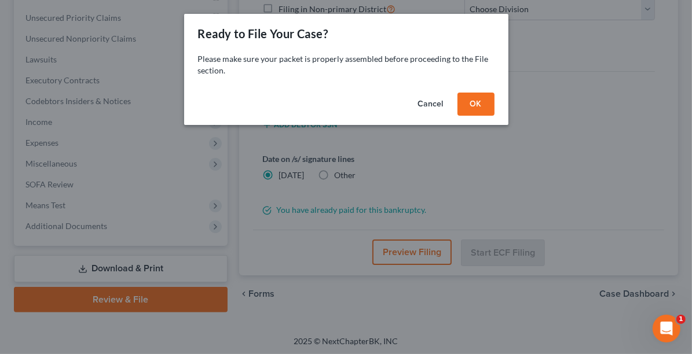
click at [480, 104] on button "OK" at bounding box center [475, 104] width 37 height 23
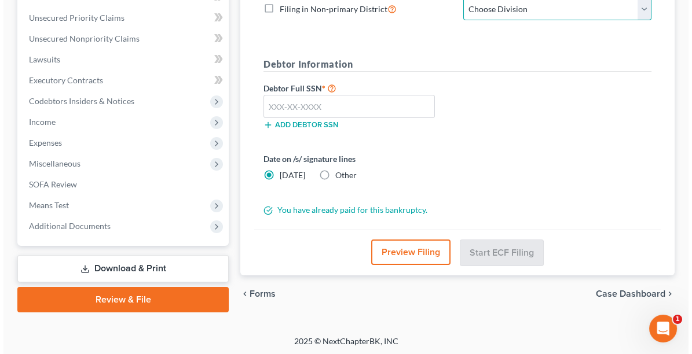
scroll to position [275, 0]
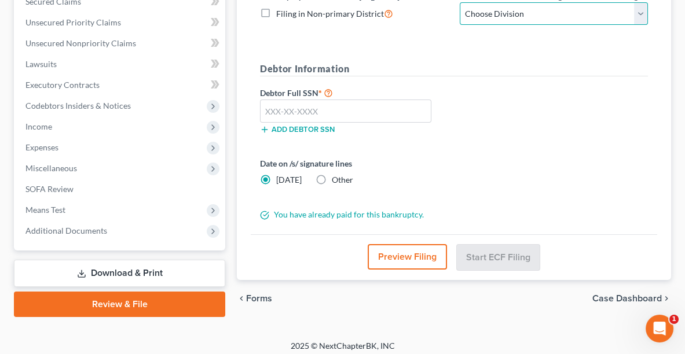
click at [509, 8] on select "Choose Division Akron Canton Cleveland Toledo Youngstown" at bounding box center [554, 13] width 188 height 23
click at [460, 2] on select "Choose Division Akron Canton Cleveland Toledo Youngstown" at bounding box center [554, 13] width 188 height 23
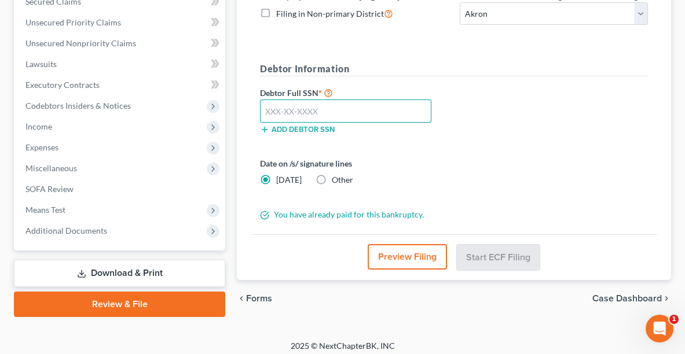
click at [348, 110] on input "text" at bounding box center [345, 111] width 171 height 23
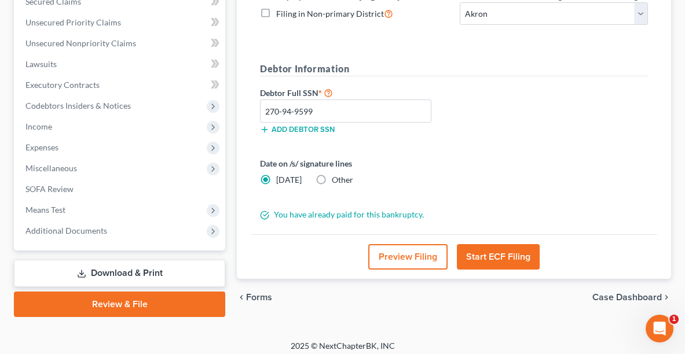
click at [332, 174] on label "Other" at bounding box center [342, 180] width 21 height 12
click at [336, 174] on input "Other" at bounding box center [340, 178] width 8 height 8
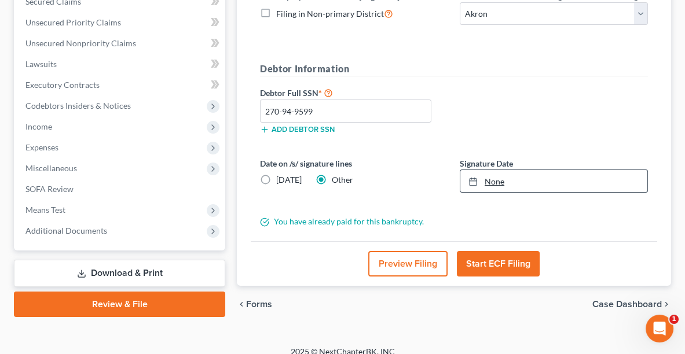
click at [490, 180] on link "None" at bounding box center [553, 181] width 187 height 22
click at [478, 260] on button "Start ECF Filing" at bounding box center [498, 263] width 83 height 25
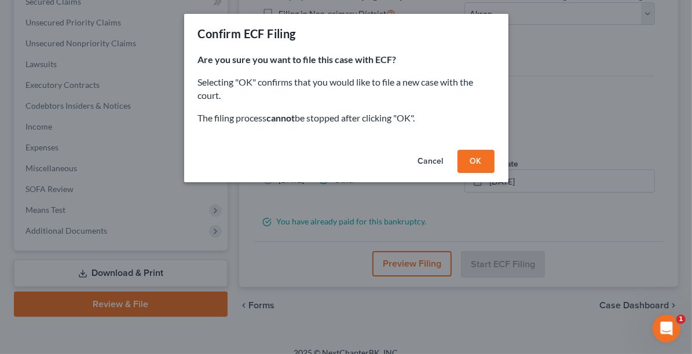
click at [473, 164] on button "OK" at bounding box center [475, 161] width 37 height 23
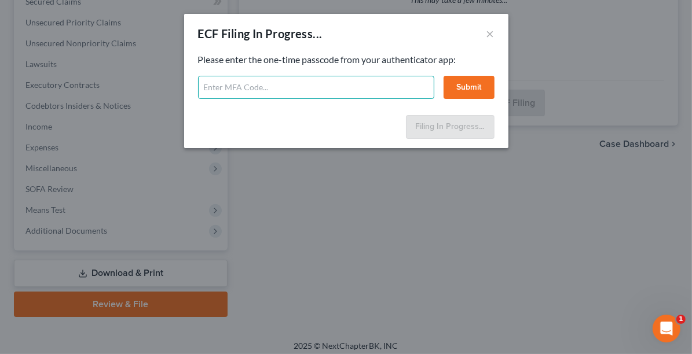
click at [300, 83] on input "text" at bounding box center [316, 87] width 236 height 23
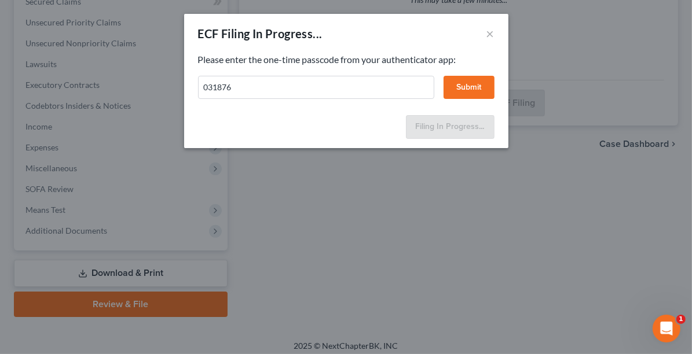
click at [470, 91] on button "Submit" at bounding box center [468, 87] width 51 height 23
